Goal: Task Accomplishment & Management: Use online tool/utility

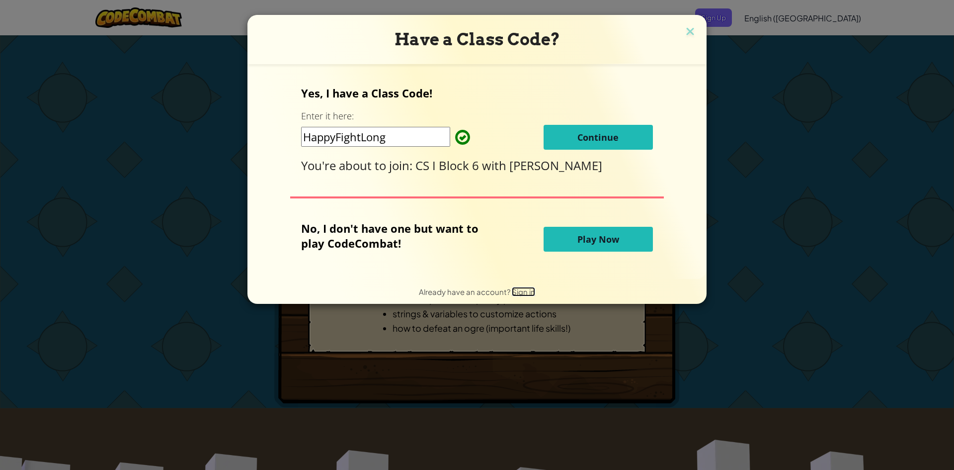
click at [518, 292] on span "Sign in" at bounding box center [523, 291] width 23 height 9
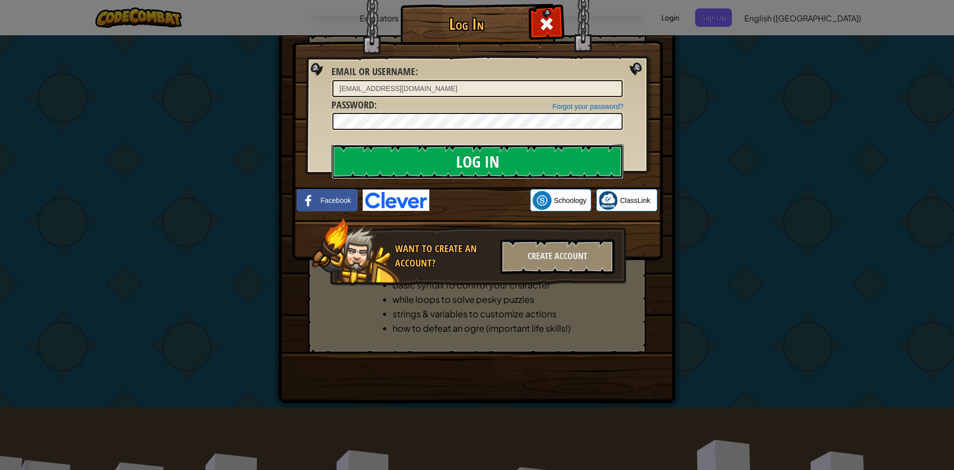
click at [546, 164] on input "Log In" at bounding box center [477, 161] width 292 height 35
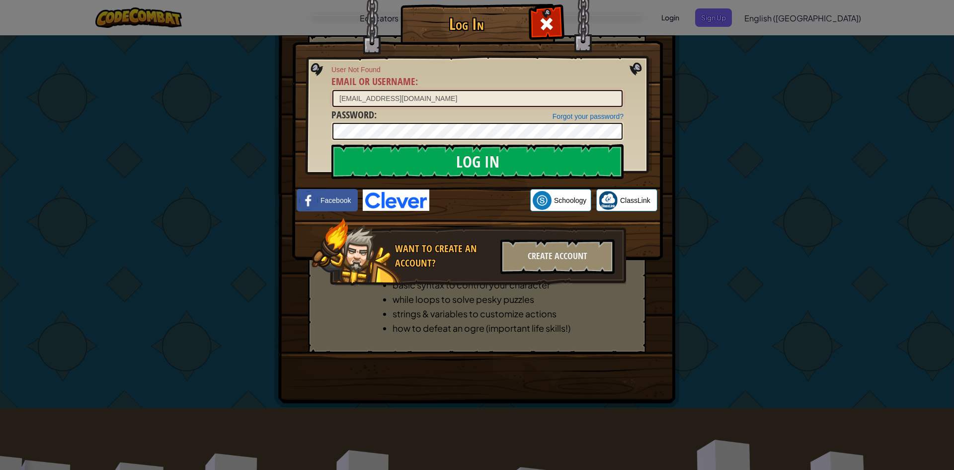
click at [516, 95] on input "[EMAIL_ADDRESS][DOMAIN_NAME]" at bounding box center [477, 98] width 290 height 17
type input "6"
click at [447, 166] on input "Log In" at bounding box center [477, 161] width 292 height 35
click at [401, 97] on input "[EMAIL_ADDRESS][DOMAIN_NAME]" at bounding box center [477, 98] width 290 height 17
click at [383, 97] on input "[EMAIL_ADDRESS][DOMAIN_NAME]" at bounding box center [477, 98] width 290 height 17
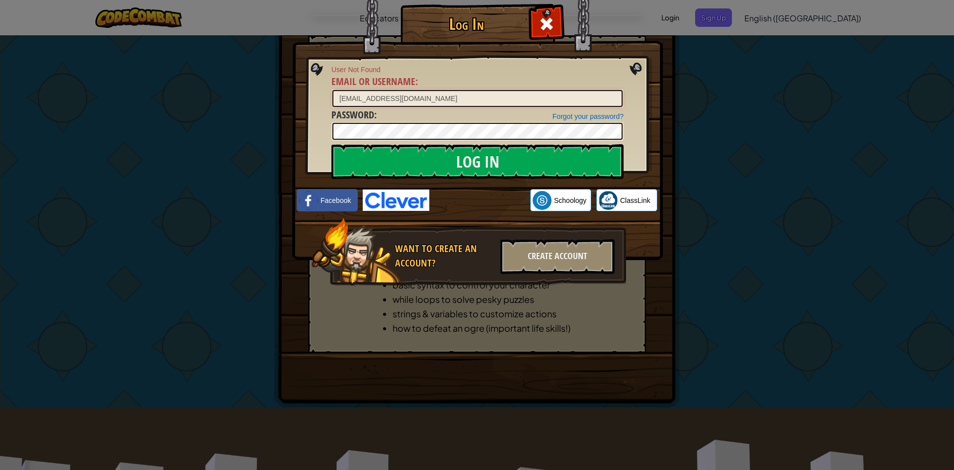
click at [387, 97] on input "[EMAIL_ADDRESS][DOMAIN_NAME]" at bounding box center [477, 98] width 290 height 17
type input "[EMAIL_ADDRESS][DOMAIN_NAME]"
click at [447, 164] on input "Log In" at bounding box center [477, 161] width 292 height 35
drag, startPoint x: 447, startPoint y: 164, endPoint x: 618, endPoint y: 162, distance: 170.5
click at [618, 162] on input "Log In" at bounding box center [477, 161] width 292 height 35
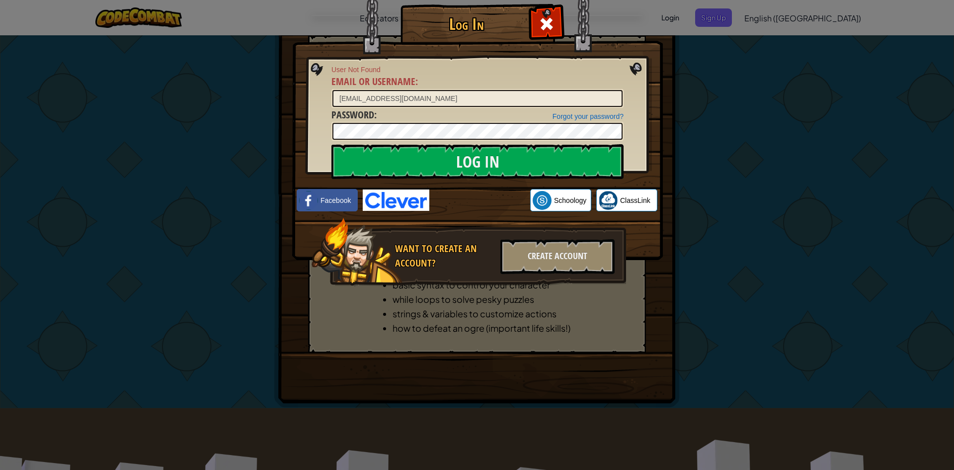
click at [628, 162] on img at bounding box center [477, 115] width 371 height 289
click at [572, 243] on div "Create Account" at bounding box center [557, 256] width 114 height 35
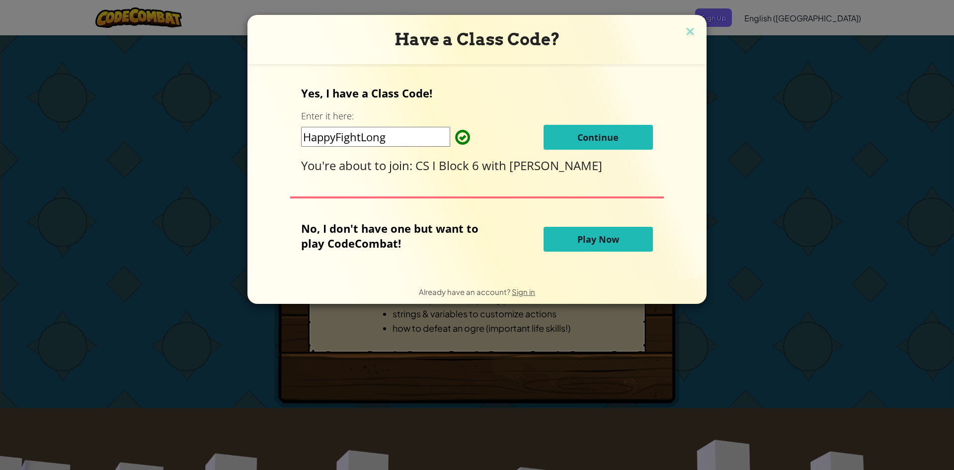
click at [605, 135] on span "Continue" at bounding box center [597, 137] width 41 height 12
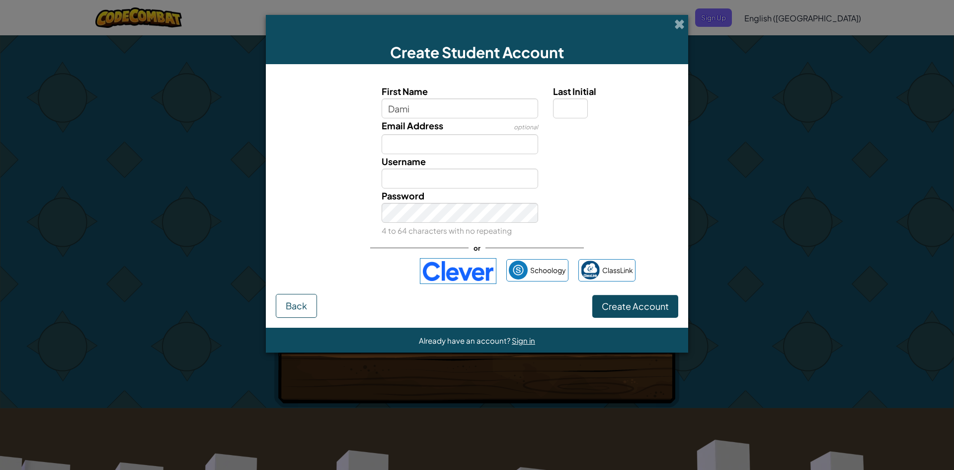
type input "[PERSON_NAME]"
click at [567, 96] on span "Last Initial" at bounding box center [574, 90] width 43 height 11
click at [567, 98] on input "Last Initial" at bounding box center [570, 108] width 35 height 20
click at [564, 106] on input "Last Initial" at bounding box center [570, 108] width 35 height 20
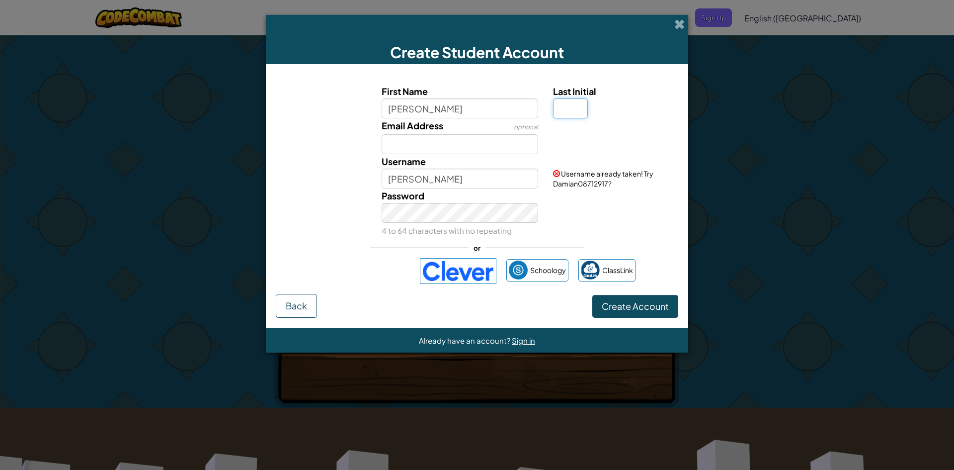
type input "j"
type input "J"
type input "DamianJ"
click at [466, 143] on input "Email Address" at bounding box center [460, 144] width 157 height 20
click at [469, 226] on small "4 to 64 characters with no repeating" at bounding box center [447, 230] width 130 height 9
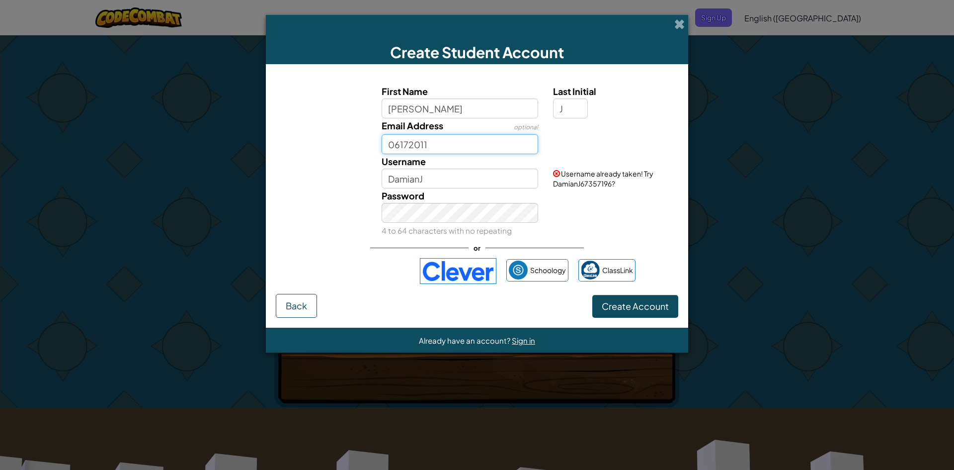
click at [451, 150] on input "06172011" at bounding box center [460, 144] width 157 height 20
type input "0"
type input "[EMAIL_ADDRESS][DOMAIN_NAME]"
drag, startPoint x: 584, startPoint y: 192, endPoint x: 504, endPoint y: 184, distance: 80.0
click at [504, 184] on input "DamianJ" at bounding box center [460, 178] width 157 height 20
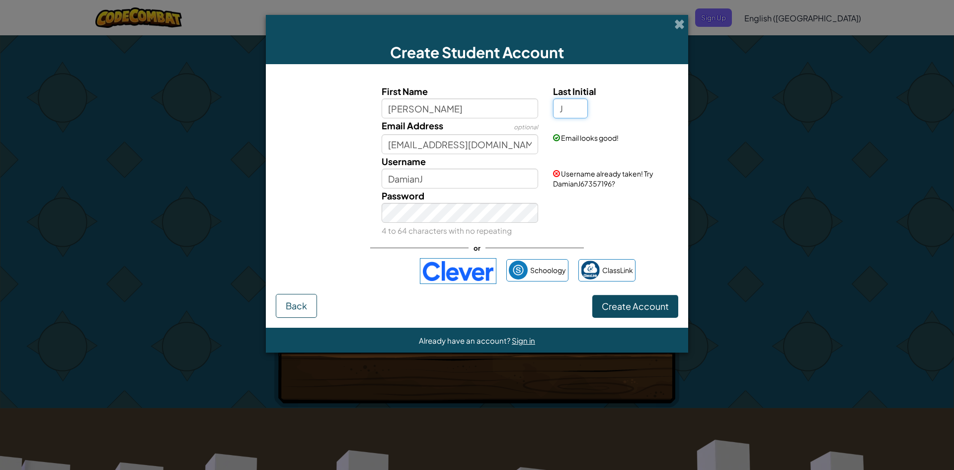
click at [565, 100] on input "J" at bounding box center [570, 108] width 35 height 20
drag, startPoint x: 484, startPoint y: 168, endPoint x: 481, endPoint y: 196, distance: 27.9
click at [481, 183] on input "DamianJ" at bounding box center [460, 178] width 157 height 20
type input "DamianJ6"
click at [592, 295] on button "Create Account" at bounding box center [635, 306] width 86 height 23
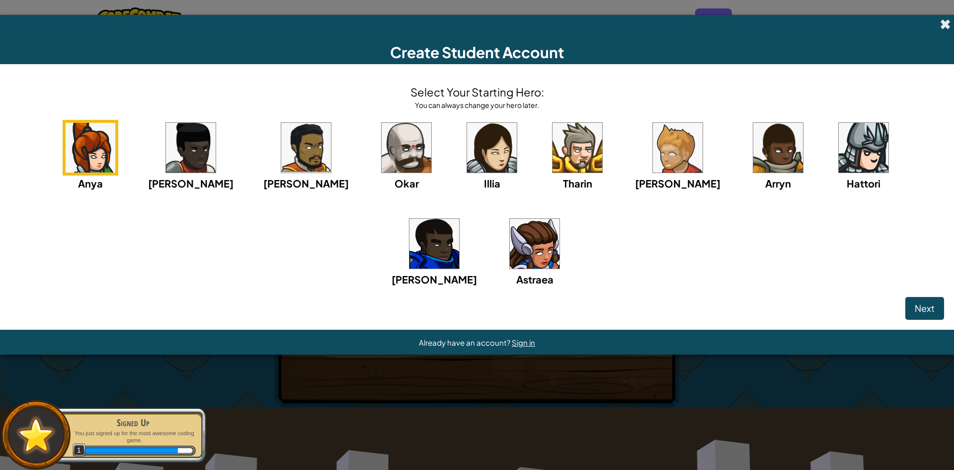
click at [941, 19] on span at bounding box center [945, 24] width 10 height 10
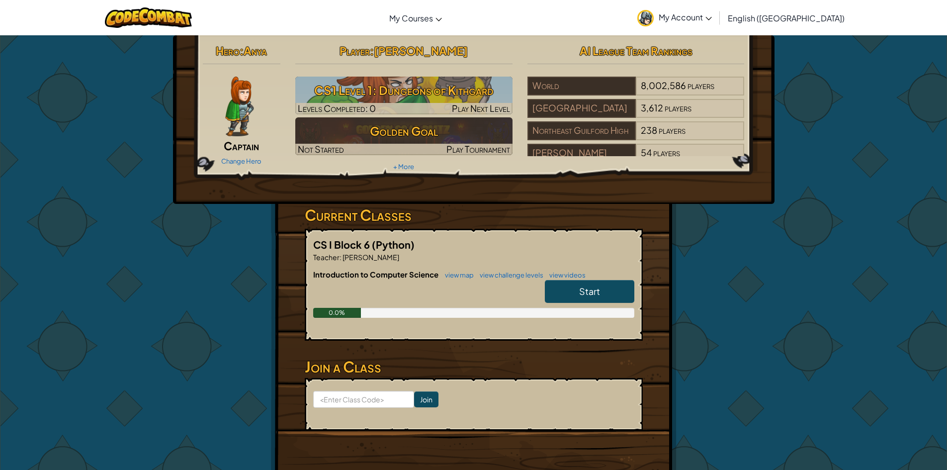
click at [654, 16] on img at bounding box center [645, 18] width 16 height 16
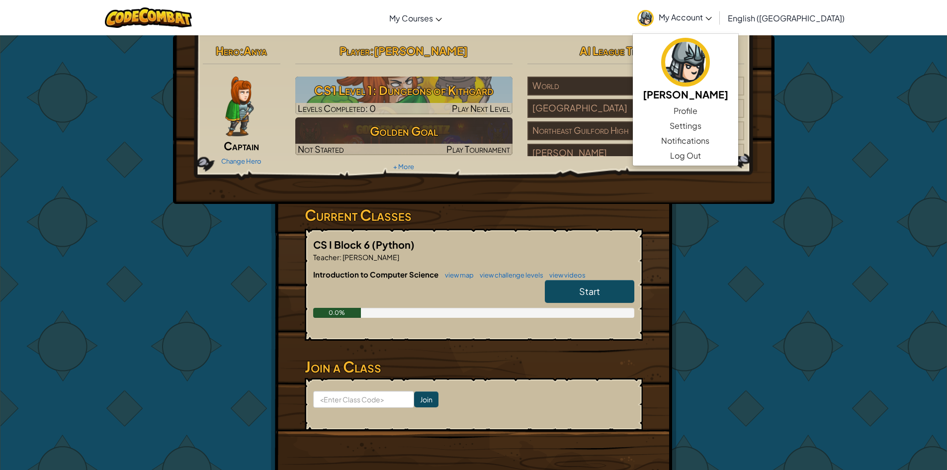
click at [712, 16] on span "My Account" at bounding box center [684, 17] width 53 height 10
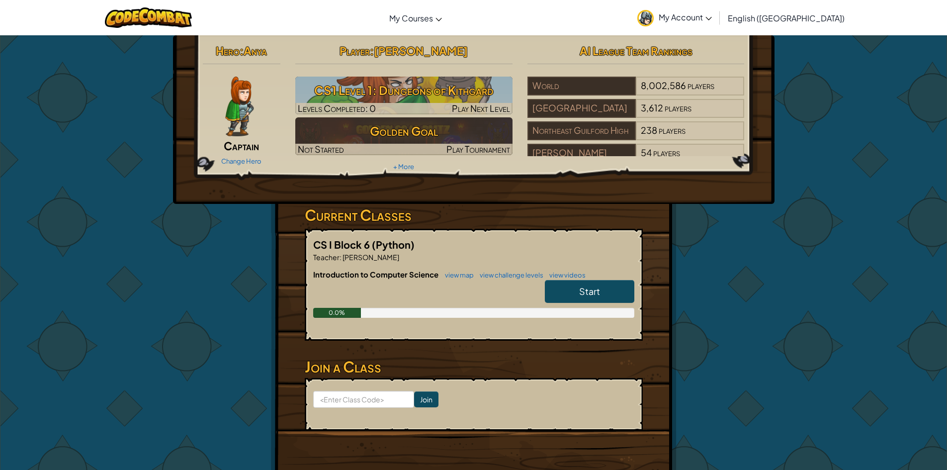
scroll to position [17, 0]
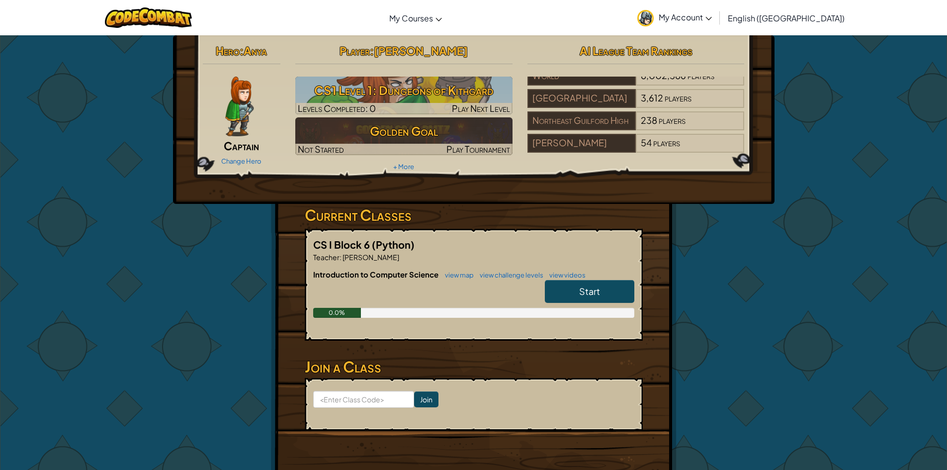
click at [731, 148] on div "World 8,002,586 players Guilford County Schools 3,612 players Northeast Guilfor…" at bounding box center [635, 117] width 217 height 80
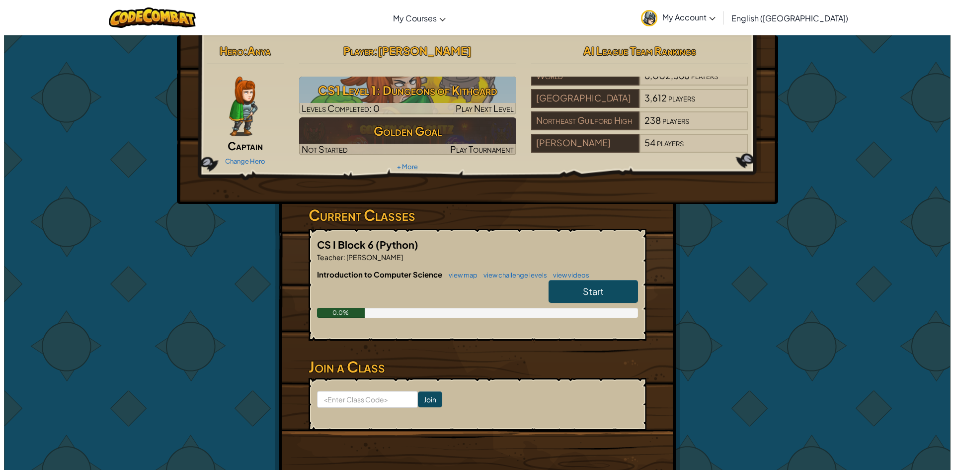
scroll to position [0, 0]
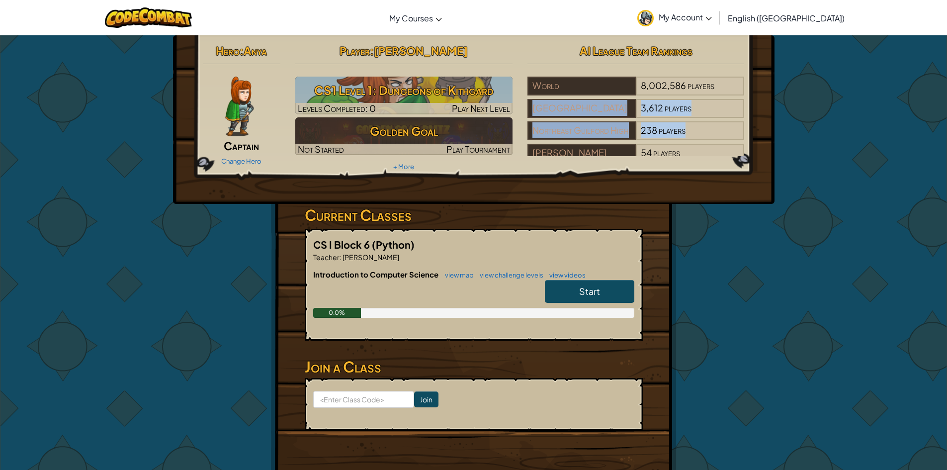
drag, startPoint x: 752, startPoint y: 83, endPoint x: 741, endPoint y: 140, distance: 57.8
click at [741, 140] on div "Hero : Anya Captain Change Hero Player : Damian J CS1 Level 1: Dungeons of Kith…" at bounding box center [473, 119] width 601 height 168
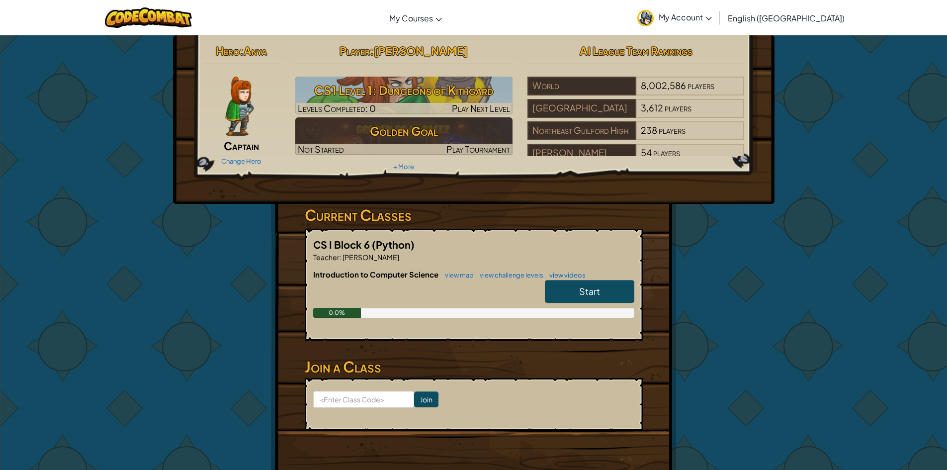
click at [744, 129] on div "World 8,002,586 players Guilford County Schools 3,612 players Northeast Guilfor…" at bounding box center [635, 117] width 217 height 80
click at [239, 160] on link "Change Hero" at bounding box center [241, 161] width 40 height 8
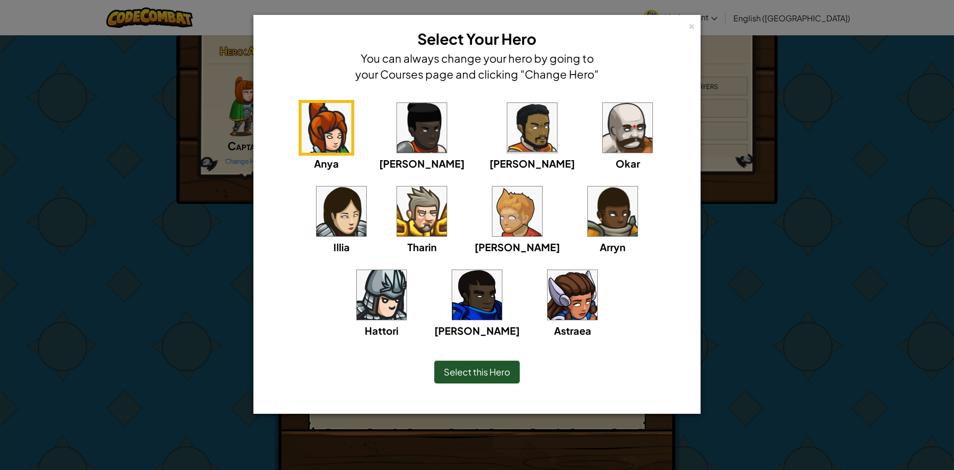
click at [410, 267] on div "Hattori" at bounding box center [382, 302] width 56 height 71
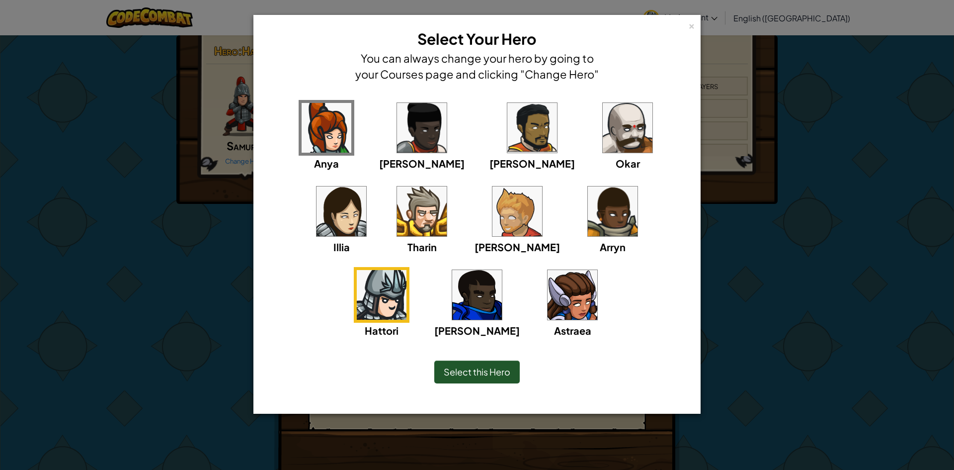
click at [488, 369] on span "Select this Hero" at bounding box center [477, 371] width 67 height 11
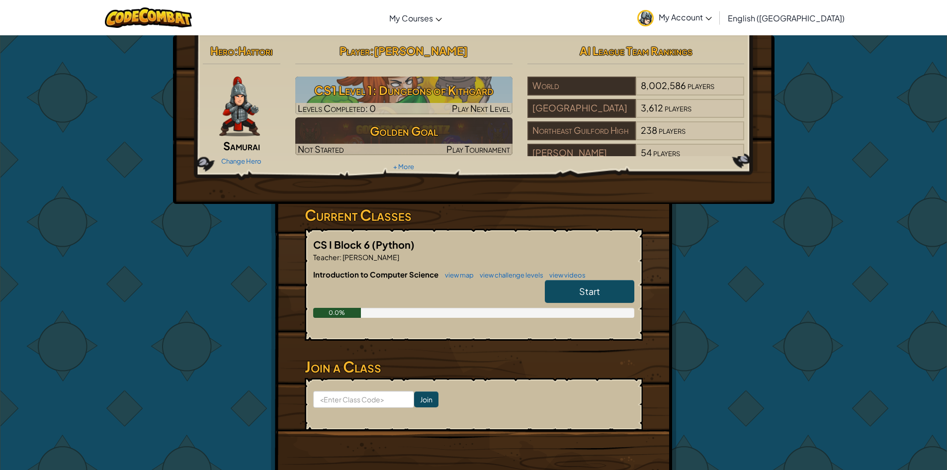
click at [596, 291] on span "Start" at bounding box center [589, 290] width 21 height 11
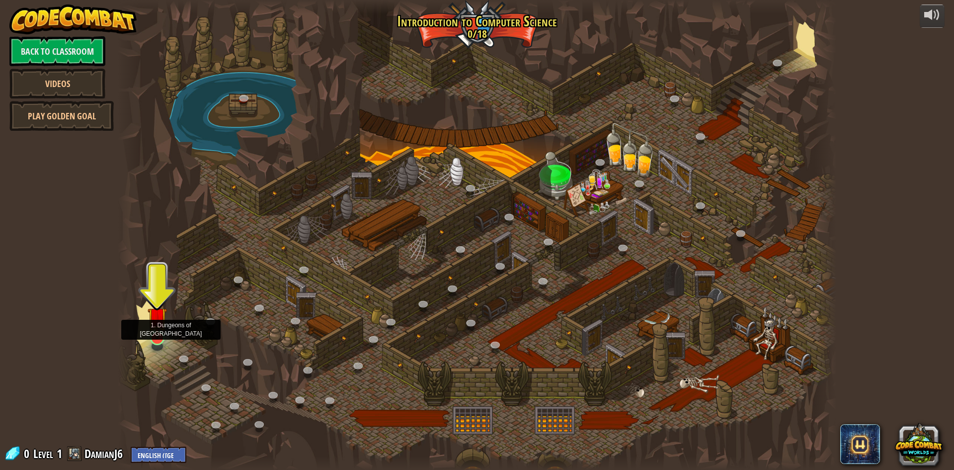
click at [152, 325] on img at bounding box center [157, 317] width 19 height 44
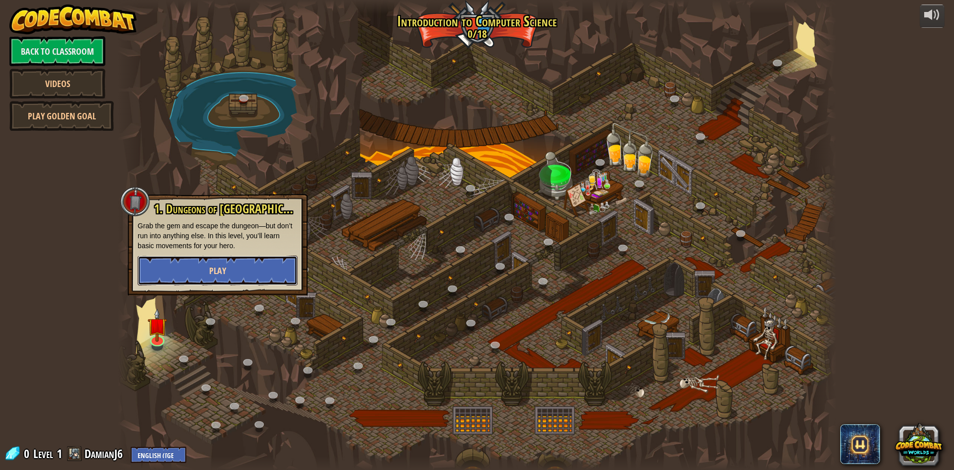
click at [162, 277] on button "Play" at bounding box center [218, 270] width 160 height 30
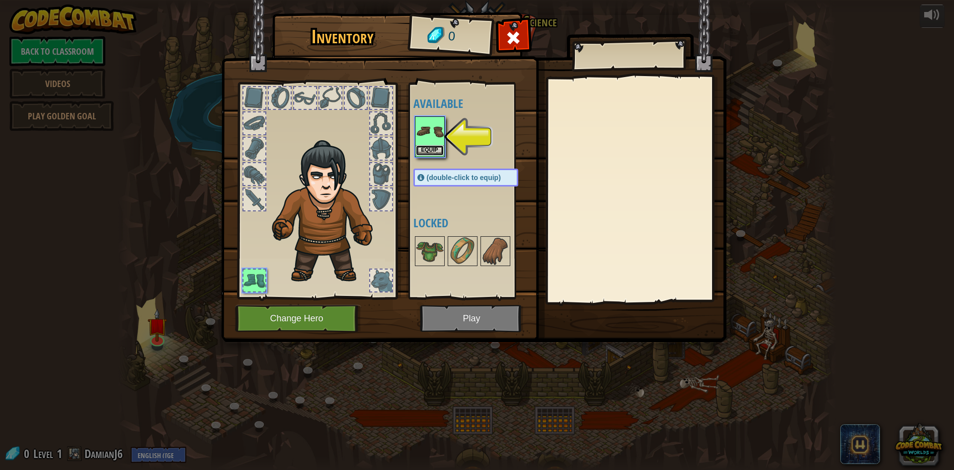
click at [425, 151] on button "Equip" at bounding box center [430, 150] width 28 height 10
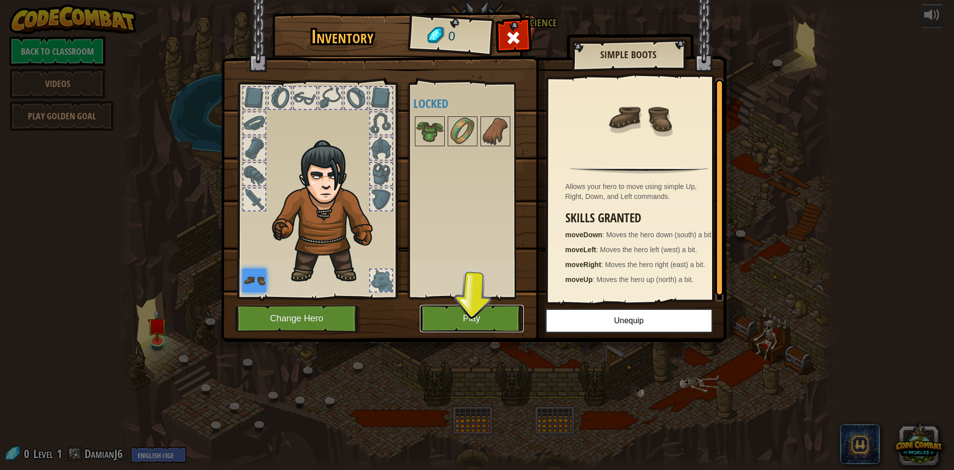
click at [470, 325] on button "Play" at bounding box center [472, 318] width 104 height 27
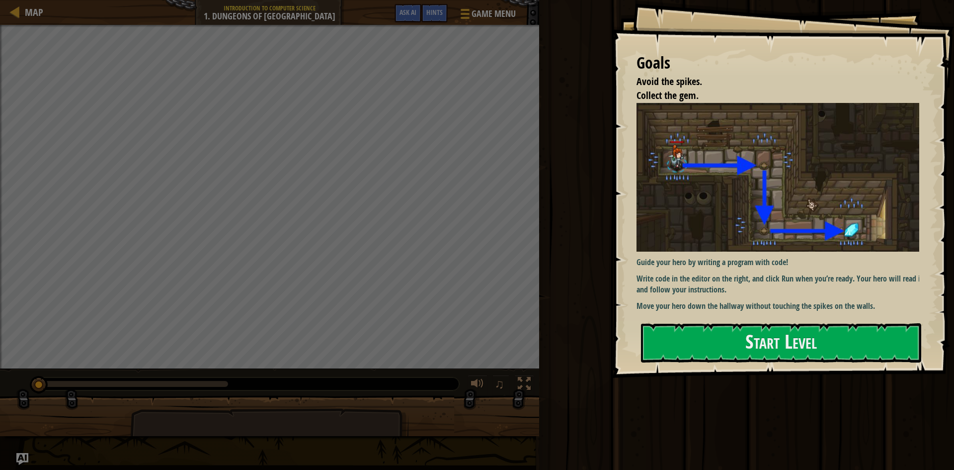
click at [714, 366] on div "Goals Avoid the spikes. Collect the gem. Guide your hero by writing a program w…" at bounding box center [783, 189] width 342 height 378
click at [692, 355] on button "Start Level" at bounding box center [781, 342] width 280 height 39
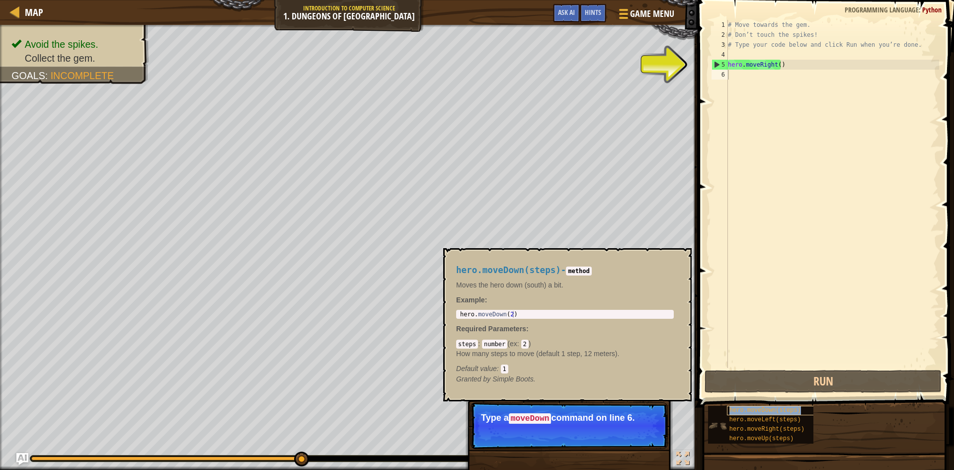
click at [774, 414] on div "hero.moveDown(steps)" at bounding box center [774, 410] width 95 height 9
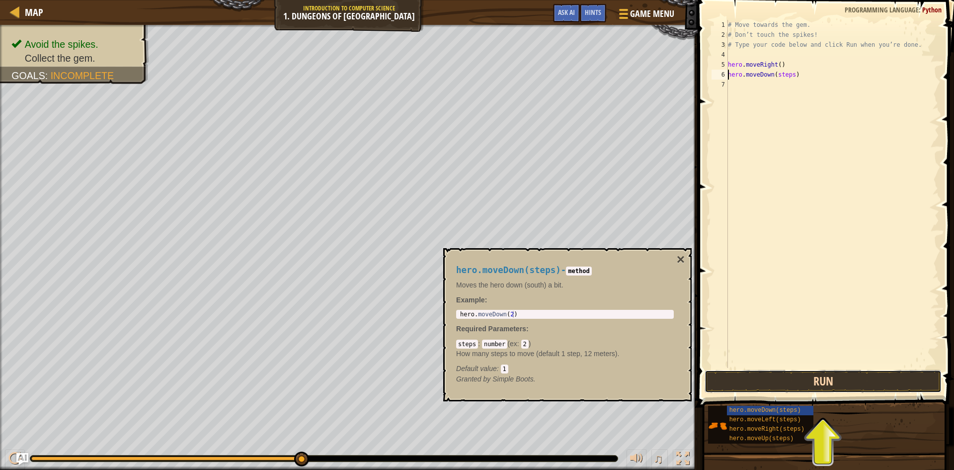
click at [824, 389] on button "Run" at bounding box center [823, 381] width 237 height 23
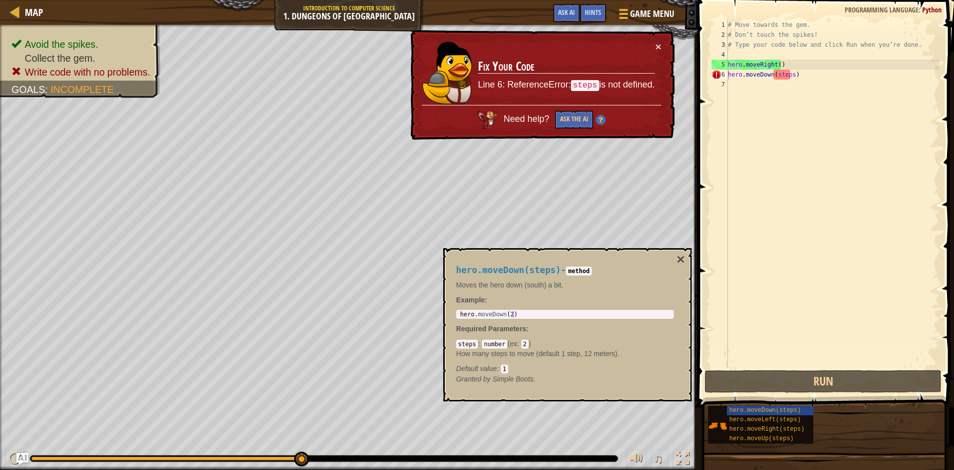
click at [789, 72] on div "# Move towards the gem. # Don’t touch the spikes! # Type your code below and cl…" at bounding box center [832, 204] width 213 height 368
click at [794, 72] on div "# Move towards the gem. # Don’t touch the spikes! # Type your code below and cl…" at bounding box center [832, 204] width 213 height 368
click at [786, 73] on div "# Move towards the gem. # Don’t touch the spikes! # Type your code below and cl…" at bounding box center [832, 204] width 213 height 368
click at [792, 73] on div "# Move towards the gem. # Don’t touch the spikes! # Type your code below and cl…" at bounding box center [832, 204] width 213 height 368
click at [794, 74] on div "# Move towards the gem. # Don’t touch the spikes! # Type your code below and cl…" at bounding box center [832, 204] width 213 height 368
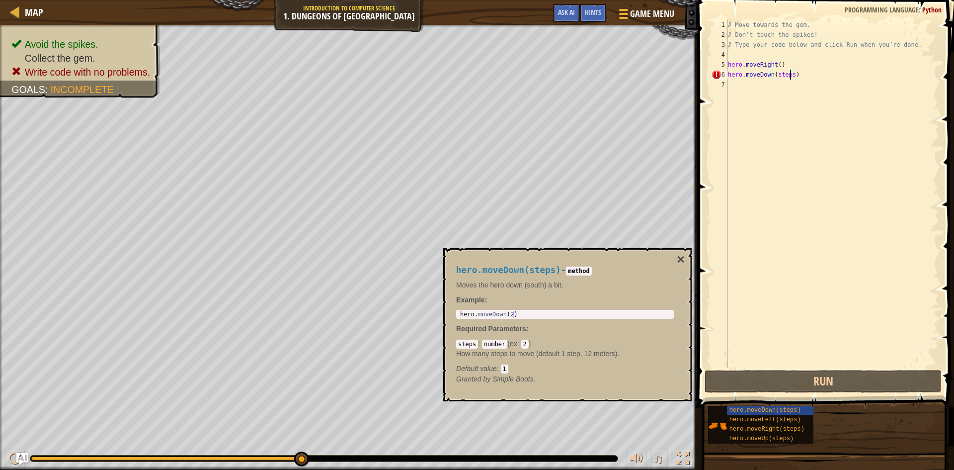
scroll to position [4, 5]
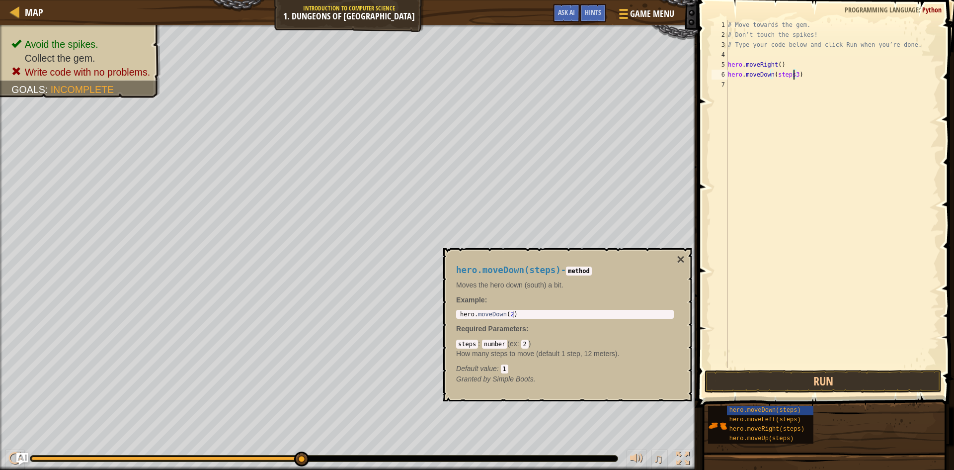
click at [775, 62] on div "# Move towards the gem. # Don’t touch the spikes! # Type your code below and cl…" at bounding box center [832, 204] width 213 height 368
click at [781, 62] on div "# Move towards the gem. # Don’t touch the spikes! # Type your code below and cl…" at bounding box center [832, 204] width 213 height 368
click at [777, 62] on div "# Move towards the gem. # Don’t touch the spikes! # Type your code below and cl…" at bounding box center [832, 204] width 213 height 368
click at [842, 378] on button "Run" at bounding box center [823, 381] width 237 height 23
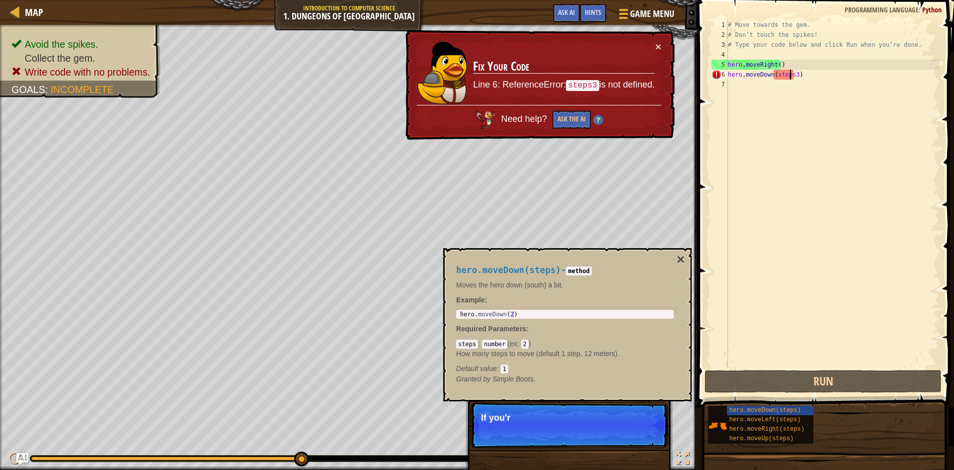
click at [792, 76] on div "# Move towards the gem. # Don’t touch the spikes! # Type your code below and cl…" at bounding box center [832, 204] width 213 height 368
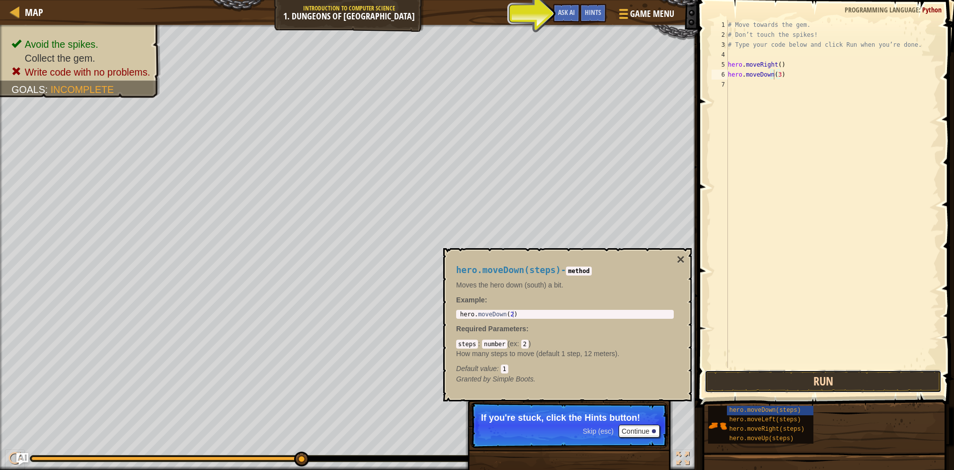
click at [860, 376] on button "Run" at bounding box center [823, 381] width 237 height 23
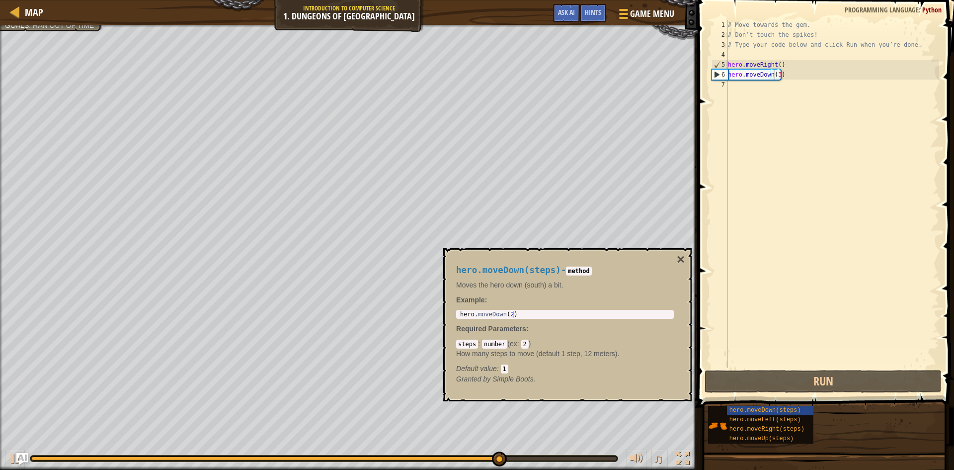
click at [836, 414] on div "hero.moveDown(steps) hero.moveLeft(steps) hero.moveRight(steps) hero.moveUp(ste…" at bounding box center [828, 424] width 240 height 39
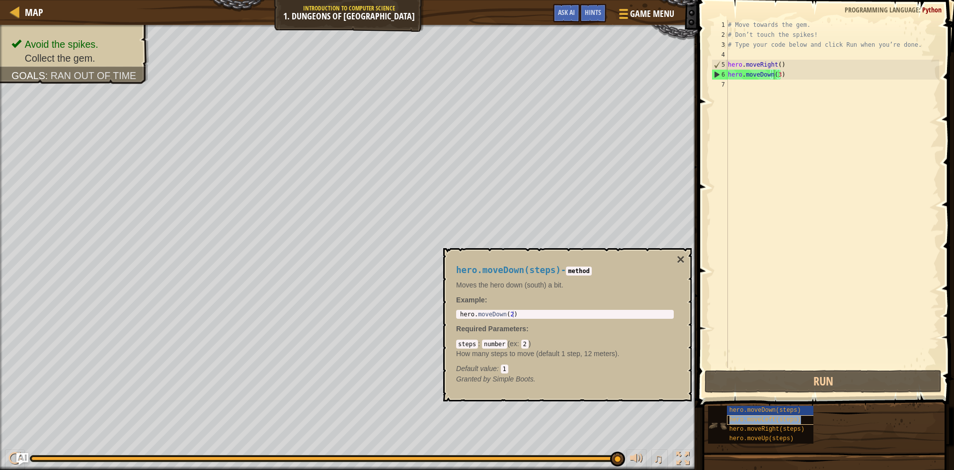
click at [787, 418] on span "hero.moveLeft(steps)" at bounding box center [766, 419] width 72 height 7
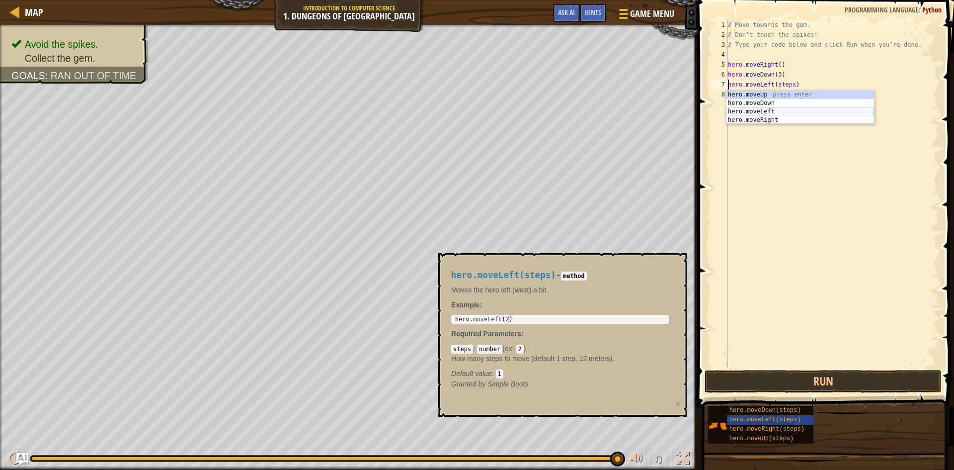
click at [772, 110] on div "hero.moveUp press enter hero.moveDown press enter hero.moveLeft press enter her…" at bounding box center [800, 115] width 148 height 51
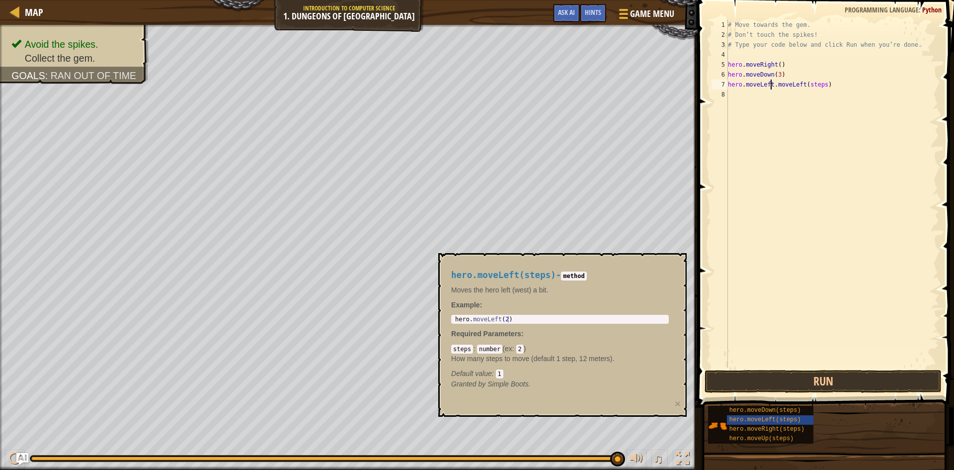
type textarea "hero.moveLeftmoveLeft(steps)"
click at [863, 376] on button "Run" at bounding box center [823, 381] width 237 height 23
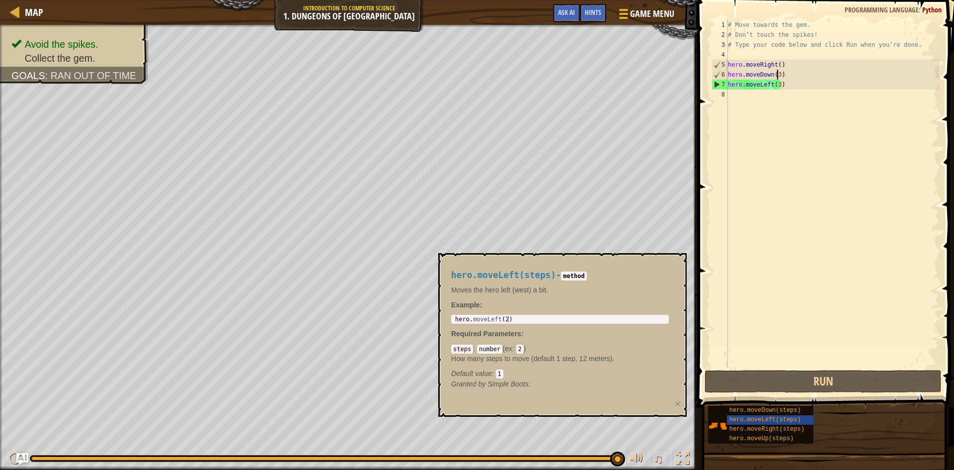
click at [777, 78] on div "# Move towards the gem. # Don’t touch the spikes! # Type your code below and cl…" at bounding box center [832, 204] width 213 height 368
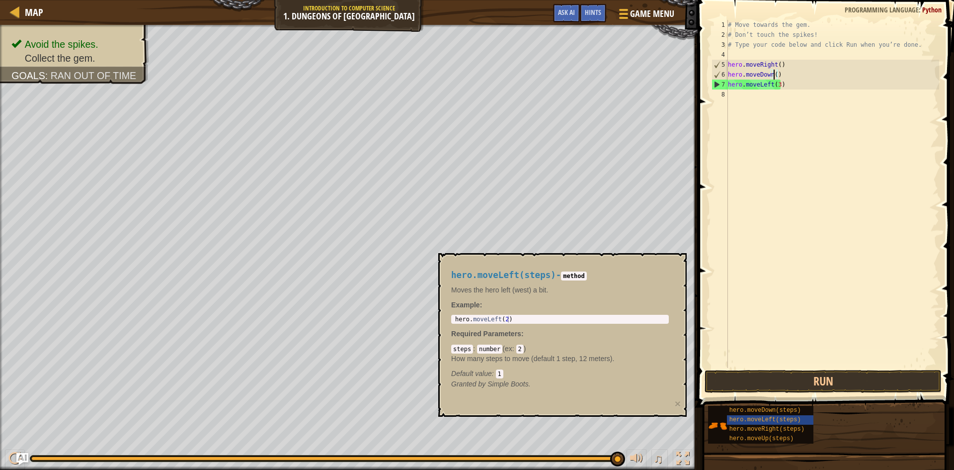
type textarea "hero.moveDown(2)"
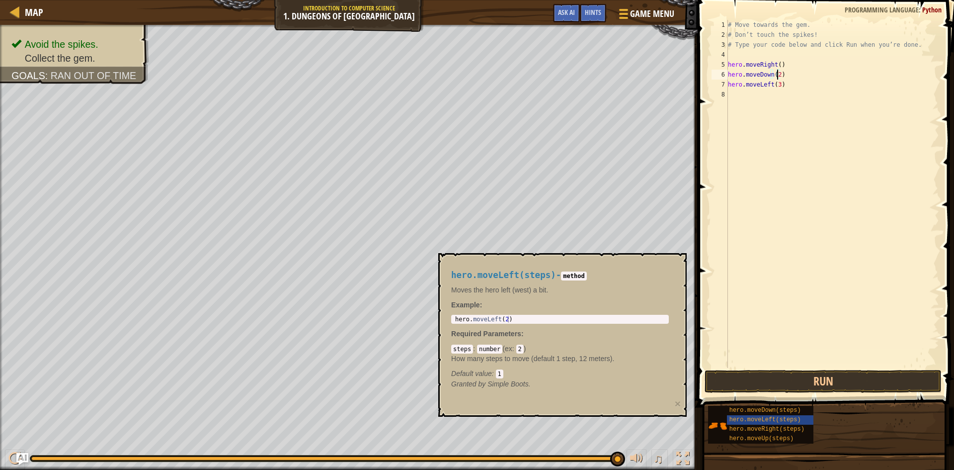
click at [782, 90] on div "# Move towards the gem. # Don’t touch the spikes! # Type your code below and cl…" at bounding box center [832, 204] width 213 height 368
click at [793, 81] on div "# Move towards the gem. # Don’t touch the spikes! # Type your code below and cl…" at bounding box center [832, 204] width 213 height 368
type textarea "hero.moveRight"
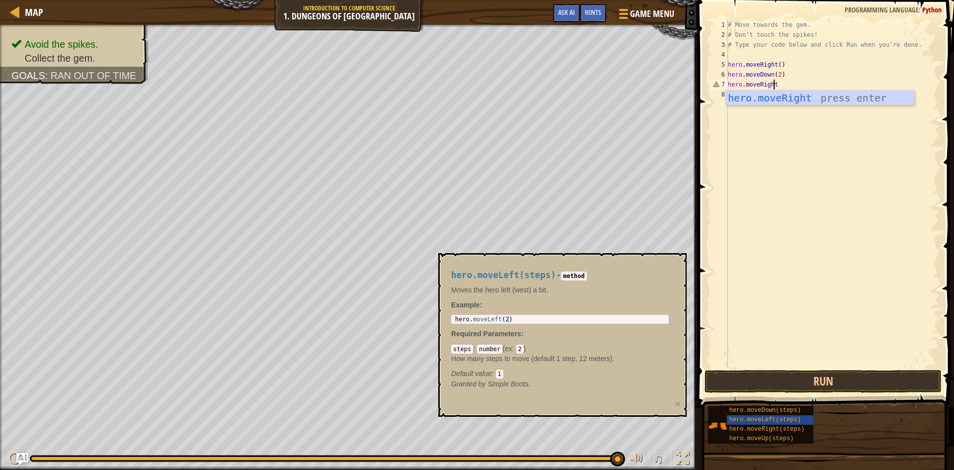
scroll to position [4, 0]
click at [787, 388] on button "Run" at bounding box center [823, 381] width 237 height 23
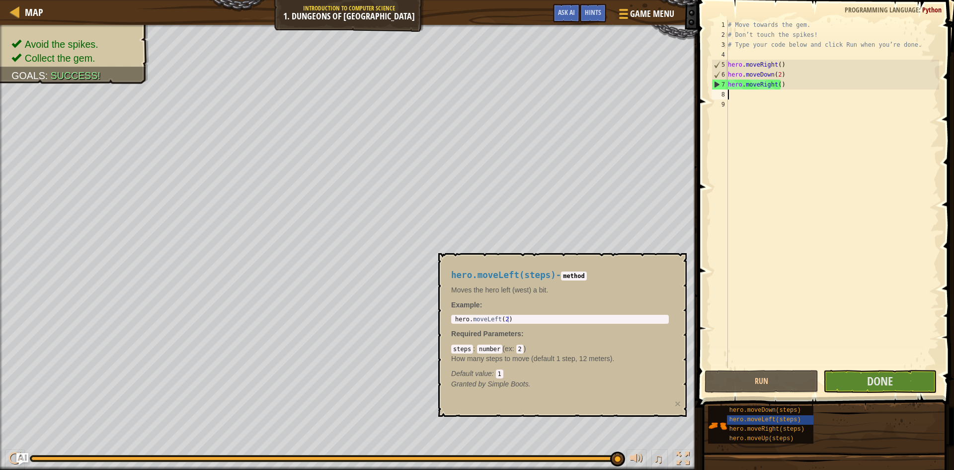
click at [774, 73] on div "# Move towards the gem. # Don’t touch the spikes! # Type your code below and cl…" at bounding box center [832, 204] width 213 height 368
click at [776, 73] on div "# Move towards the gem. # Don’t touch the spikes! # Type your code below and cl…" at bounding box center [832, 204] width 213 height 368
type textarea "hero.moveDown()"
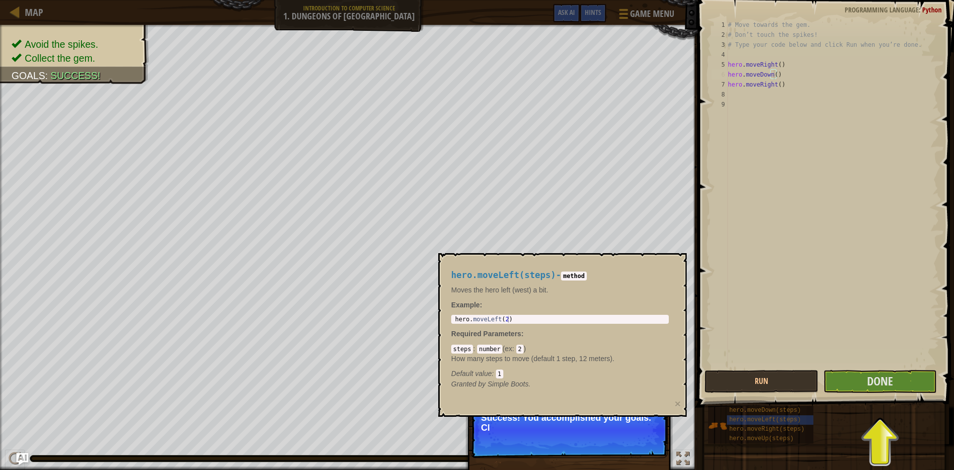
click at [764, 211] on div "# Move towards the gem. # Don’t touch the spikes! # Type your code below and cl…" at bounding box center [832, 204] width 213 height 368
click at [740, 219] on div "# Move towards the gem. # Don’t touch the spikes! # Type your code below and cl…" at bounding box center [832, 204] width 213 height 368
click at [648, 433] on p "Success! You accomplished your goals. Click the Done button to finish the level." at bounding box center [569, 430] width 197 height 56
click at [454, 367] on div "steps : number ( ex : 2 ) How many steps to move (default 1 step, 12 meters). D…" at bounding box center [560, 360] width 218 height 35
click at [882, 372] on button "Done" at bounding box center [880, 381] width 114 height 23
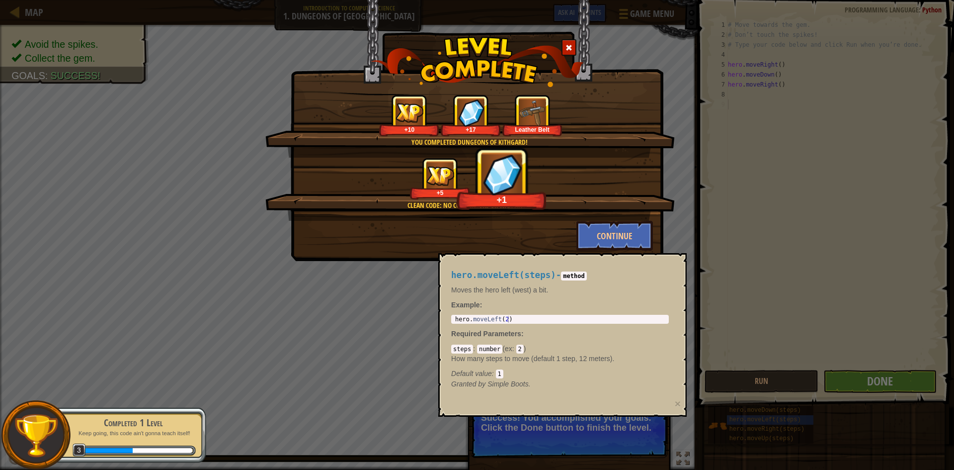
drag, startPoint x: 594, startPoint y: 233, endPoint x: 568, endPoint y: 229, distance: 26.1
click at [568, 229] on div "Continue" at bounding box center [477, 236] width 367 height 30
click at [614, 231] on button "Continue" at bounding box center [614, 236] width 77 height 30
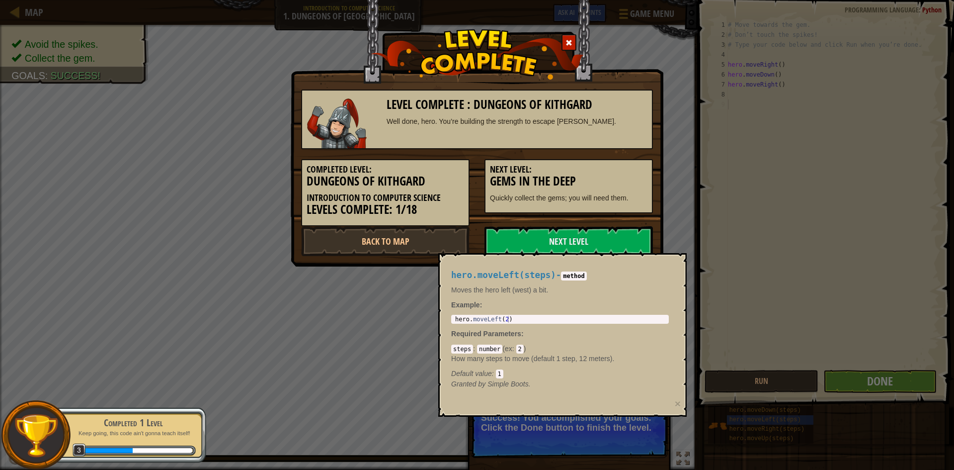
click at [555, 221] on div "Completed Level: Dungeons of Kithgard Introduction to Computer Science Levels C…" at bounding box center [477, 187] width 367 height 77
drag, startPoint x: 545, startPoint y: 268, endPoint x: 552, endPoint y: 241, distance: 28.3
click at [545, 268] on div "hero.moveLeft(steps) - method Moves the hero left (west) a bit. Example : 1 her…" at bounding box center [560, 329] width 232 height 137
click at [553, 238] on link "Next Level" at bounding box center [569, 241] width 168 height 30
click at [554, 244] on link "Next Level" at bounding box center [569, 241] width 168 height 30
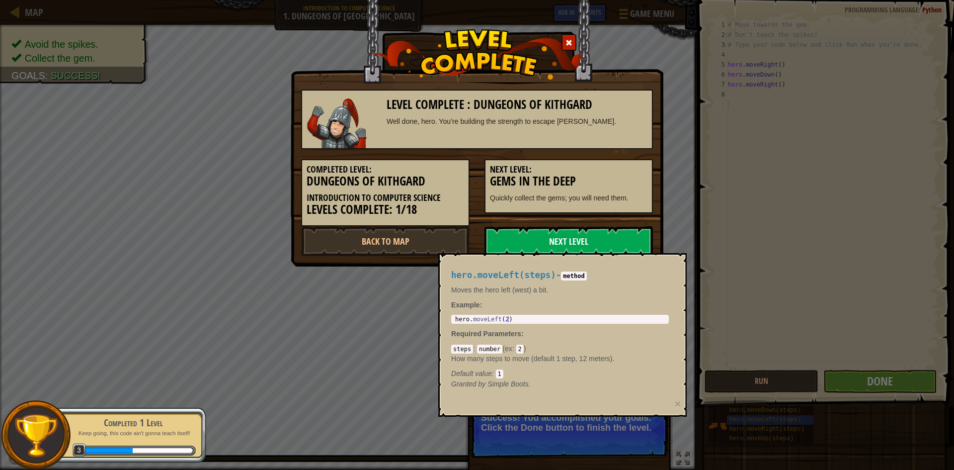
click at [561, 248] on link "Next Level" at bounding box center [569, 241] width 168 height 30
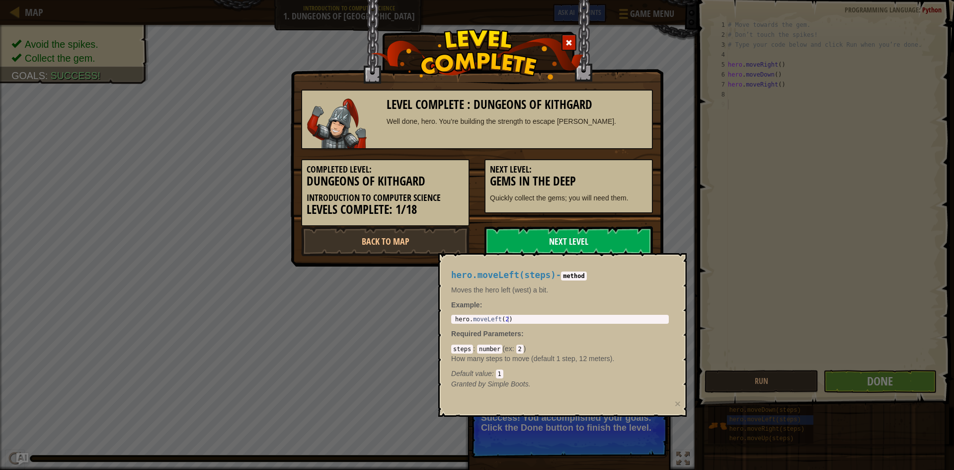
click at [562, 246] on link "Next Level" at bounding box center [569, 241] width 168 height 30
click at [680, 407] on button "×" at bounding box center [678, 403] width 6 height 10
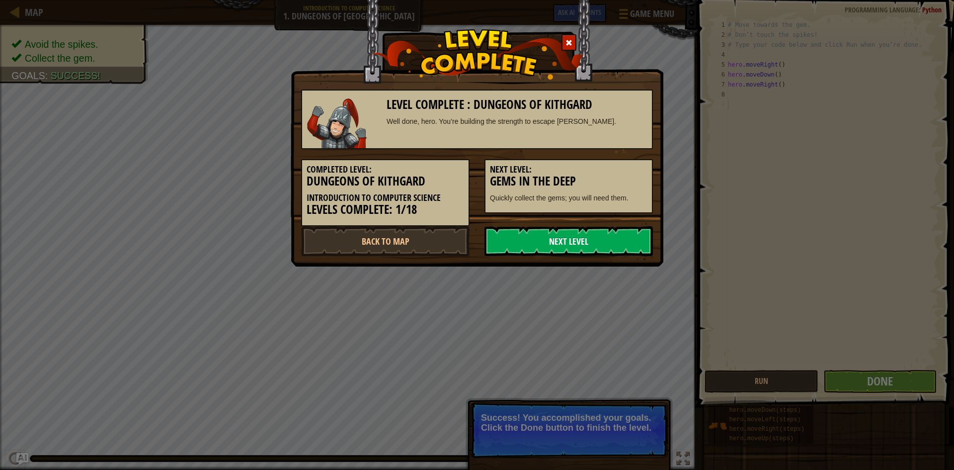
click at [575, 225] on div "Completed Level: Dungeons of Kithgard Introduction to Computer Science Levels C…" at bounding box center [477, 187] width 367 height 77
click at [570, 232] on link "Next Level" at bounding box center [569, 241] width 168 height 30
click at [525, 229] on link "Next Level" at bounding box center [569, 241] width 168 height 30
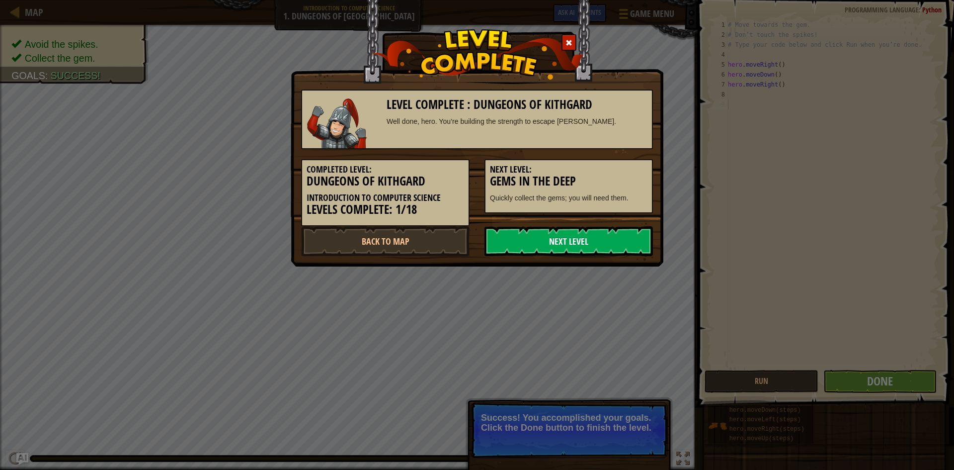
click at [525, 229] on link "Next Level" at bounding box center [569, 241] width 168 height 30
drag, startPoint x: 525, startPoint y: 229, endPoint x: 518, endPoint y: 228, distance: 7.0
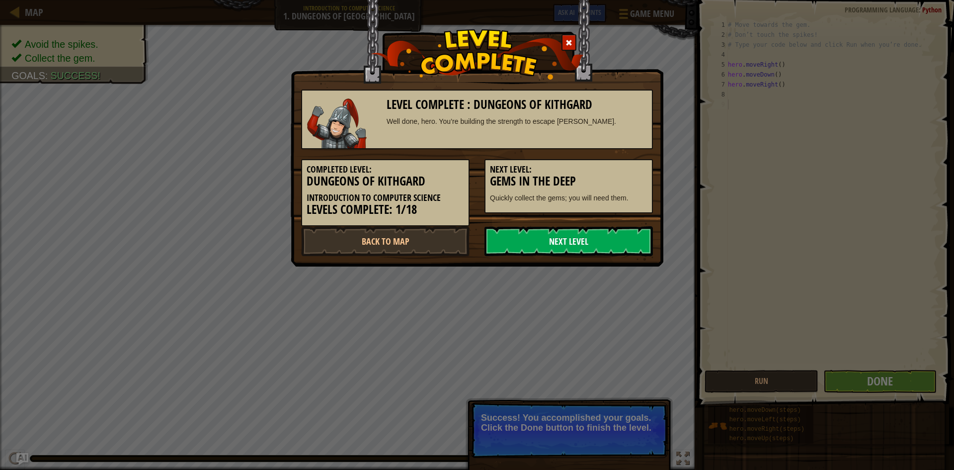
click at [518, 228] on link "Next Level" at bounding box center [569, 241] width 168 height 30
click at [546, 242] on link "Next Level" at bounding box center [569, 241] width 168 height 30
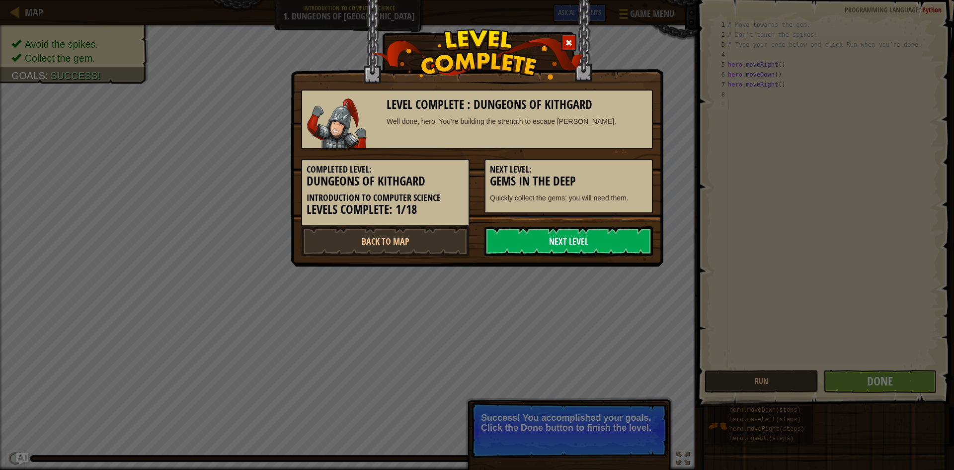
click at [546, 242] on link "Next Level" at bounding box center [569, 241] width 168 height 30
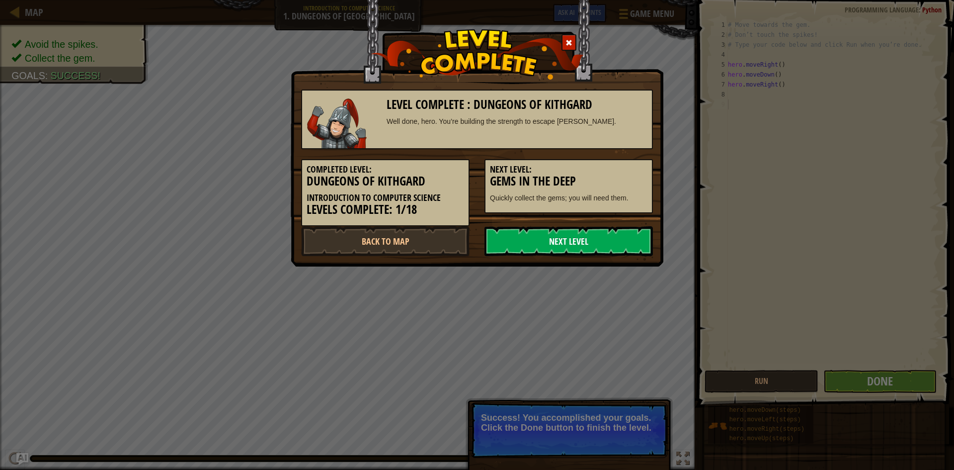
click at [552, 242] on link "Next Level" at bounding box center [569, 241] width 168 height 30
drag, startPoint x: 554, startPoint y: 231, endPoint x: 522, endPoint y: 251, distance: 37.8
click at [554, 230] on link "Next Level" at bounding box center [569, 241] width 168 height 30
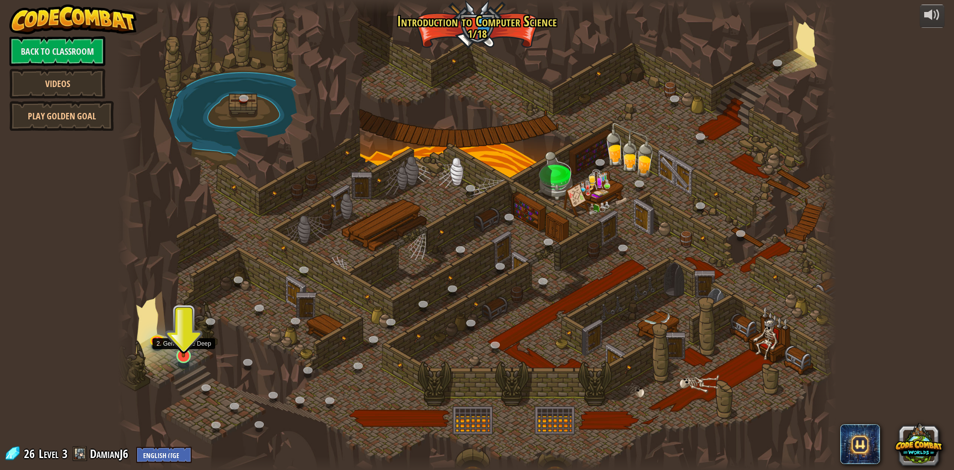
click at [179, 355] on img at bounding box center [183, 335] width 19 height 44
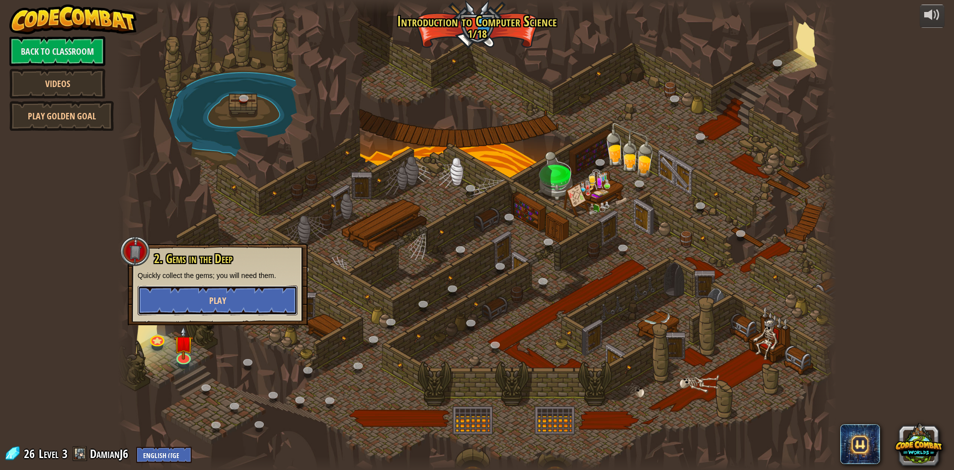
click at [288, 295] on button "Play" at bounding box center [218, 300] width 160 height 30
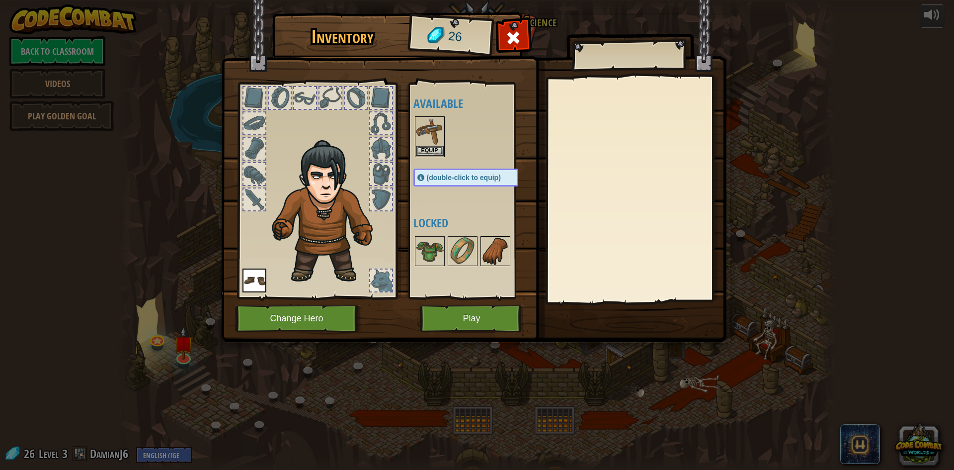
click at [482, 263] on img at bounding box center [496, 251] width 28 height 28
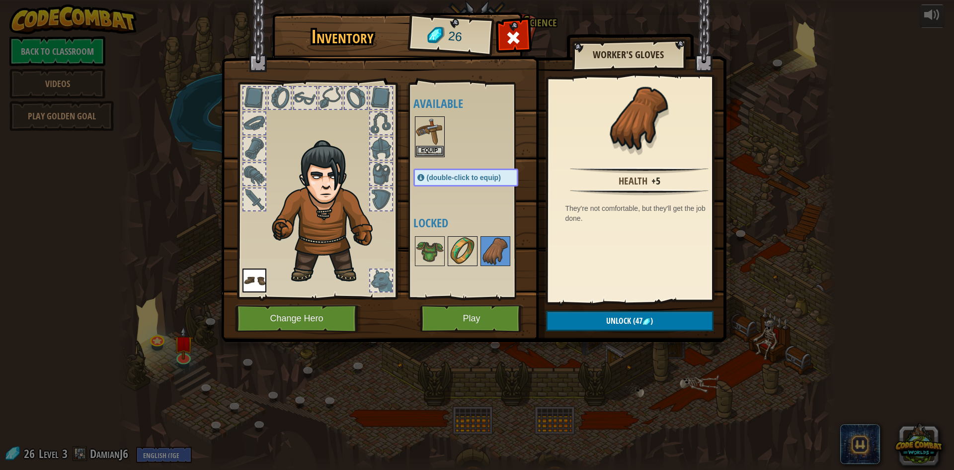
click at [453, 254] on img at bounding box center [463, 251] width 28 height 28
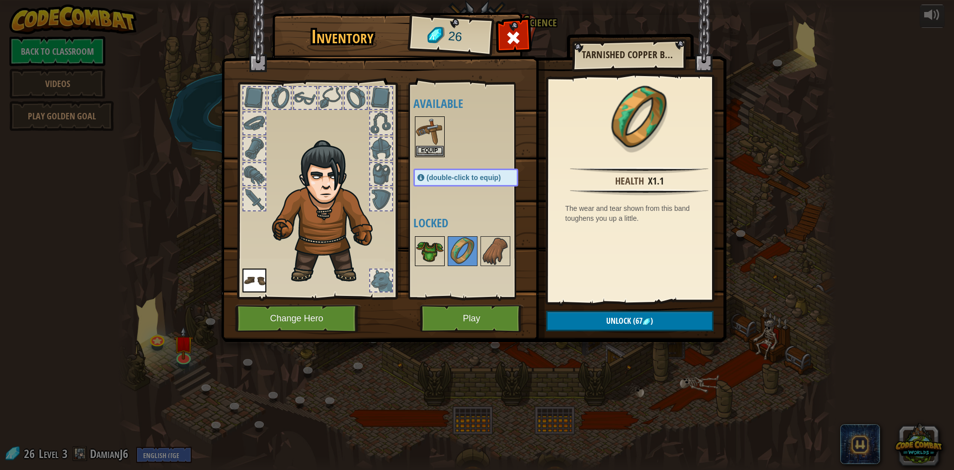
click at [415, 254] on div at bounding box center [430, 251] width 30 height 30
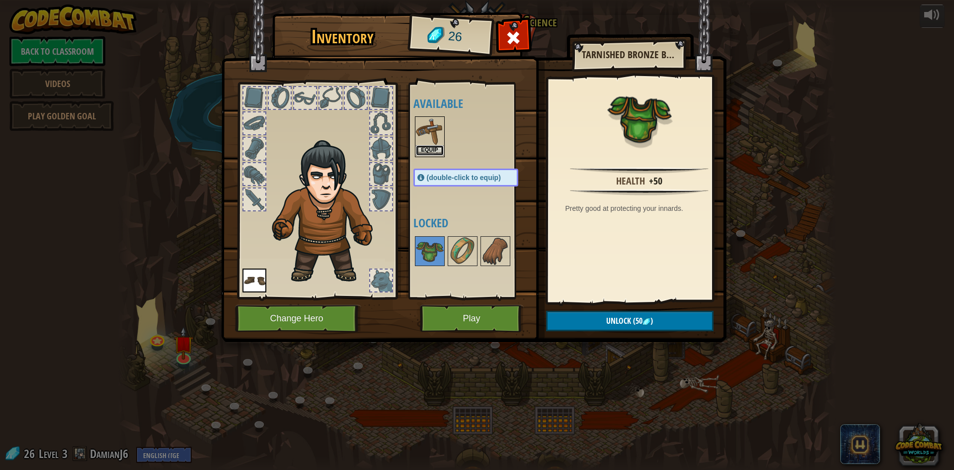
click at [435, 151] on button "Equip" at bounding box center [430, 150] width 28 height 10
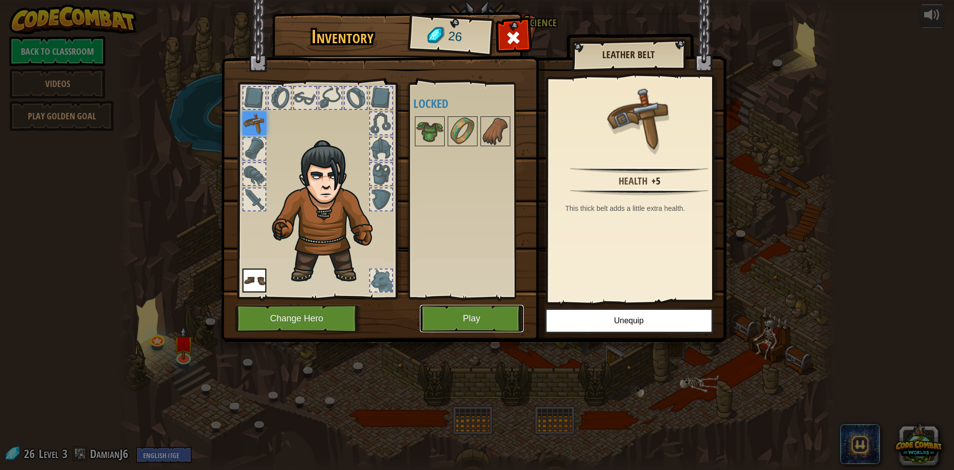
click at [465, 329] on button "Play" at bounding box center [472, 318] width 104 height 27
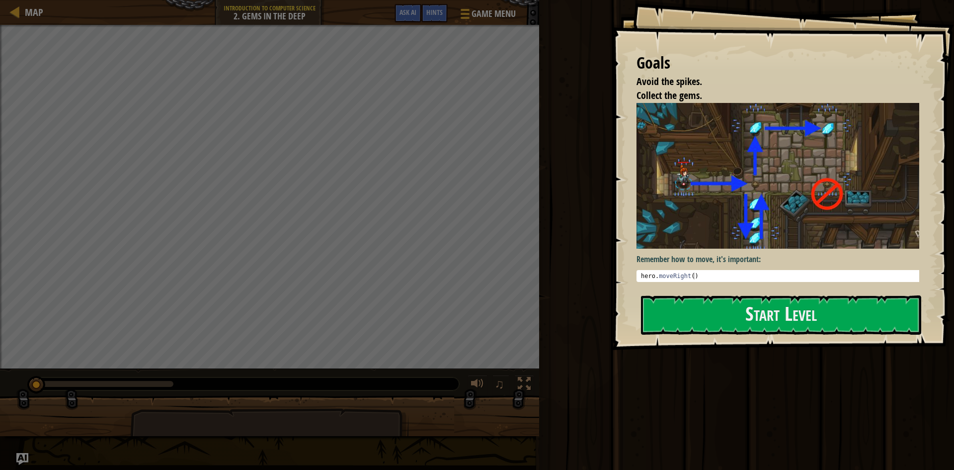
click at [713, 294] on div "Goals Avoid the spikes. Collect the gems. Remember how to move, it's important:…" at bounding box center [783, 175] width 342 height 350
click at [689, 325] on button "Start Level" at bounding box center [781, 314] width 280 height 39
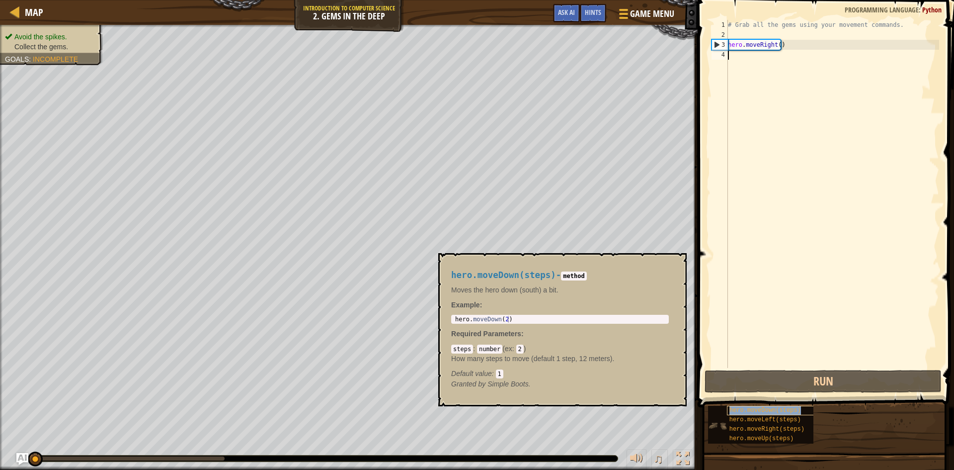
click at [783, 407] on span "hero.moveDown(steps)" at bounding box center [766, 410] width 72 height 7
click at [752, 411] on span "hero.moveDown(steps)" at bounding box center [766, 410] width 72 height 7
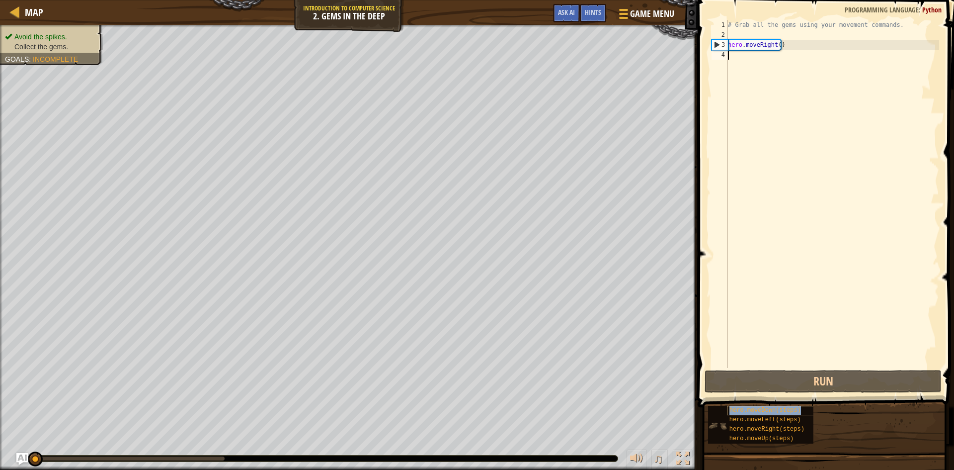
click at [752, 411] on span "hero.moveDown(steps)" at bounding box center [766, 410] width 72 height 7
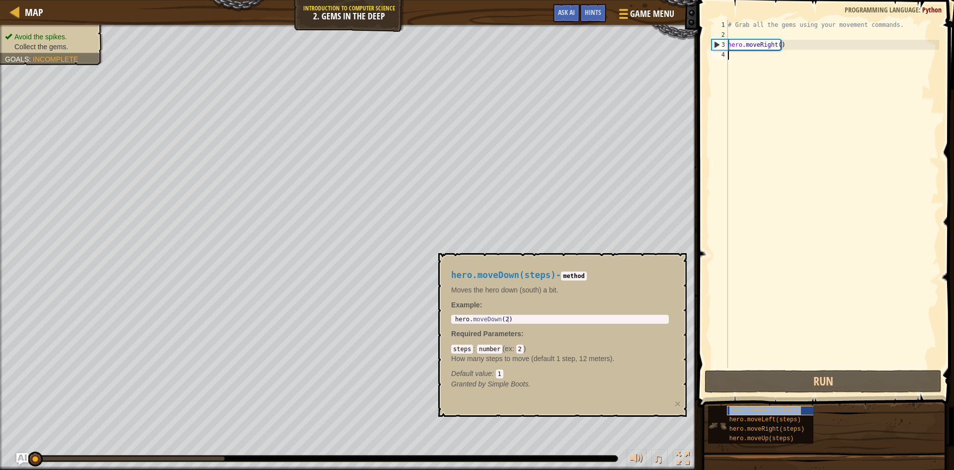
click at [752, 411] on span "hero.moveDown(steps)" at bounding box center [766, 410] width 72 height 7
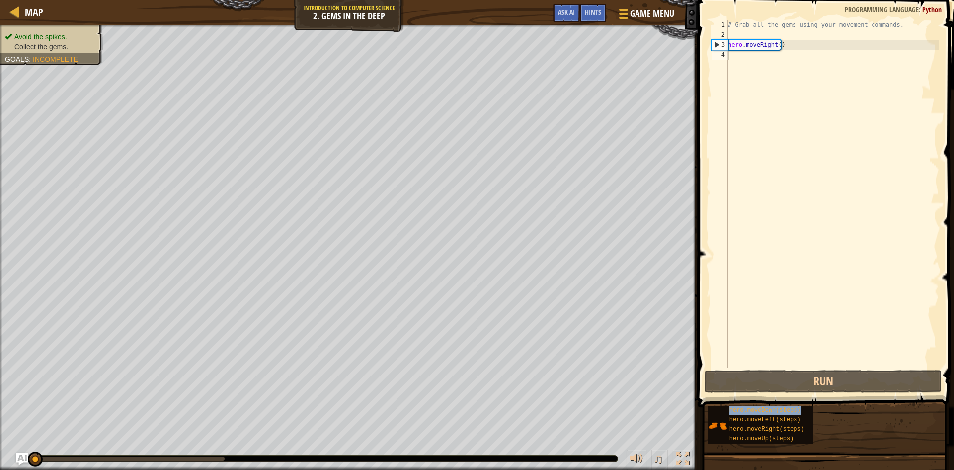
type textarea "hero.moveDown(steps)"
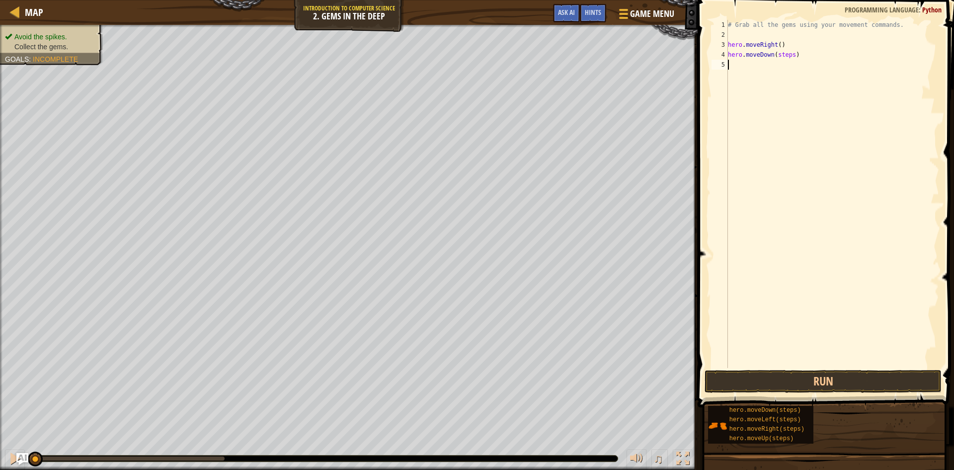
click at [765, 168] on div "# Grab all the gems using your movement commands. hero . moveRight ( ) hero . m…" at bounding box center [832, 204] width 213 height 368
click at [790, 55] on div "# Grab all the gems using your movement commands. hero . moveRight ( ) hero . m…" at bounding box center [832, 204] width 213 height 368
click at [784, 63] on div "# Grab all the gems using your movement commands. hero . moveRight ( ) hero . m…" at bounding box center [832, 204] width 213 height 368
type textarea "hero.moveUp()"
click at [785, 67] on div "# Grab all the gems using your movement commands. hero . moveRight ( ) hero . m…" at bounding box center [832, 204] width 213 height 368
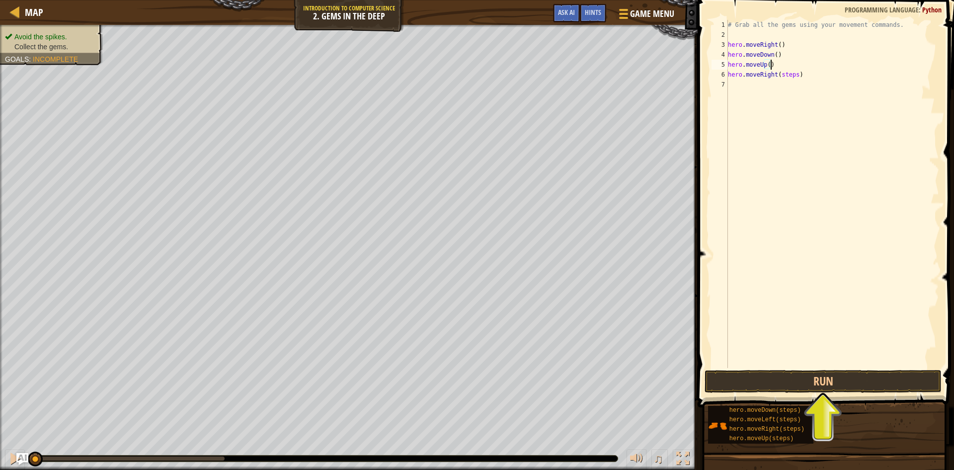
click at [793, 73] on div "# Grab all the gems using your movement commands. hero . moveRight ( ) hero . m…" at bounding box center [832, 204] width 213 height 368
type textarea "hero.moveRight()"
click at [814, 377] on button "Run" at bounding box center [823, 381] width 237 height 23
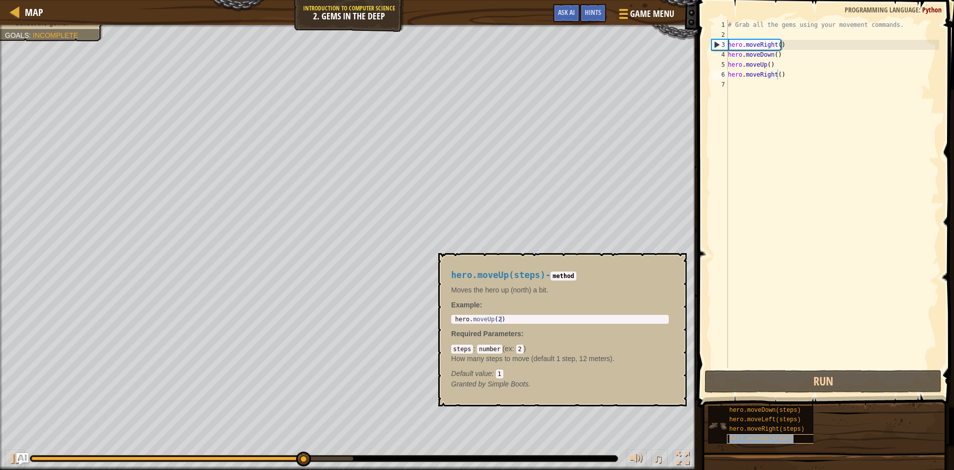
type textarea "# Grab all the gems using your movement commands."
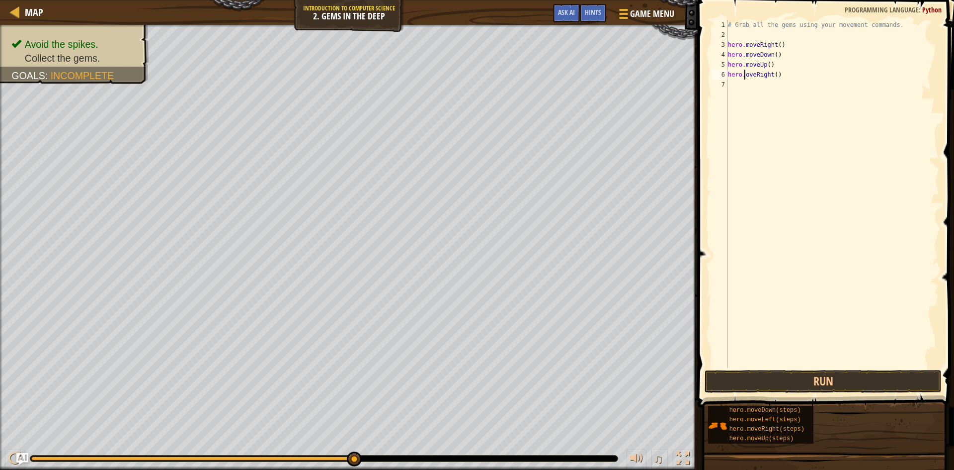
scroll to position [4, 2]
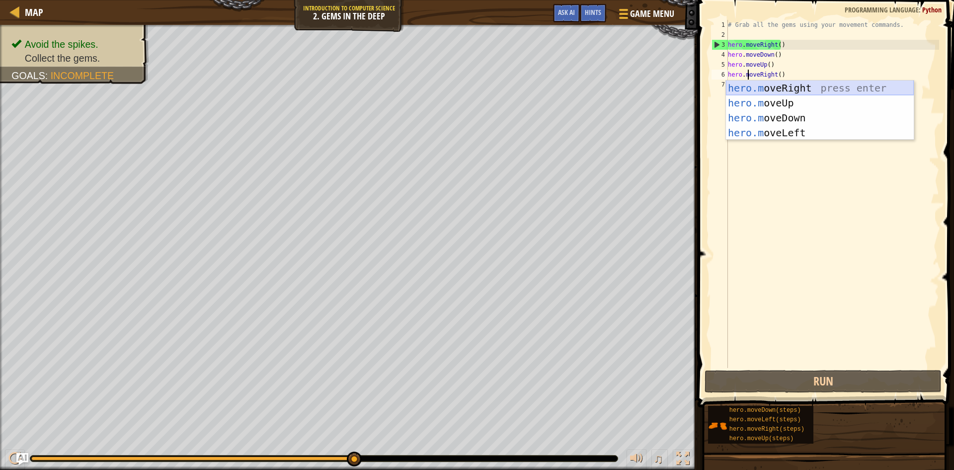
click at [800, 90] on div "hero.m oveRight press enter hero.m oveUp press enter hero.m oveDown press enter…" at bounding box center [820, 125] width 188 height 89
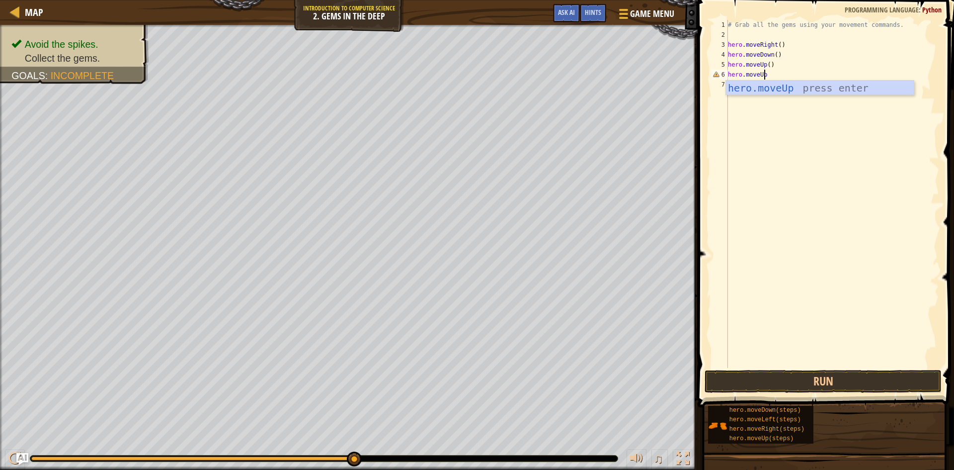
scroll to position [4, 3]
type textarea "hero.moveUp()"
click at [741, 88] on div "# Grab all the gems using your movement commands. hero . moveRight ( ) hero . m…" at bounding box center [832, 204] width 213 height 368
type textarea "hero.moveRight"
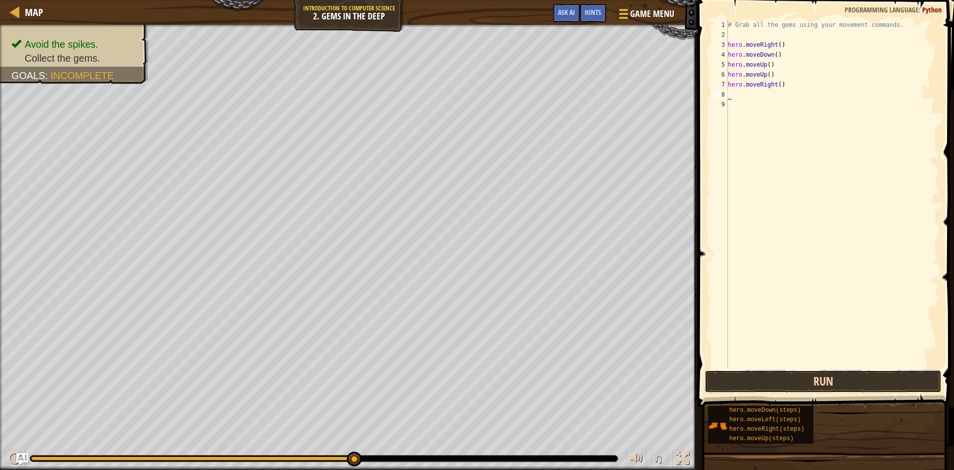
click at [860, 385] on button "Run" at bounding box center [823, 381] width 237 height 23
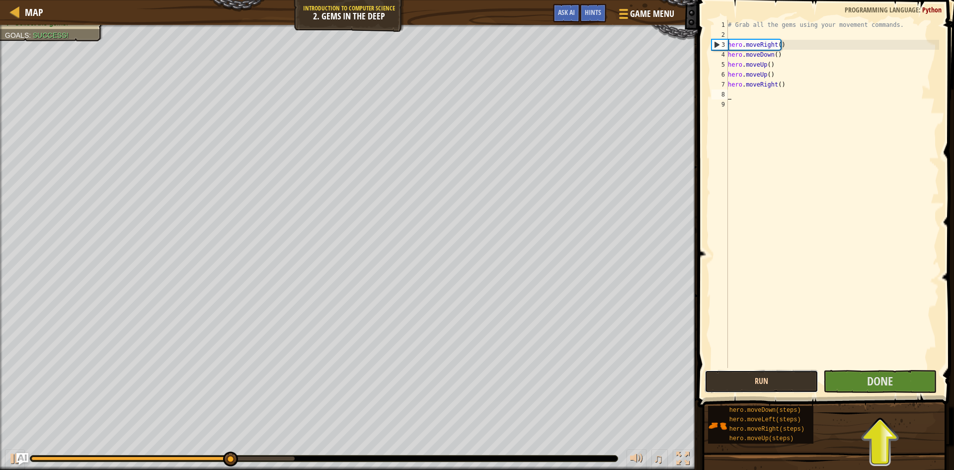
click at [726, 374] on button "Run" at bounding box center [762, 381] width 114 height 23
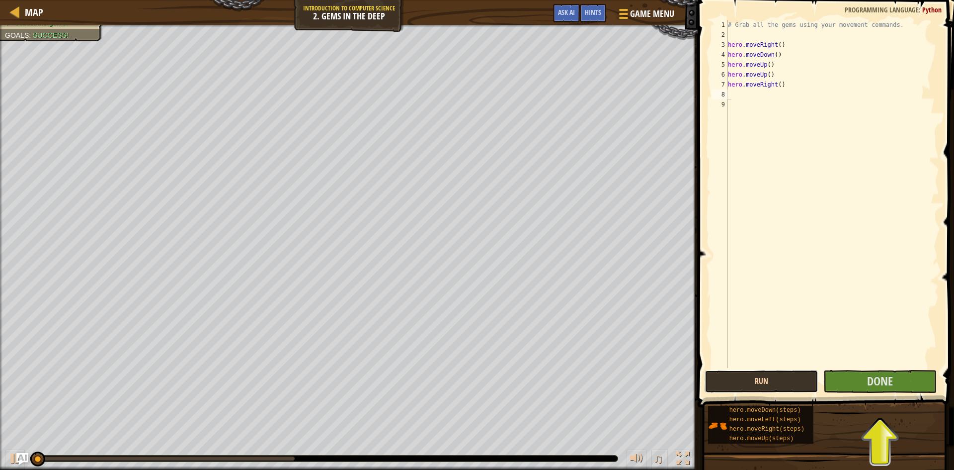
click at [726, 374] on button "Run" at bounding box center [762, 381] width 114 height 23
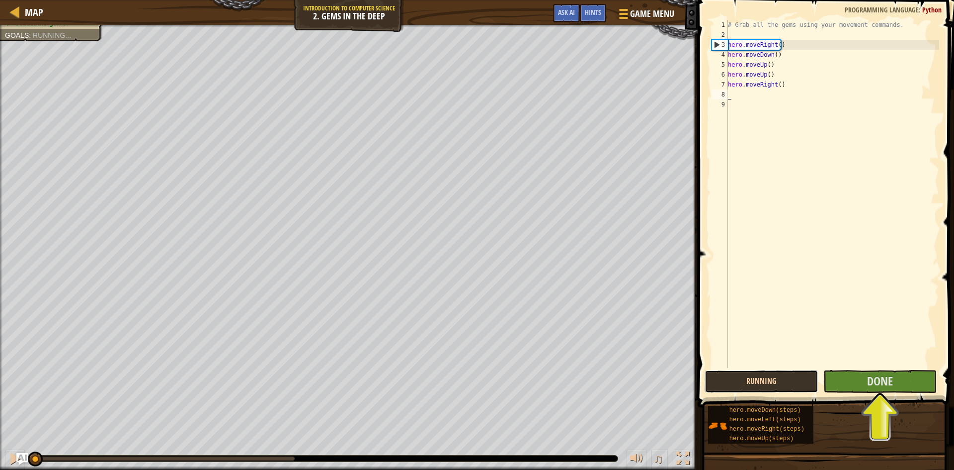
click at [726, 374] on button "Running" at bounding box center [762, 381] width 114 height 23
click at [726, 374] on button "Run" at bounding box center [762, 381] width 114 height 23
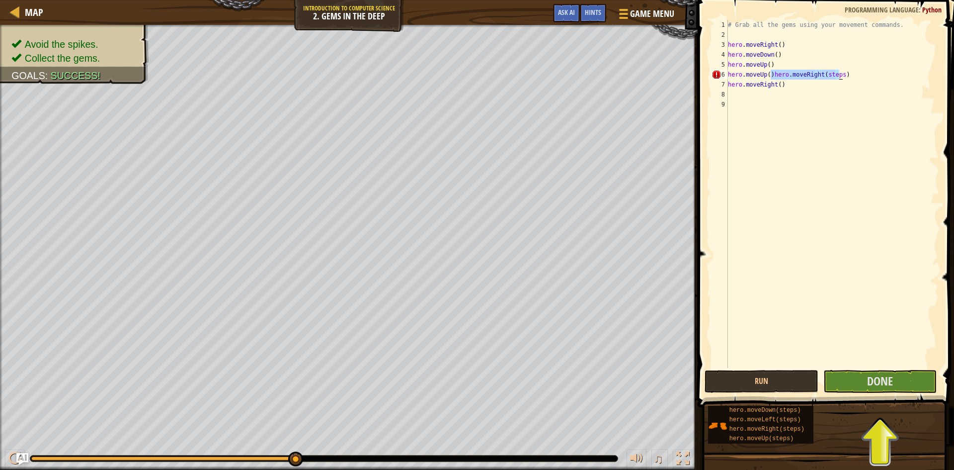
click at [843, 77] on div "# Grab all the gems using your movement commands. hero . moveRight ( ) hero . m…" at bounding box center [832, 194] width 213 height 348
type textarea "hero.moveRight()"
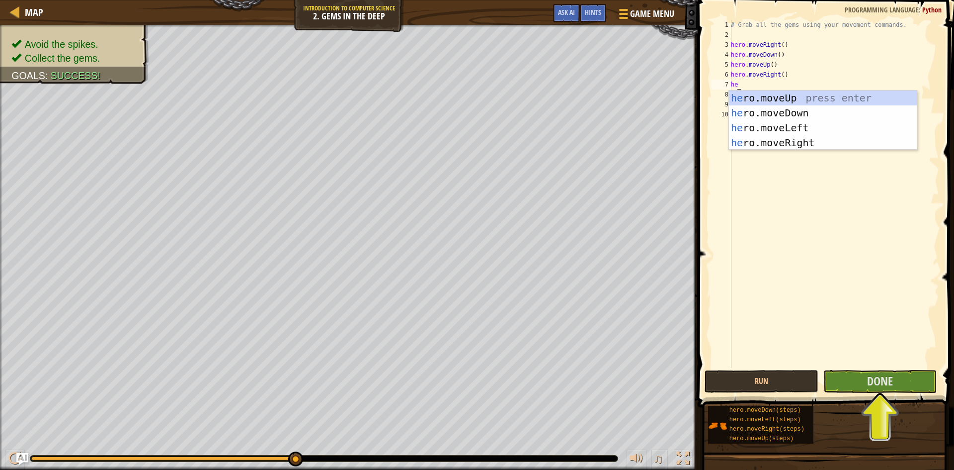
scroll to position [4, 0]
type textarea "hero"
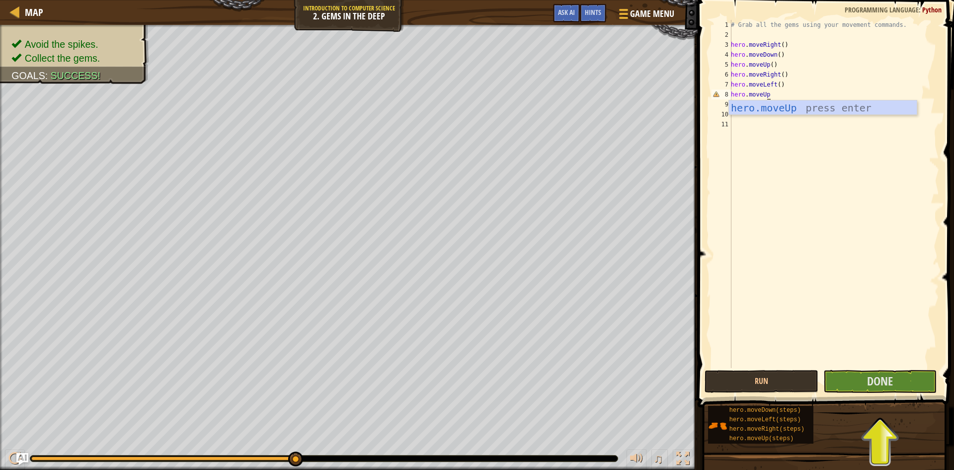
scroll to position [4, 3]
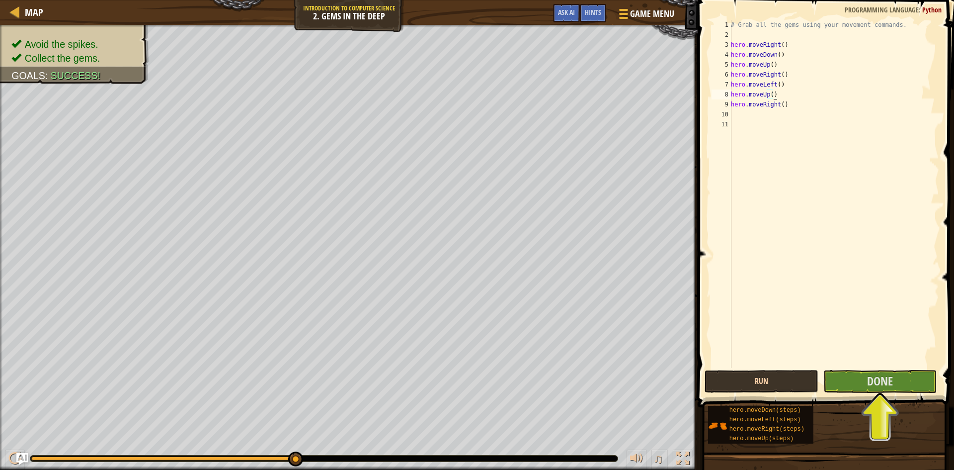
type textarea "hero.moveUp()"
click at [749, 383] on button "Run" at bounding box center [762, 381] width 114 height 23
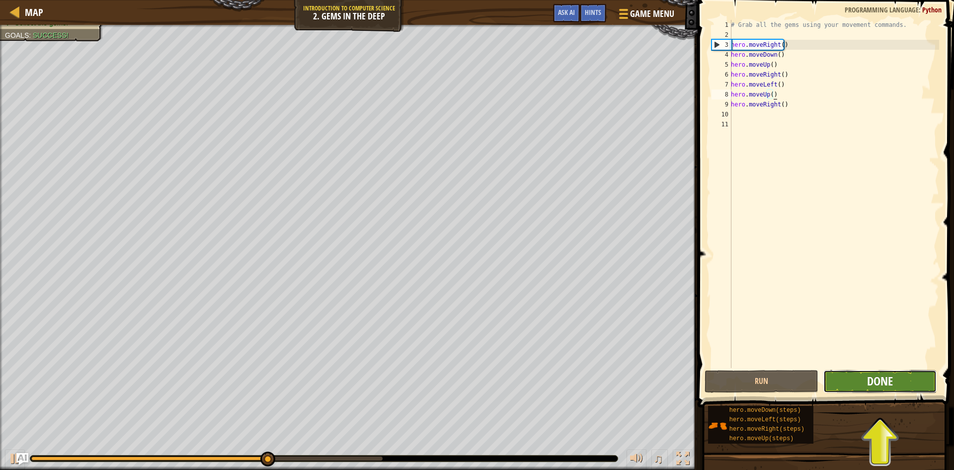
click at [874, 373] on span "Done" at bounding box center [880, 381] width 26 height 16
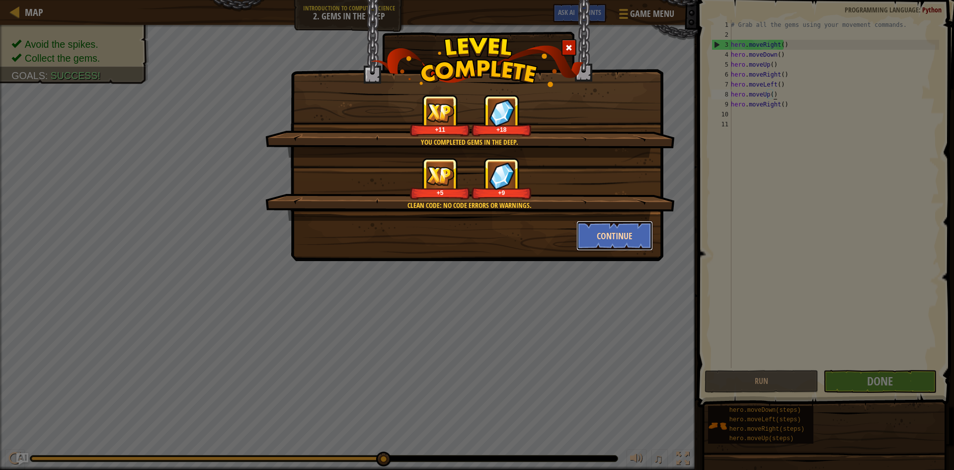
click at [624, 237] on button "Continue" at bounding box center [614, 236] width 77 height 30
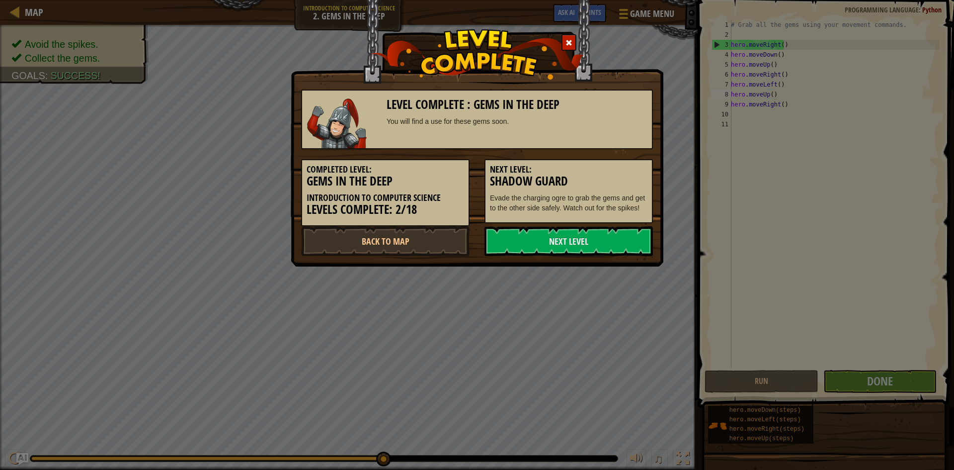
click at [617, 239] on link "Next Level" at bounding box center [569, 241] width 168 height 30
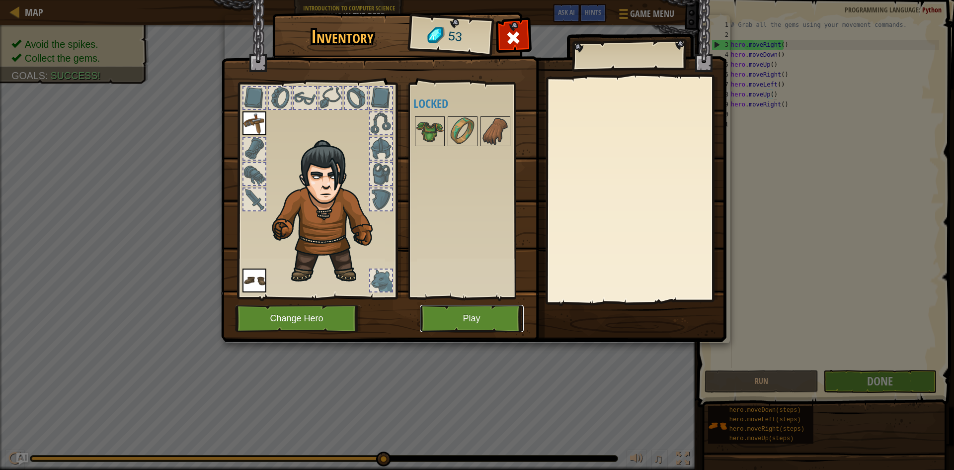
click at [472, 316] on button "Play" at bounding box center [472, 318] width 104 height 27
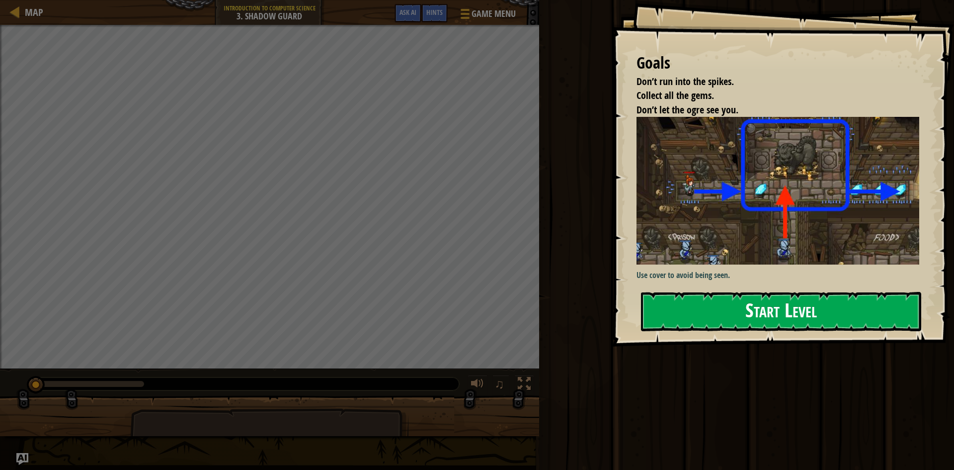
drag, startPoint x: 791, startPoint y: 282, endPoint x: 784, endPoint y: 307, distance: 26.3
click at [788, 295] on div "Goals Don’t run into the spikes. Collect all the gems. Don’t let the ogre see y…" at bounding box center [783, 173] width 342 height 346
click at [781, 348] on div at bounding box center [781, 352] width 280 height 22
click at [772, 314] on button "Start Level" at bounding box center [781, 311] width 280 height 39
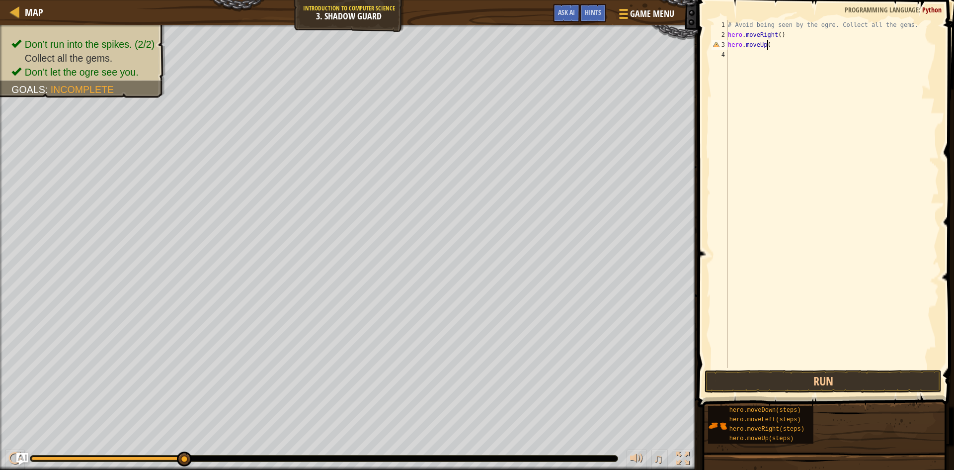
scroll to position [4, 3]
type textarea "hero.moveUp()"
type textarea "hero.moveRight()"
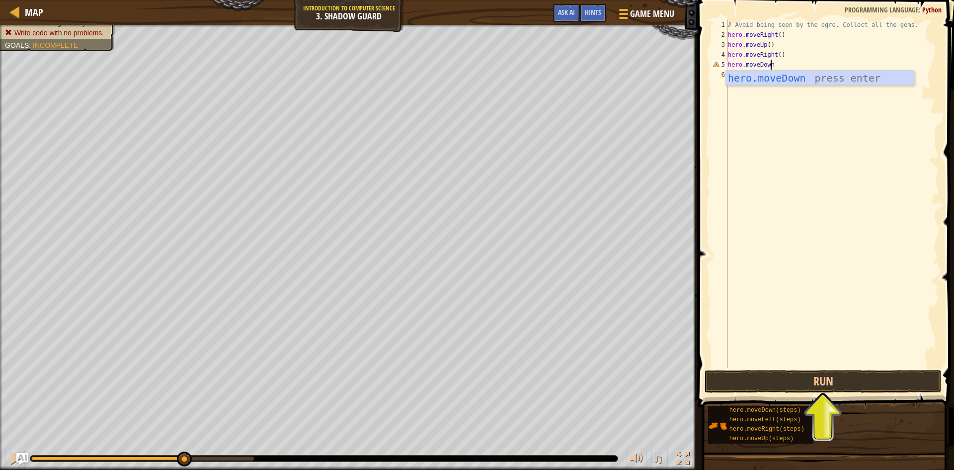
type textarea "hero.moveDown()"
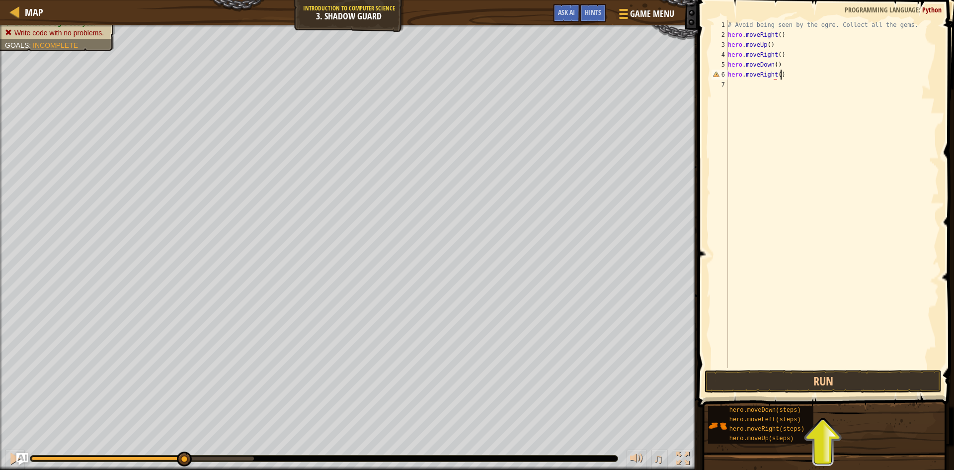
scroll to position [4, 4]
type textarea "hero.moveRight()"
click at [780, 386] on button "Run" at bounding box center [823, 381] width 237 height 23
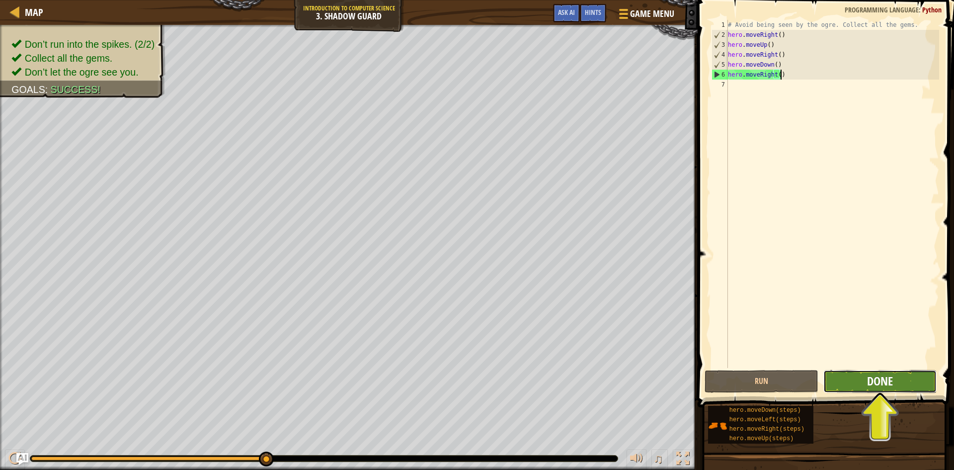
click at [881, 380] on span "Done" at bounding box center [880, 381] width 26 height 16
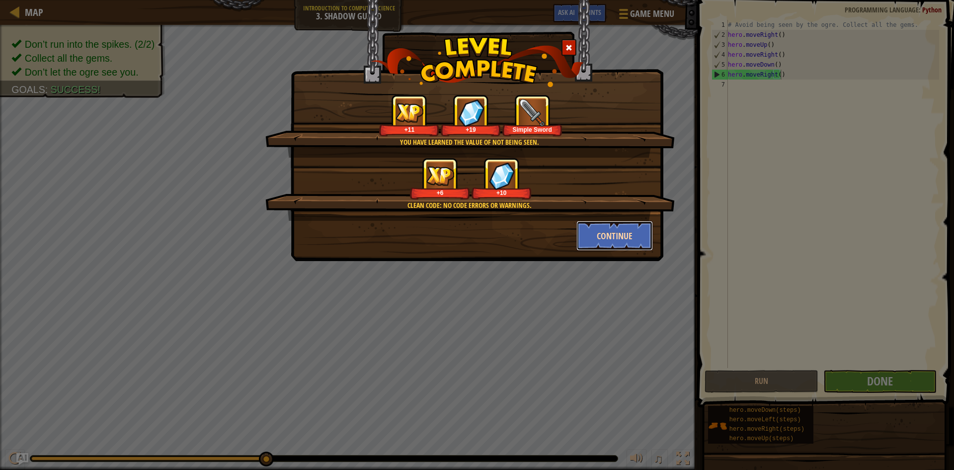
click at [615, 224] on button "Continue" at bounding box center [614, 236] width 77 height 30
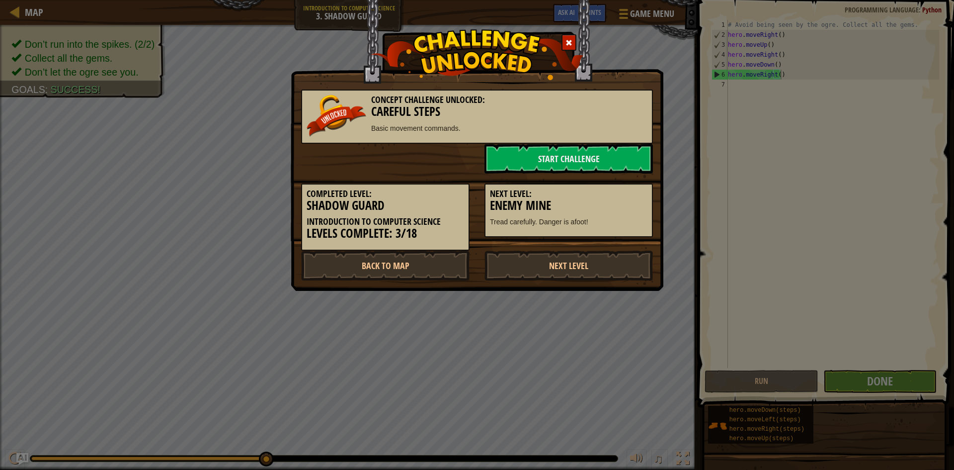
drag, startPoint x: 583, startPoint y: 263, endPoint x: 585, endPoint y: 229, distance: 34.3
click at [585, 229] on div "Concept Challenge Unlocked: Careful Steps Basic movement commands. Start Challe…" at bounding box center [477, 180] width 352 height 201
click at [561, 162] on link "Start Challenge" at bounding box center [569, 159] width 168 height 30
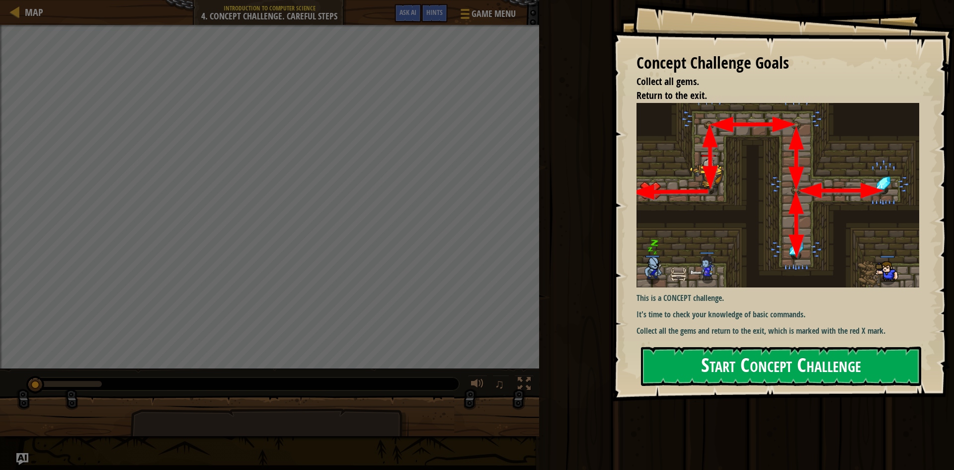
click at [848, 372] on button "Start Concept Challenge" at bounding box center [781, 365] width 280 height 39
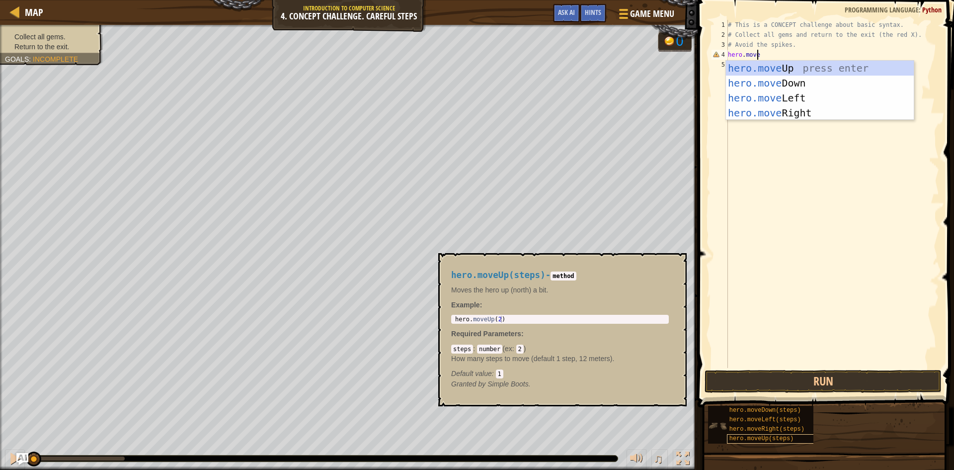
scroll to position [4, 2]
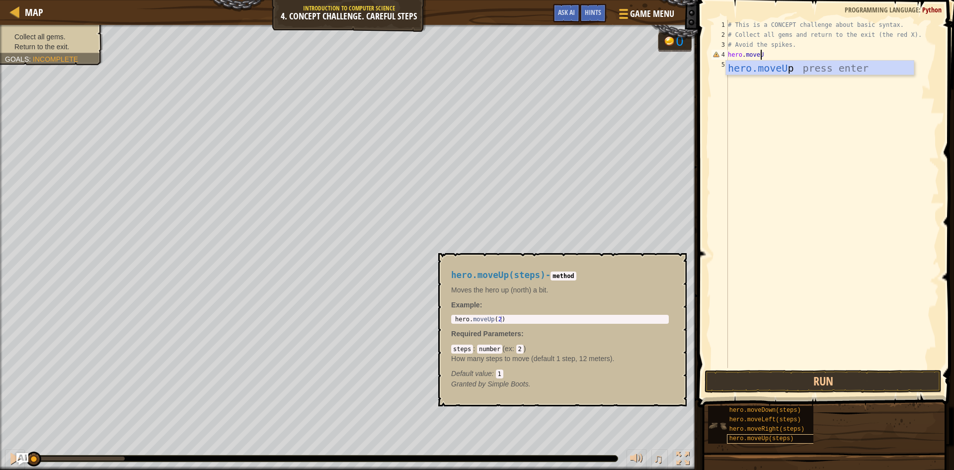
type textarea "hero.moveUp"
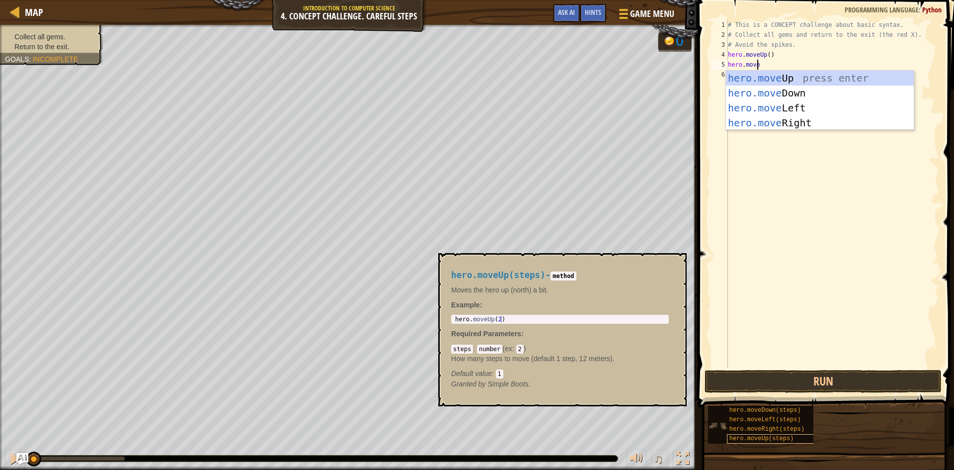
scroll to position [4, 2]
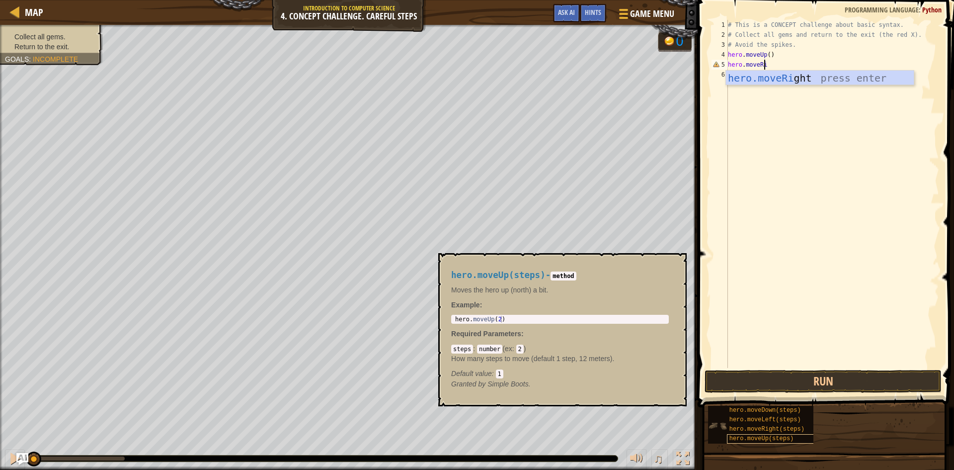
type textarea "hero.moveRight"
type textarea "hero.moveDown"
type textarea "hero.moveUp()"
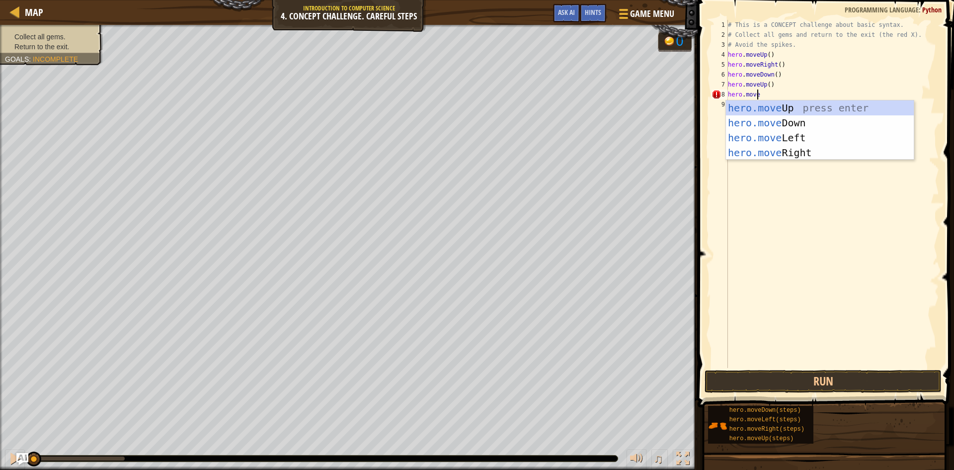
scroll to position [4, 2]
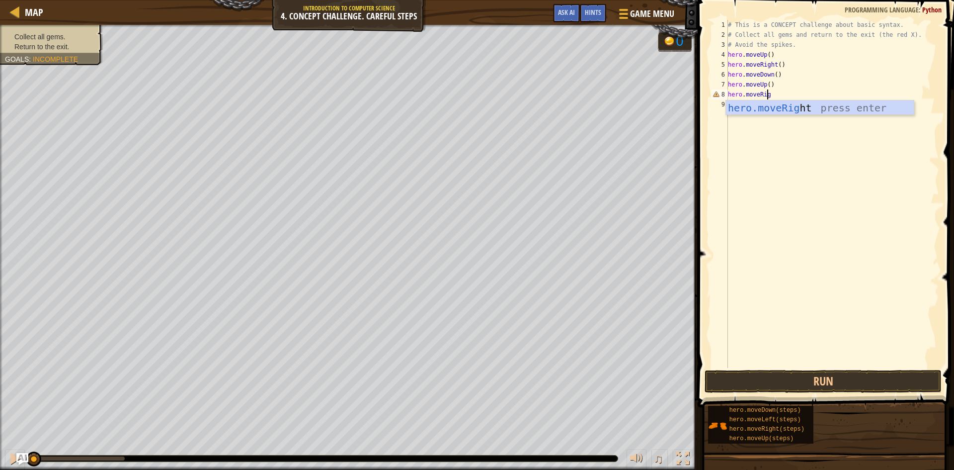
type textarea "hero.moveRight"
click at [846, 375] on button "Run" at bounding box center [823, 381] width 237 height 23
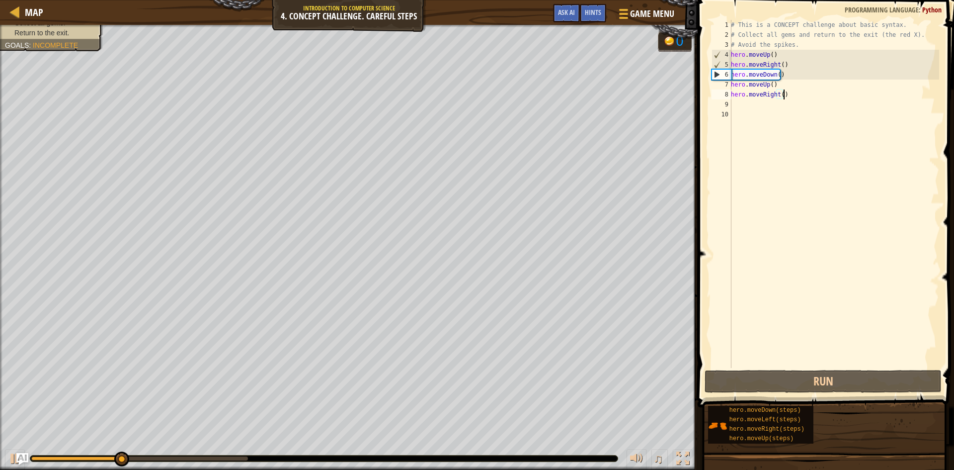
click at [809, 93] on div "# This is a CONCEPT challenge about basic syntax. # Collect all gems and return…" at bounding box center [834, 204] width 210 height 368
click at [769, 81] on div "# This is a CONCEPT challenge about basic syntax. # Collect all gems and return…" at bounding box center [834, 204] width 210 height 368
type textarea "hero.moveUp()"
click at [796, 89] on div "# This is a CONCEPT challenge about basic syntax. # Collect all gems and return…" at bounding box center [834, 204] width 210 height 368
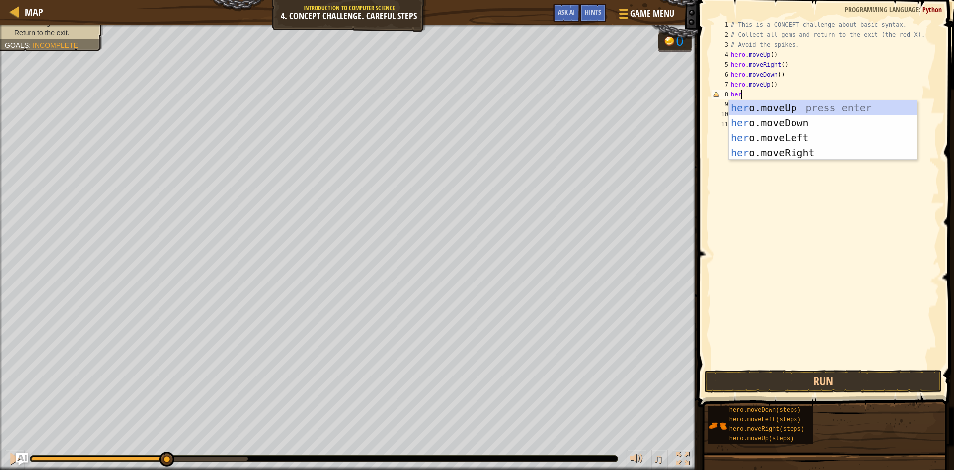
type textarea "h"
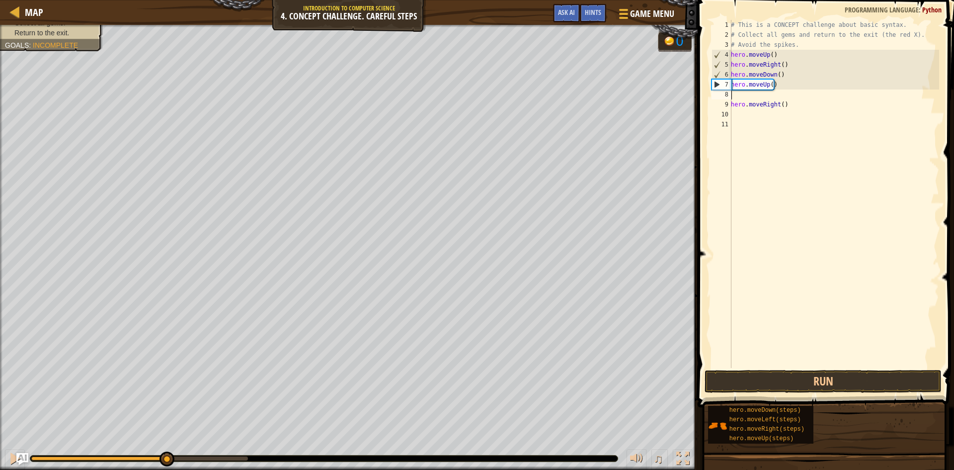
click at [796, 89] on div "# This is a CONCEPT challenge about basic syntax. # Collect all gems and return…" at bounding box center [834, 204] width 210 height 368
type textarea "hero.moveUp()"
click at [776, 94] on div "# This is a CONCEPT challenge about basic syntax. # Collect all gems and return…" at bounding box center [834, 204] width 210 height 368
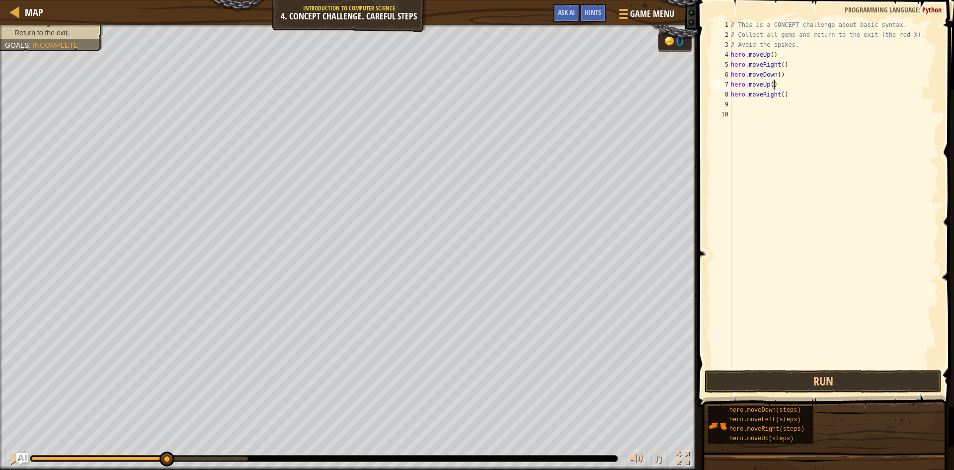
click at [802, 71] on div "# This is a CONCEPT challenge about basic syntax. # Collect all gems and return…" at bounding box center [834, 204] width 210 height 368
type textarea "hero.moveDown()"
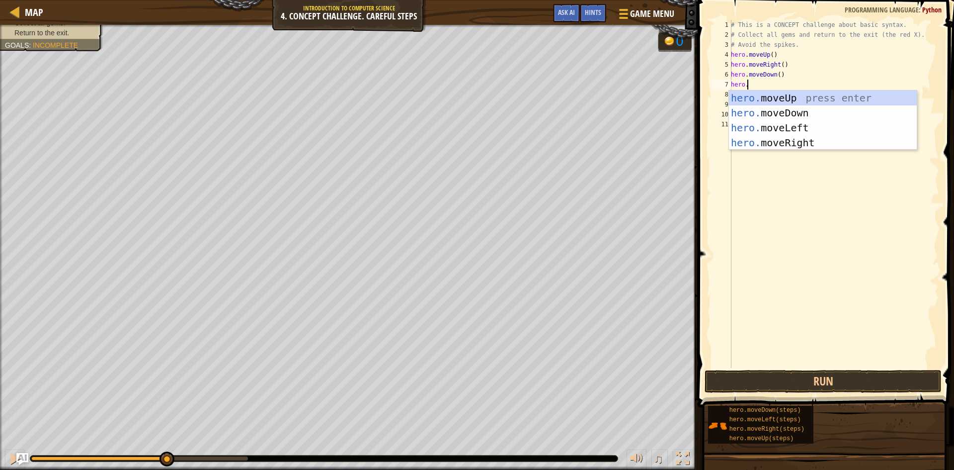
scroll to position [4, 1]
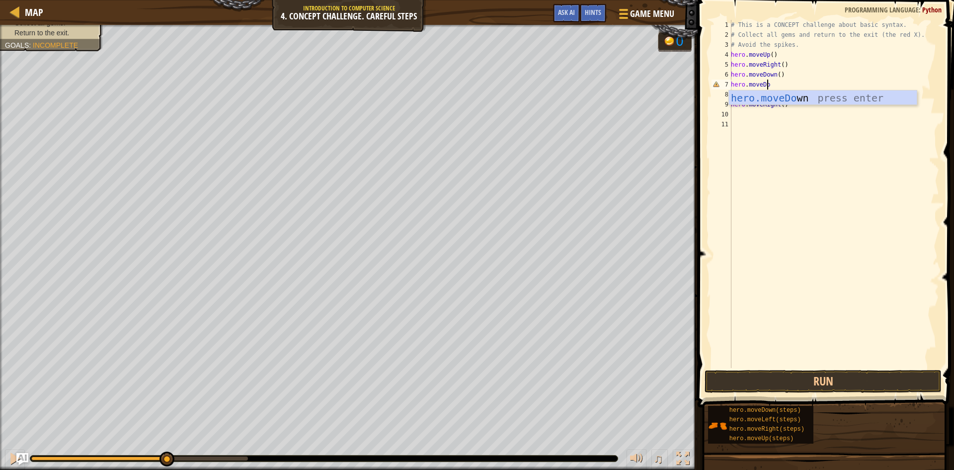
type textarea "hero.moveDown"
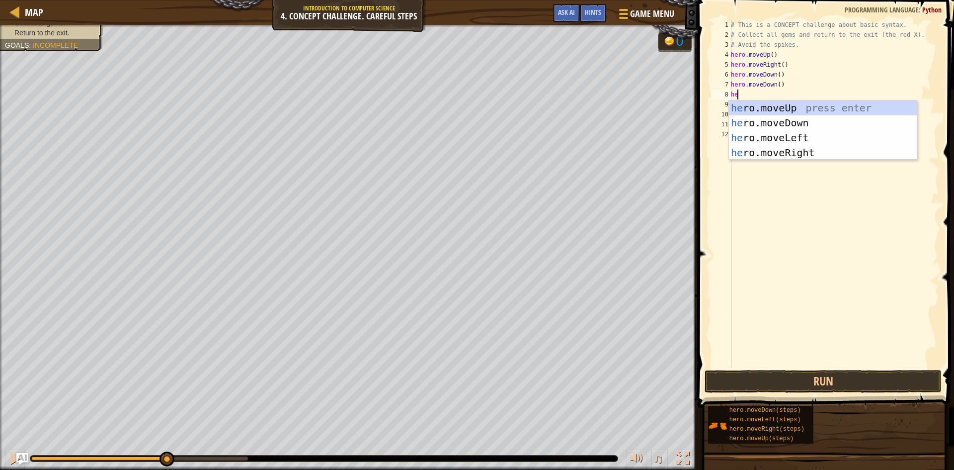
scroll to position [4, 0]
type textarea "h"
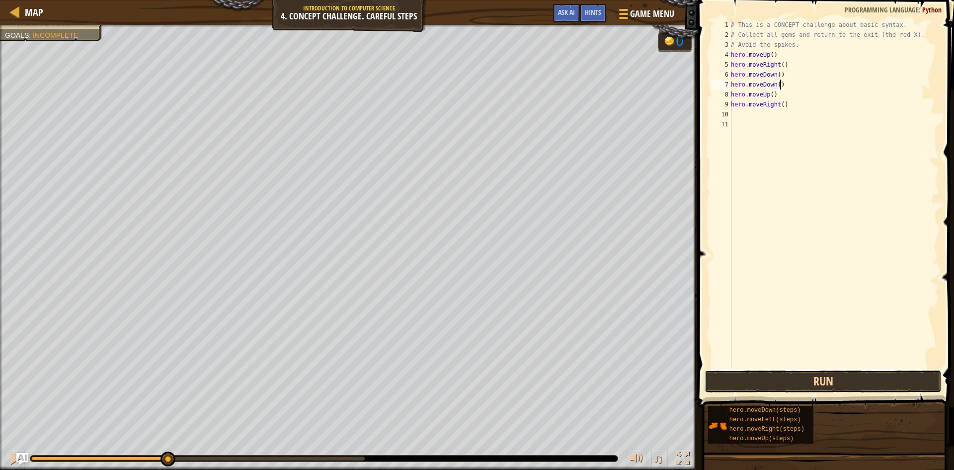
click at [803, 374] on button "Run" at bounding box center [823, 381] width 237 height 23
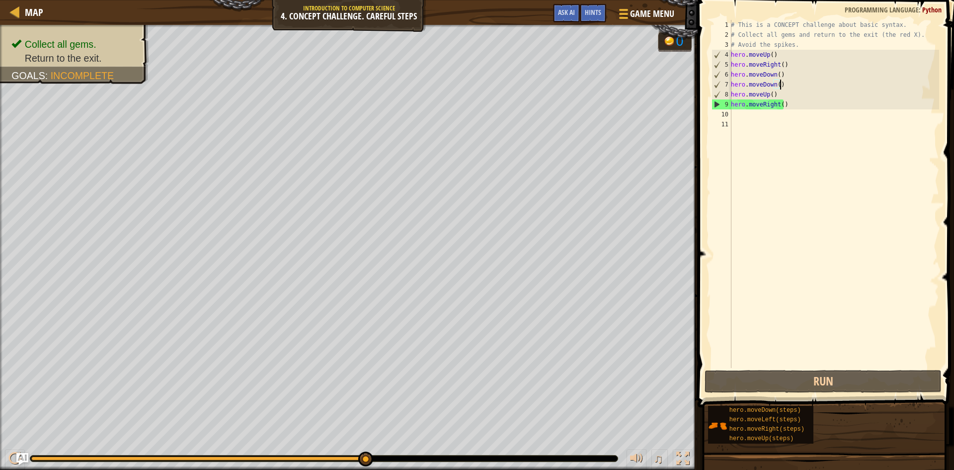
click at [817, 105] on div "# This is a CONCEPT challenge about basic syntax. # Collect all gems and return…" at bounding box center [834, 204] width 210 height 368
type textarea "hero.moveRight()"
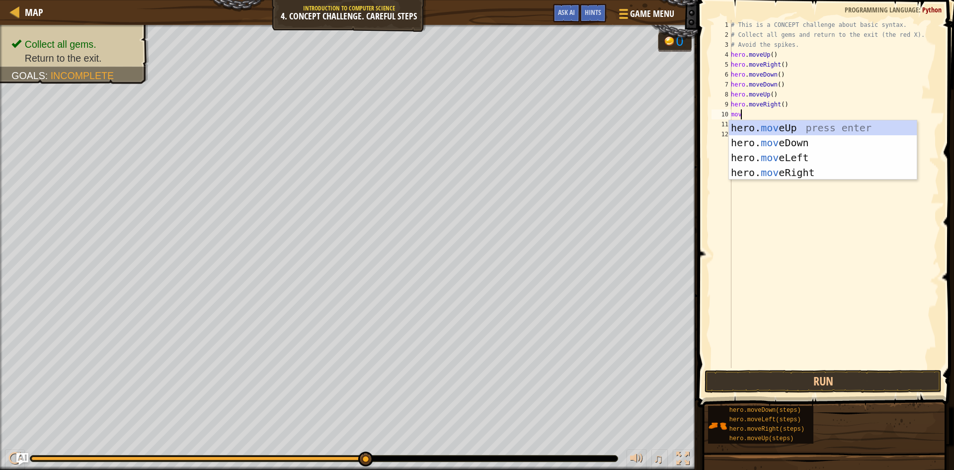
type textarea "m"
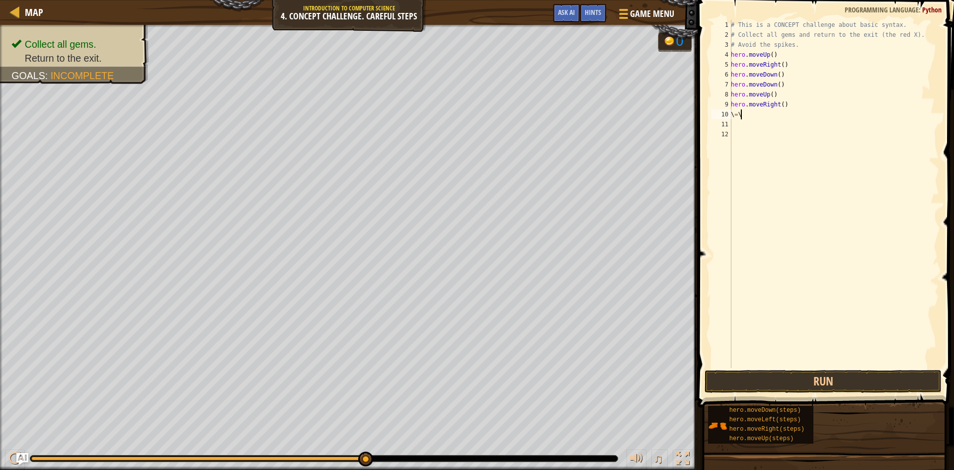
type textarea "\"
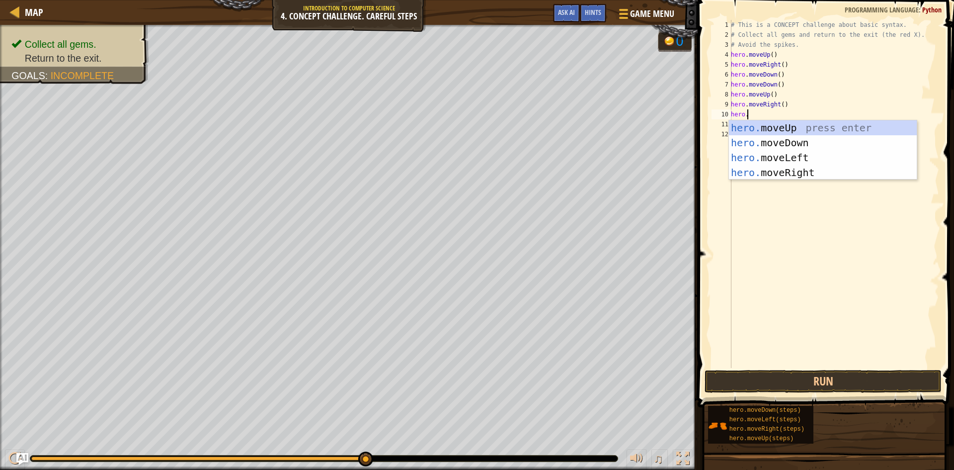
scroll to position [4, 1]
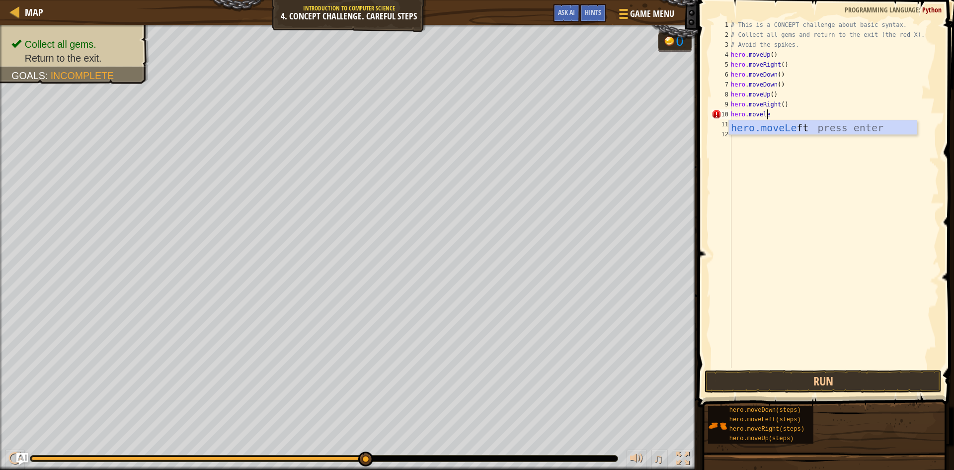
type textarea "hero.movelef"
type textarea "hero.moveUp"
click at [756, 139] on div "# This is a CONCEPT challenge about basic syntax. # Collect all gems and return…" at bounding box center [834, 204] width 210 height 368
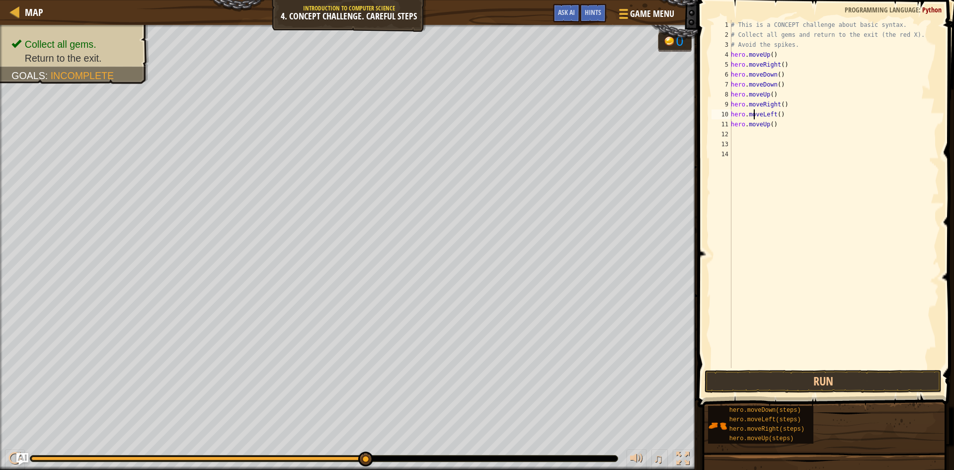
click at [753, 119] on div "# This is a CONCEPT challenge about basic syntax. # Collect all gems and return…" at bounding box center [834, 204] width 210 height 368
click at [751, 127] on div "# This is a CONCEPT challenge about basic syntax. # Collect all gems and return…" at bounding box center [834, 204] width 210 height 368
click at [785, 119] on div "# This is a CONCEPT challenge about basic syntax. # Collect all gems and return…" at bounding box center [834, 204] width 210 height 368
click at [790, 128] on div "# This is a CONCEPT challenge about basic syntax. # Collect all gems and return…" at bounding box center [834, 204] width 210 height 368
type textarea "hero.moveUp()"
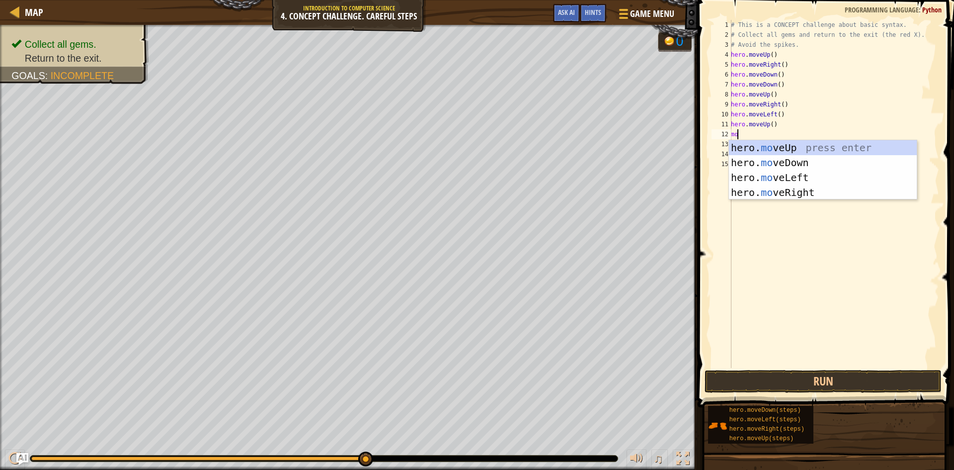
type textarea "m"
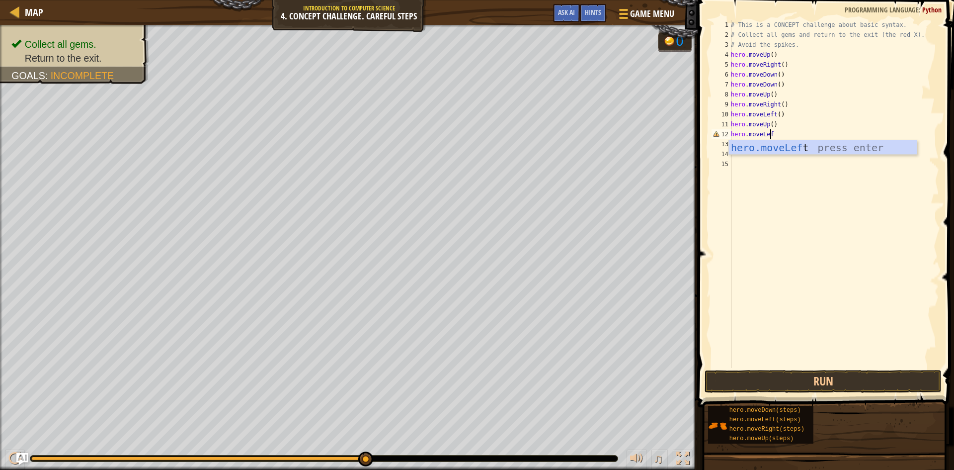
scroll to position [4, 3]
type textarea "hero.moveLeft"
type textarea "hero.moveDown"
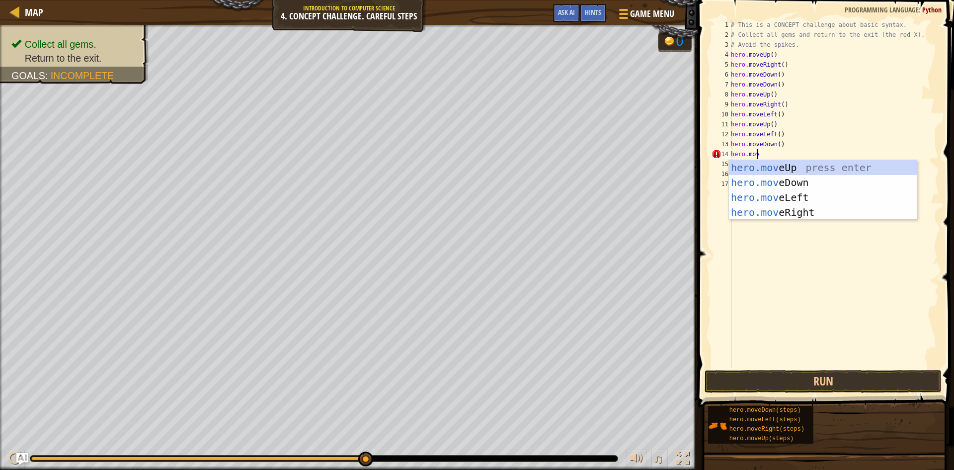
scroll to position [4, 2]
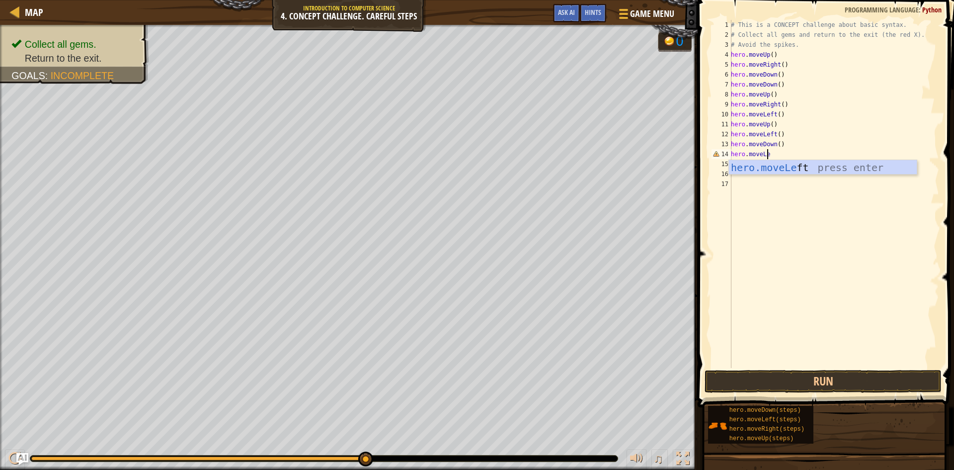
type textarea "hero.moveLef"
click at [778, 379] on button "Run" at bounding box center [823, 381] width 237 height 23
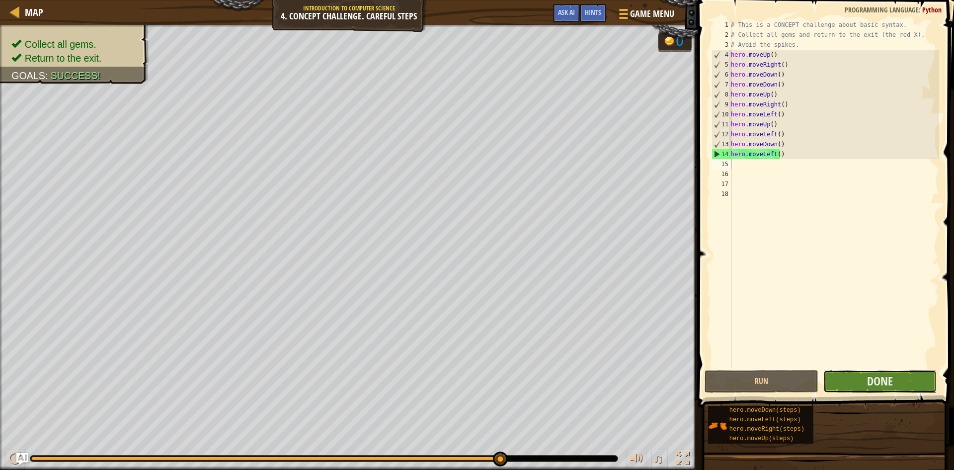
click at [888, 373] on button "Done" at bounding box center [880, 381] width 114 height 23
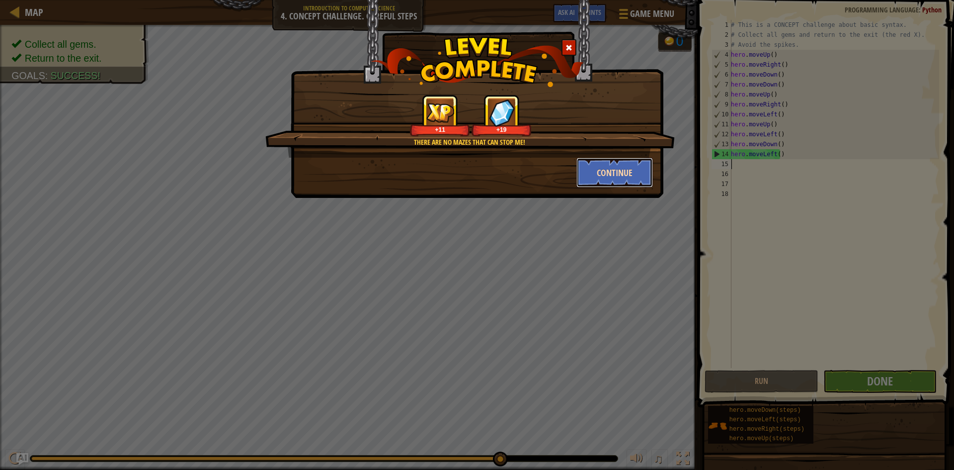
click at [612, 180] on button "Continue" at bounding box center [614, 173] width 77 height 30
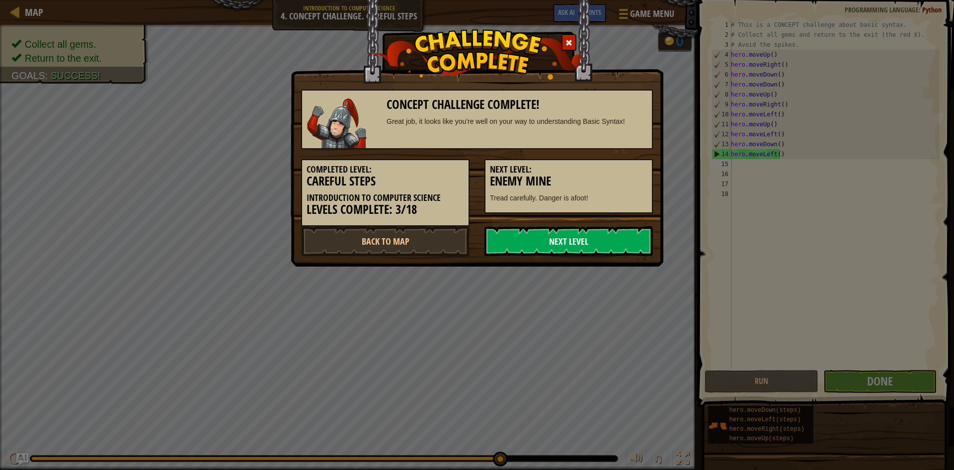
click at [505, 246] on link "Next Level" at bounding box center [569, 241] width 168 height 30
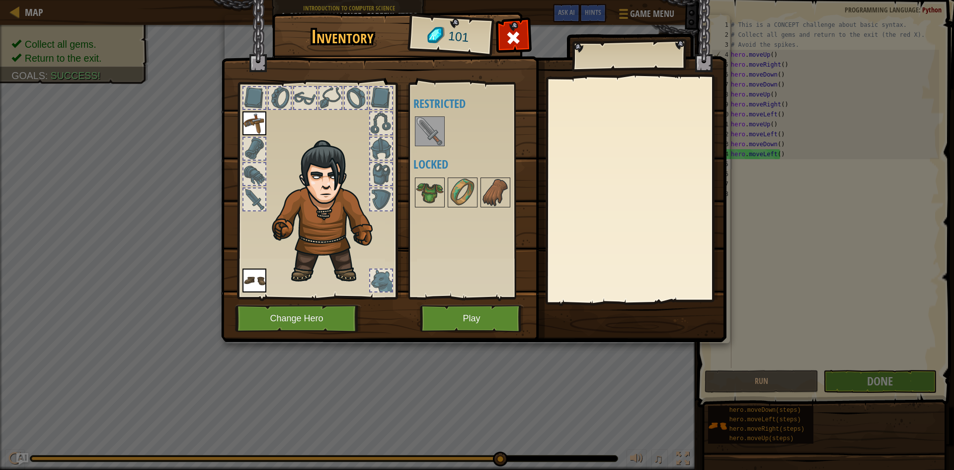
click at [427, 113] on div "Available Equip Equip (double-click to equip) Restricted Locked" at bounding box center [475, 190] width 125 height 207
click at [423, 143] on img at bounding box center [430, 131] width 28 height 28
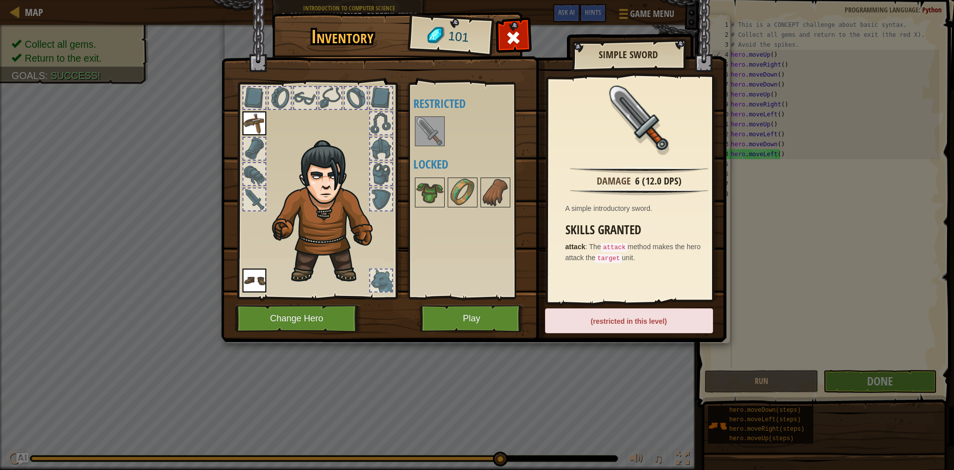
click at [592, 316] on div "(restricted in this level)" at bounding box center [629, 320] width 168 height 25
click at [526, 313] on img at bounding box center [473, 161] width 505 height 361
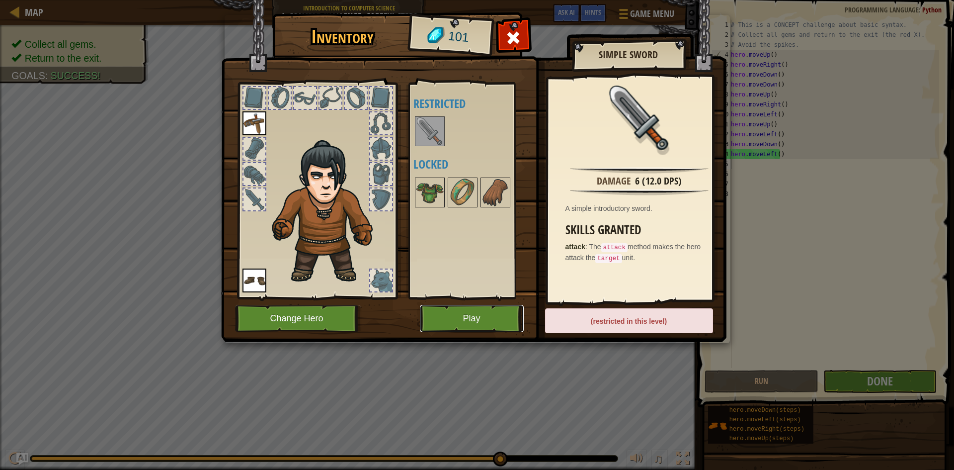
click at [488, 315] on button "Play" at bounding box center [472, 318] width 104 height 27
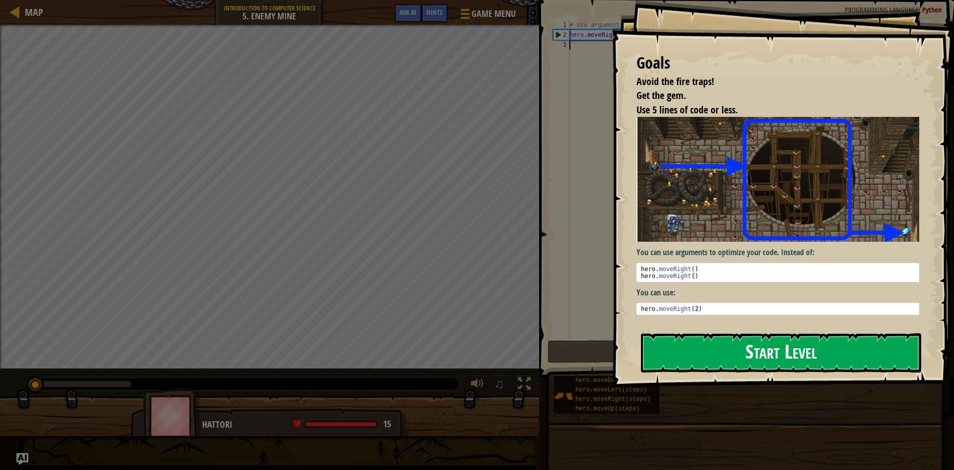
click at [805, 335] on button "Start Level" at bounding box center [781, 352] width 280 height 39
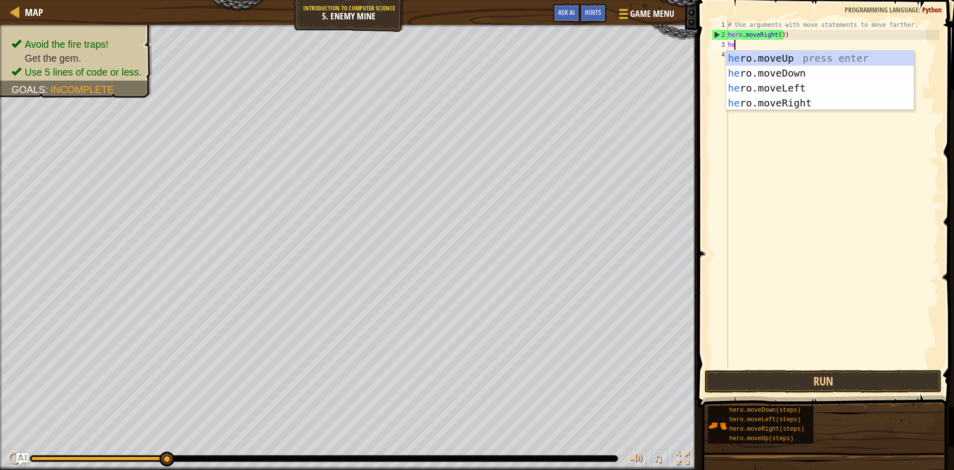
scroll to position [4, 0]
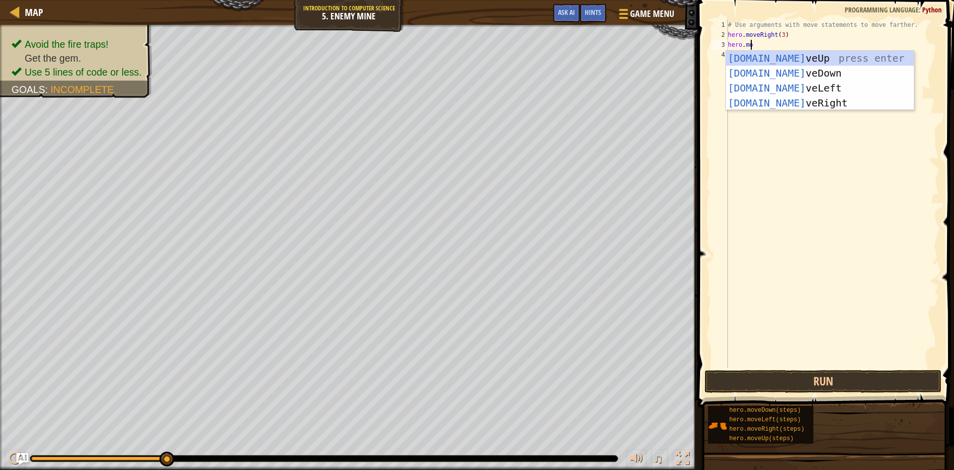
type textarea "hero.move"
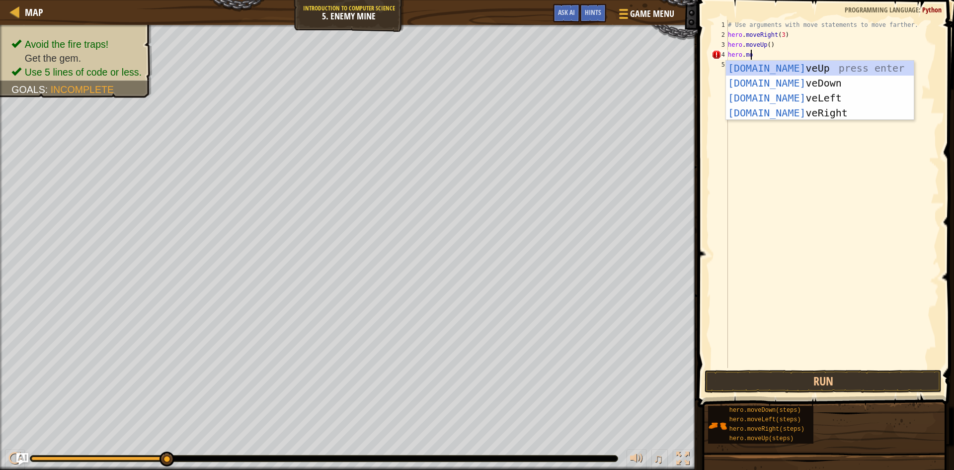
type textarea "hero.move"
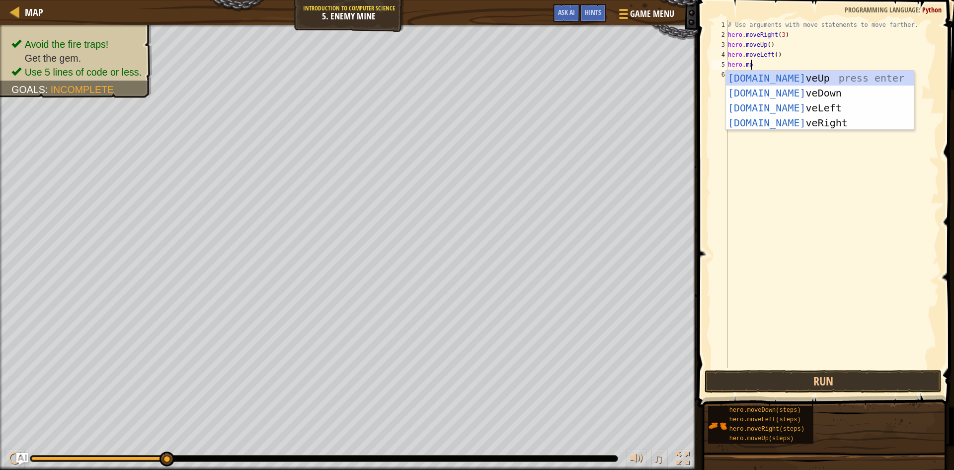
type textarea "hero.move"
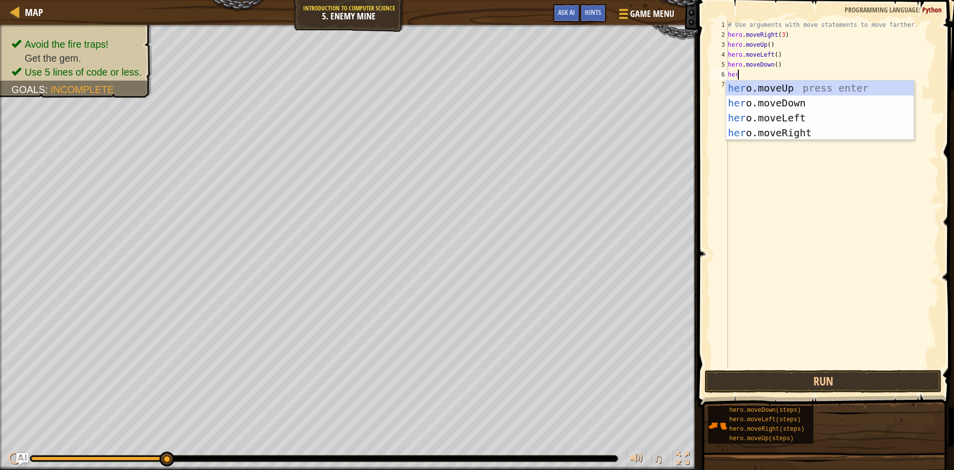
scroll to position [4, 0]
type textarea "hero.move"
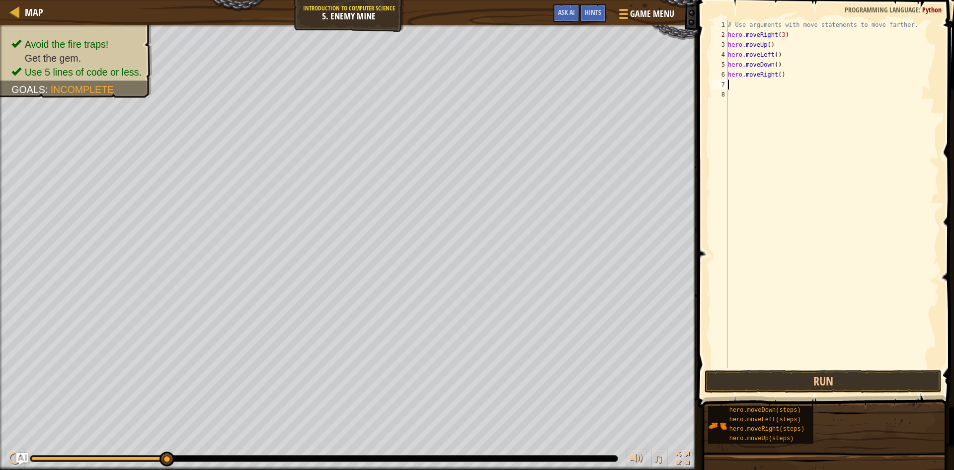
scroll to position [4, 0]
click at [905, 379] on button "Run" at bounding box center [823, 381] width 237 height 23
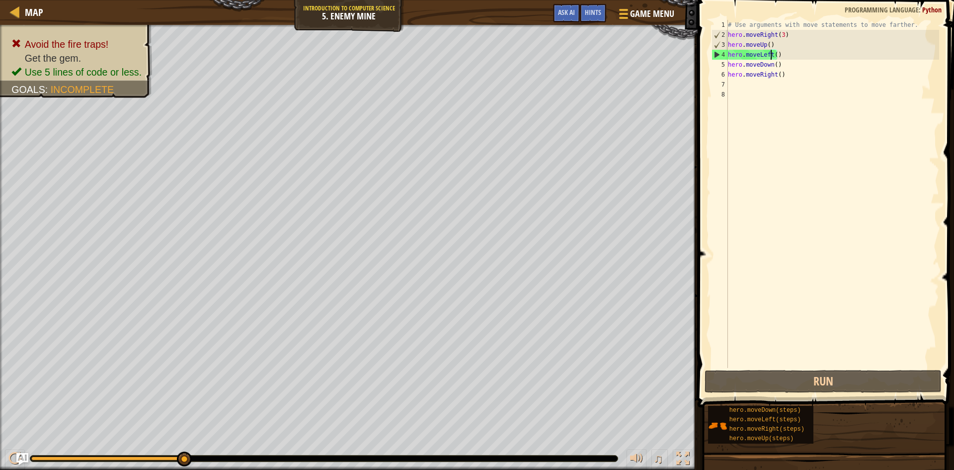
click at [769, 55] on div "# Use arguments with move statements to move farther. hero . moveRight ( 3 ) he…" at bounding box center [832, 204] width 213 height 368
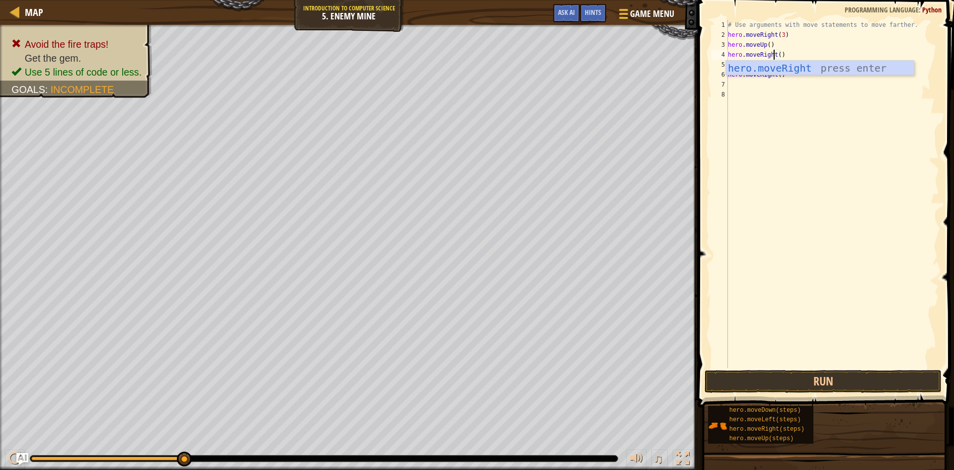
scroll to position [4, 3]
click at [766, 378] on button "Run" at bounding box center [823, 381] width 237 height 23
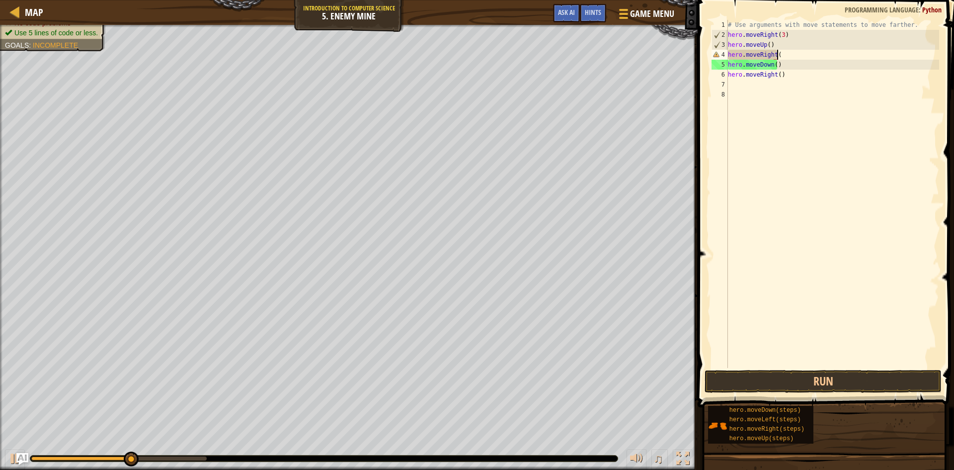
scroll to position [4, 4]
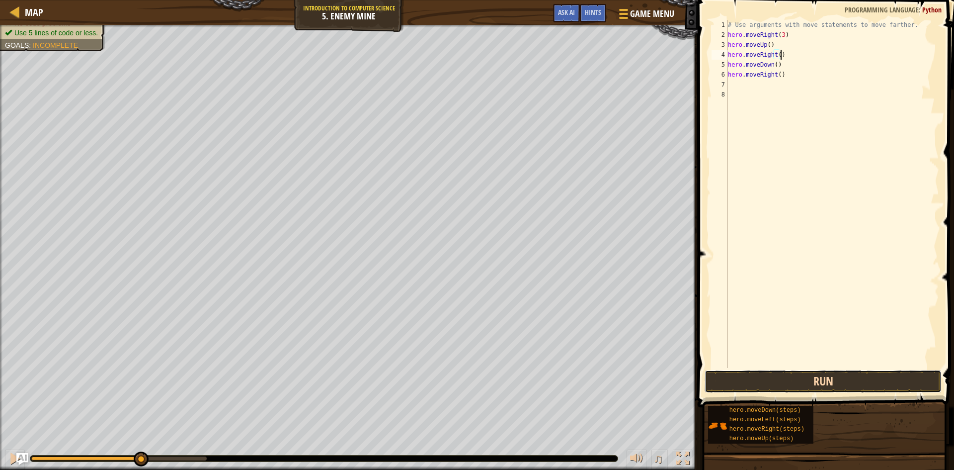
click at [822, 378] on button "Run" at bounding box center [823, 381] width 237 height 23
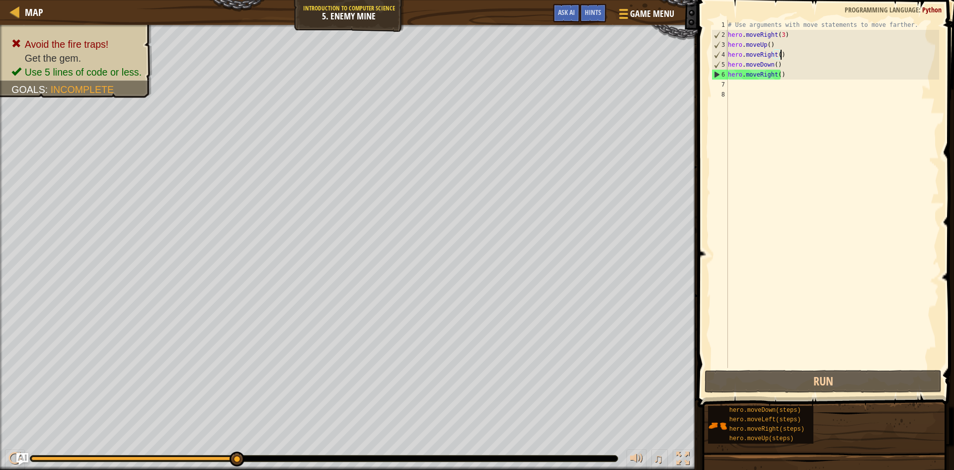
click at [787, 67] on div "# Use arguments with move statements to move farther. hero . moveRight ( 3 ) he…" at bounding box center [832, 204] width 213 height 368
type textarea "hero.moveDown()"
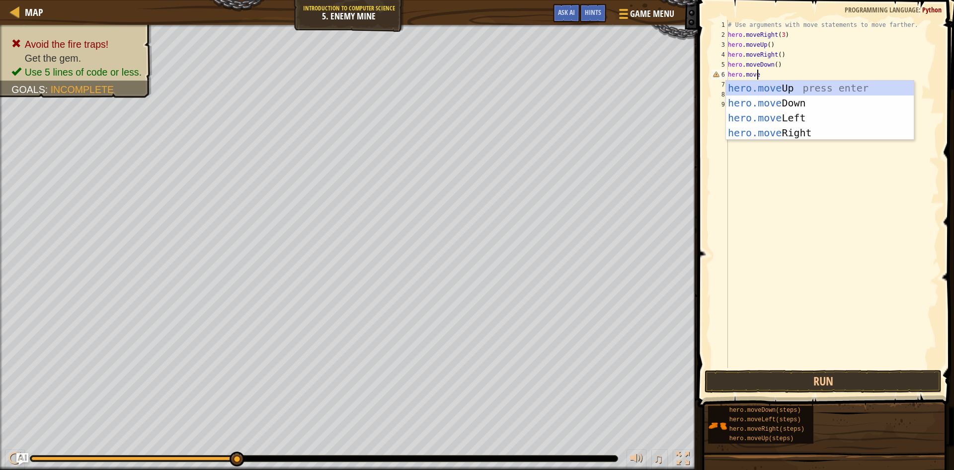
scroll to position [4, 2]
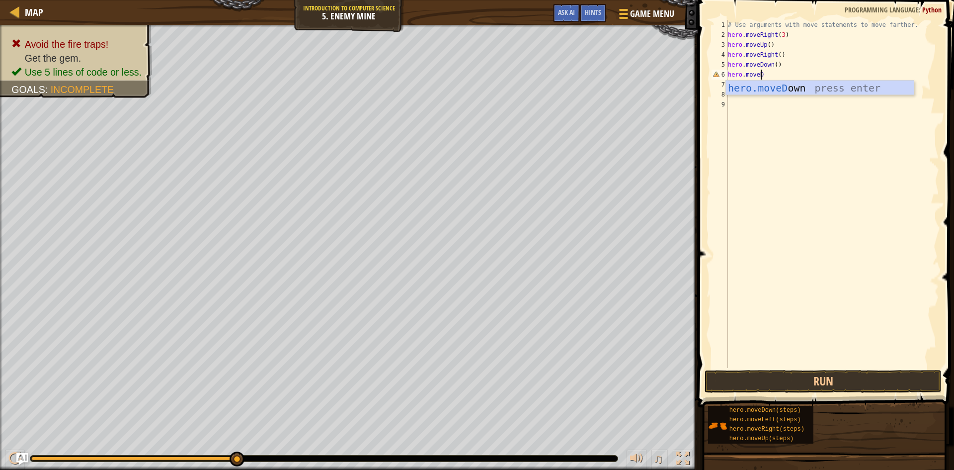
type textarea "hero.moveDo"
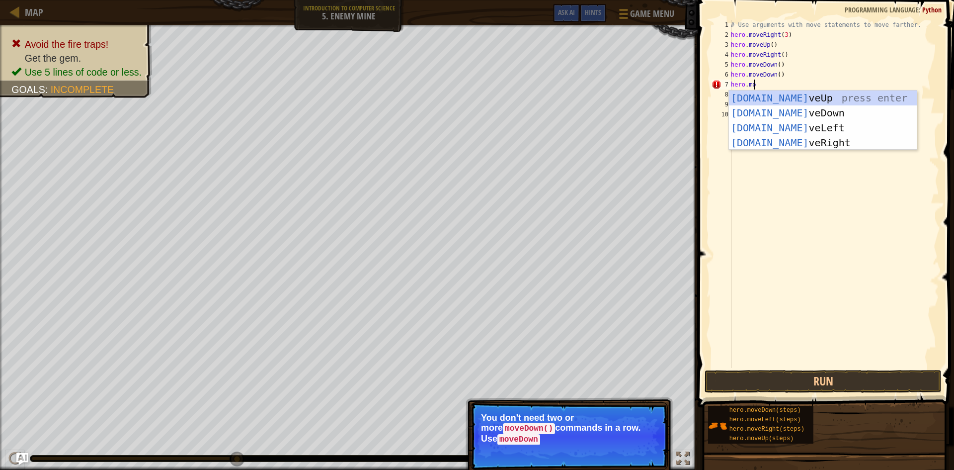
scroll to position [4, 2]
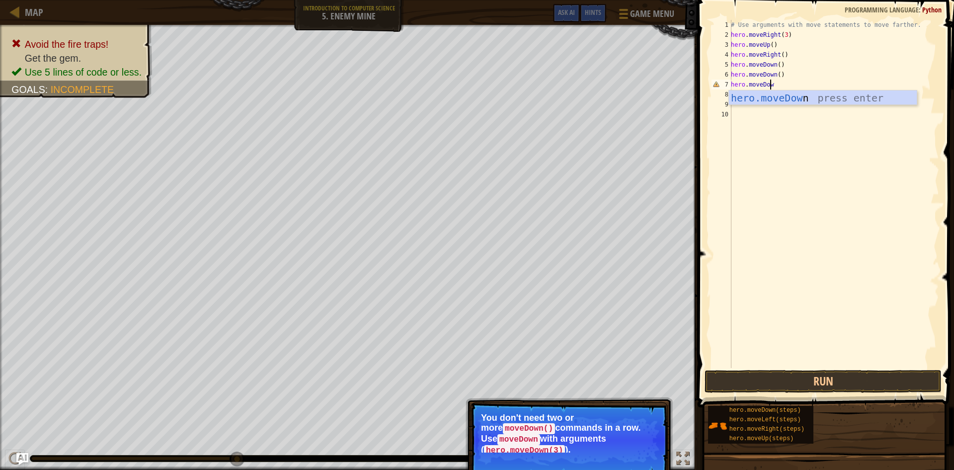
type textarea "hero.moveDown"
click at [812, 381] on button "Run" at bounding box center [823, 381] width 237 height 23
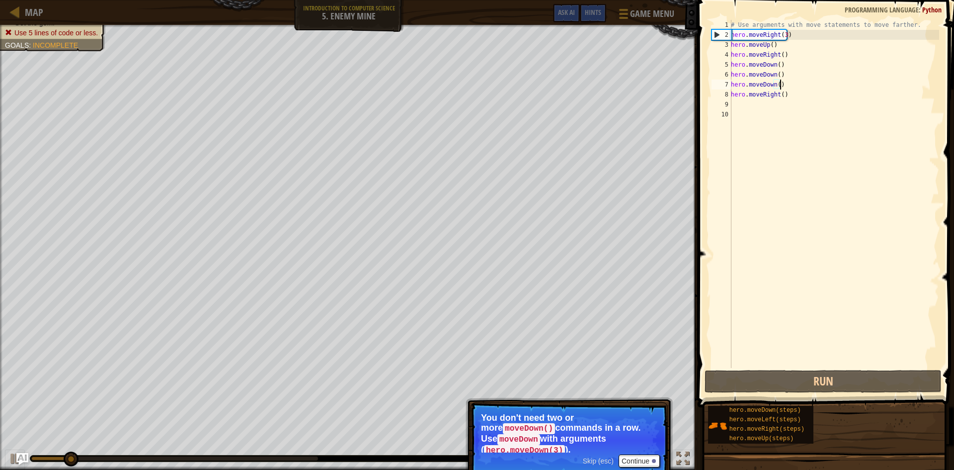
scroll to position [4, 4]
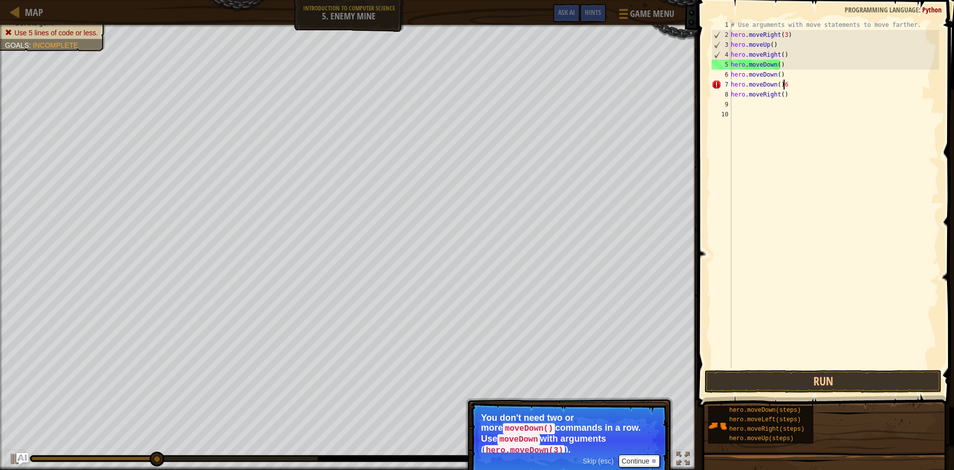
type textarea "hero.moveDown()"
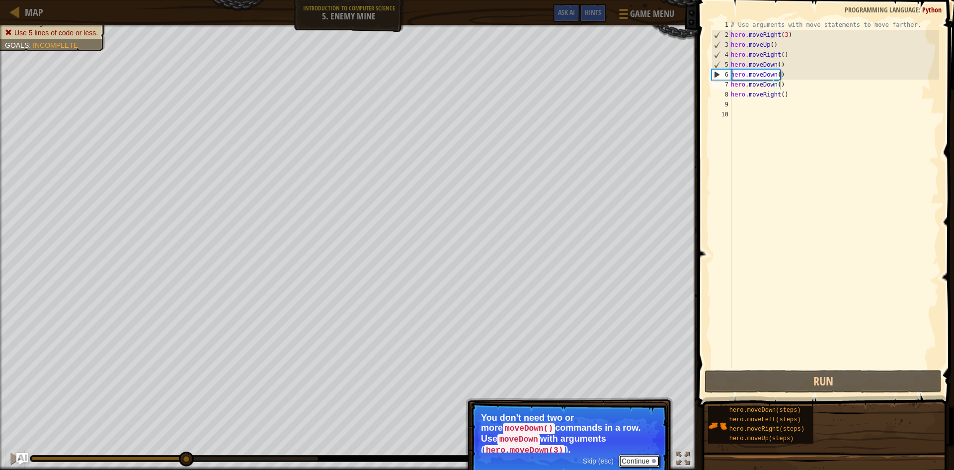
click at [626, 455] on button "Continue" at bounding box center [639, 460] width 41 height 13
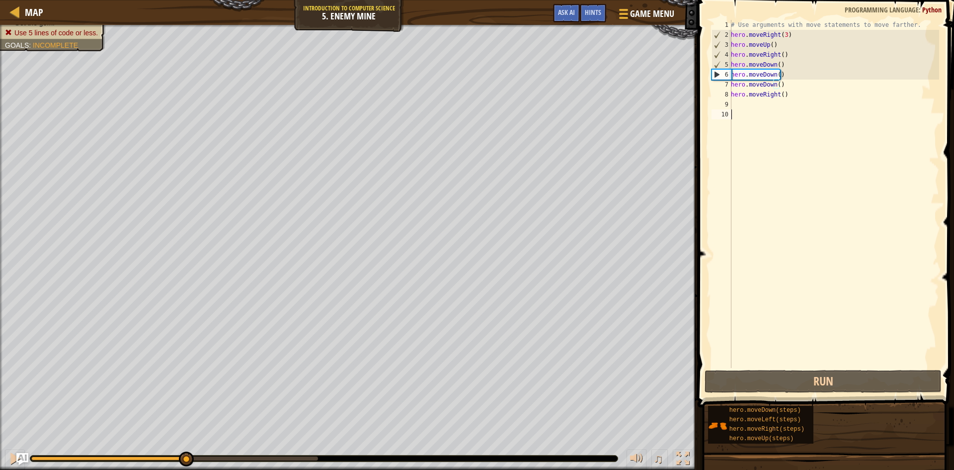
click at [800, 366] on div "# Use arguments with move statements to move farther. hero . moveRight ( 3 ) he…" at bounding box center [834, 204] width 210 height 368
click at [782, 82] on div "# Use arguments with move statements to move farther. hero . moveRight ( 3 ) he…" at bounding box center [834, 204] width 210 height 368
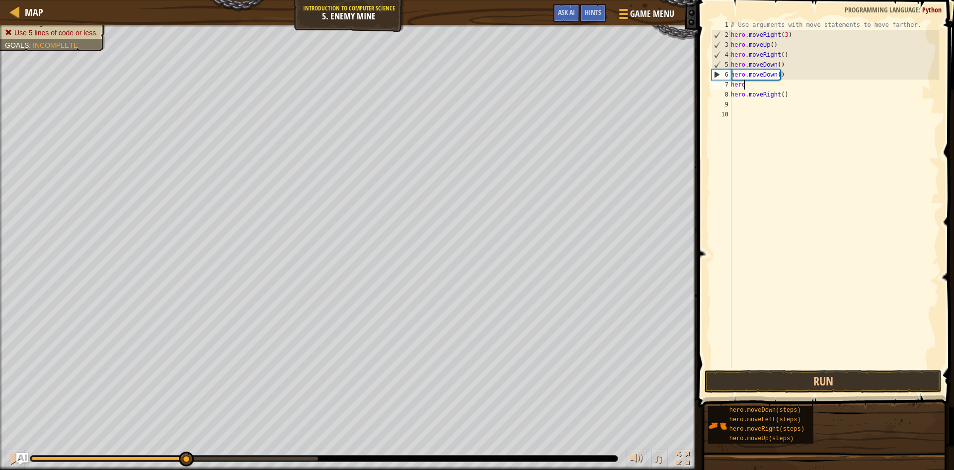
type textarea "h"
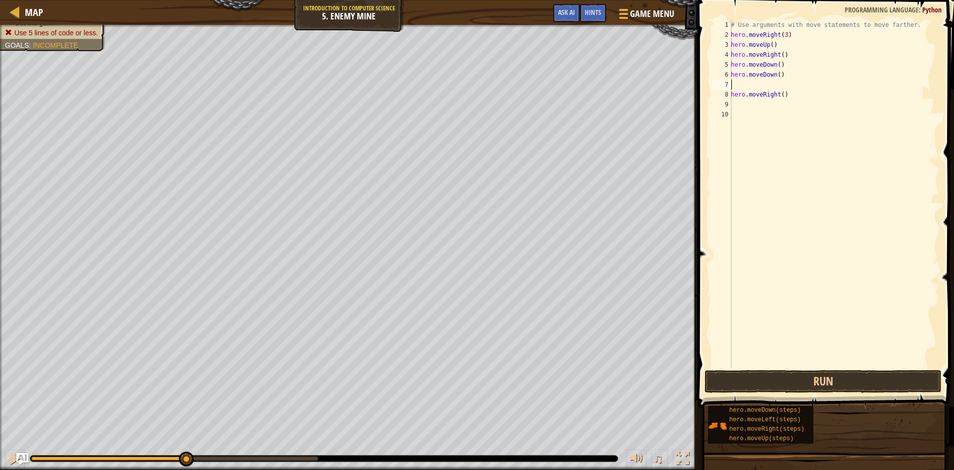
click at [782, 77] on div "# Use arguments with move statements to move farther. hero . moveRight ( 3 ) he…" at bounding box center [834, 204] width 210 height 368
type textarea "h"
click at [789, 382] on button "Run" at bounding box center [823, 381] width 237 height 23
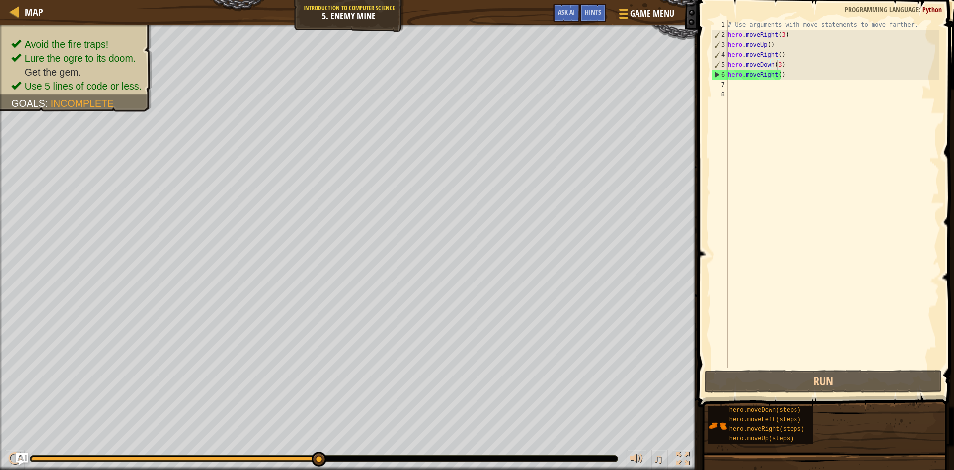
click at [773, 75] on div "# Use arguments with move statements to move farther. hero . moveRight ( 3 ) he…" at bounding box center [832, 204] width 213 height 368
click at [780, 75] on div "# Use arguments with move statements to move farther. hero . moveRight ( 3 ) he…" at bounding box center [832, 204] width 213 height 368
click at [776, 75] on div "# Use arguments with move statements to move farther. hero . moveRight ( 3 ) he…" at bounding box center [832, 204] width 213 height 368
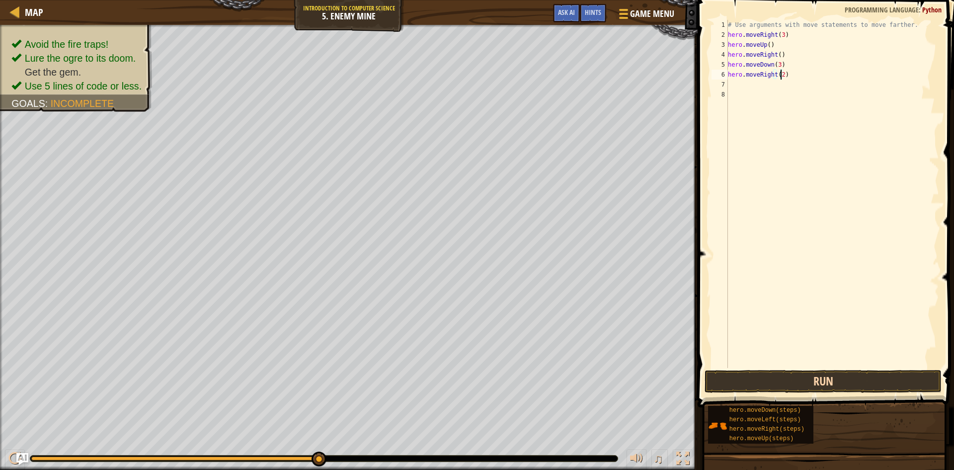
type textarea "hero.moveRight(2)"
click at [880, 382] on button "Run" at bounding box center [823, 381] width 237 height 23
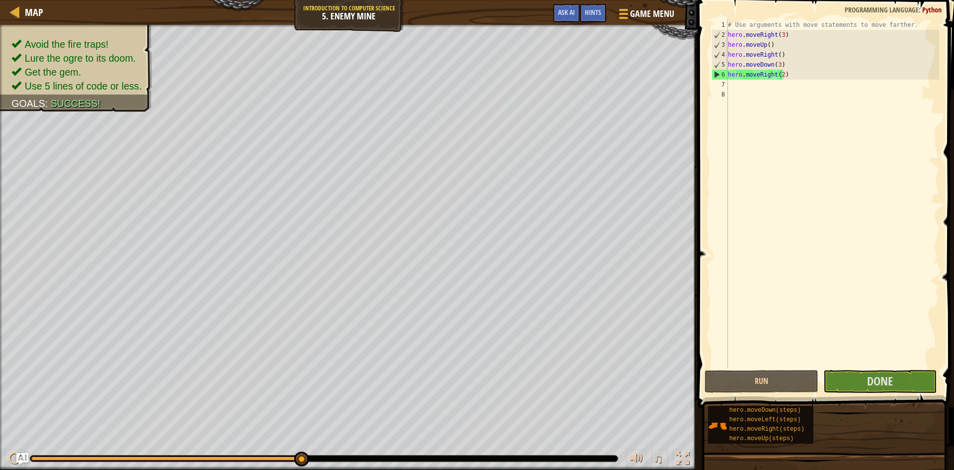
drag, startPoint x: 952, startPoint y: 19, endPoint x: 1084, endPoint y: 56, distance: 136.9
click at [946, 0] on html "Map Introduction to Computer Science 5. Enemy Mine Game Menu Done Hints Ask AI …" at bounding box center [477, 0] width 954 height 0
